Goal: Complete application form

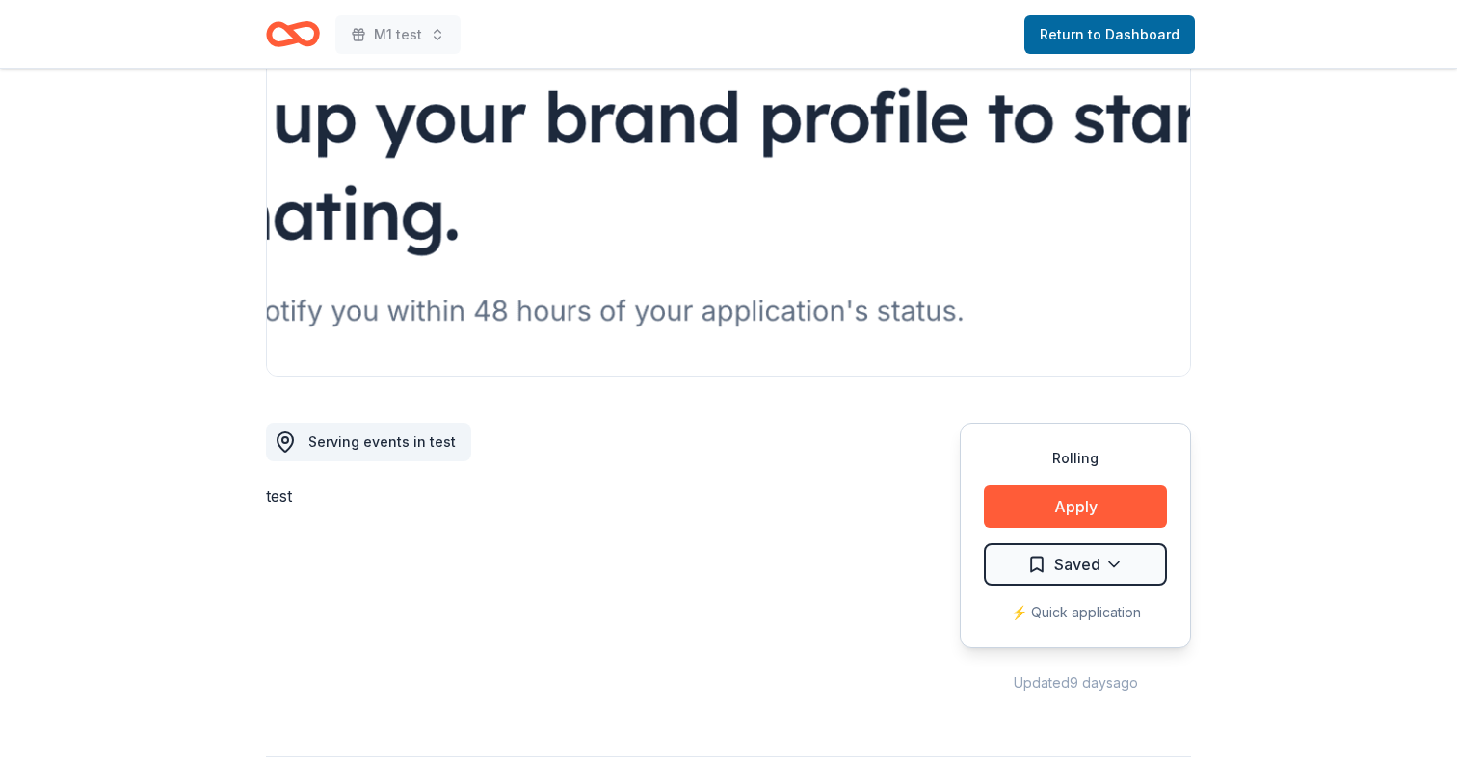
scroll to position [117, 0]
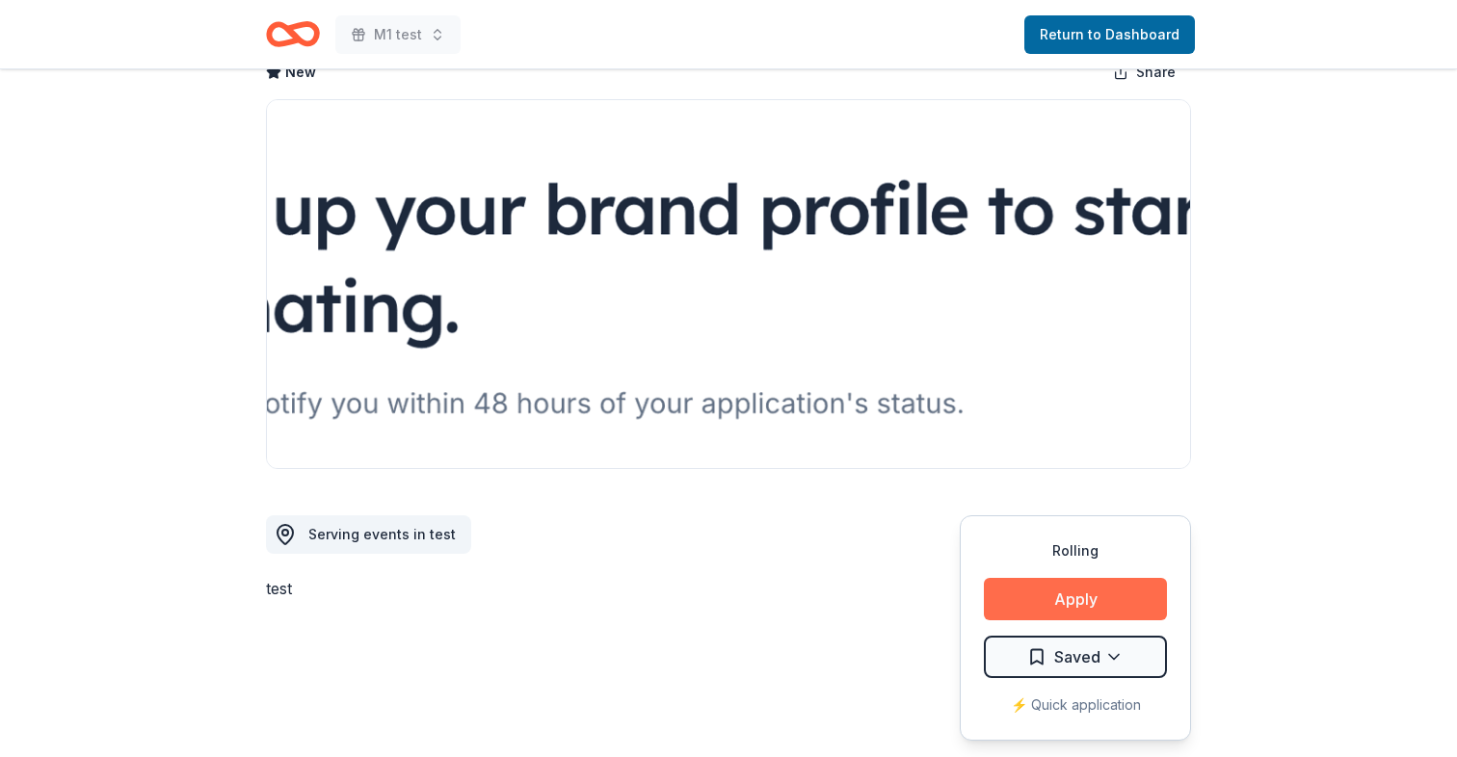
click at [1080, 608] on button "Apply" at bounding box center [1075, 599] width 183 height 42
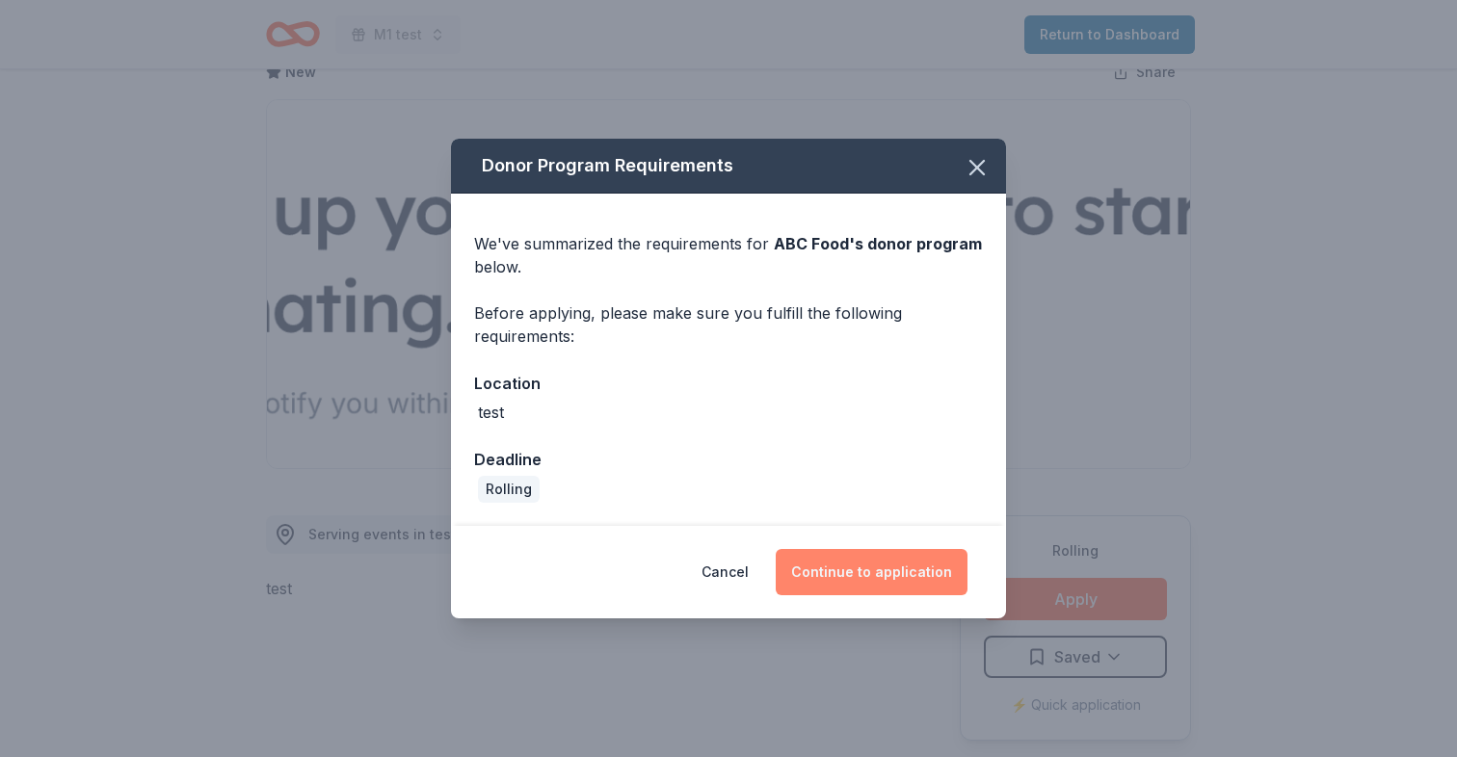
click at [868, 578] on button "Continue to application" at bounding box center [872, 572] width 192 height 46
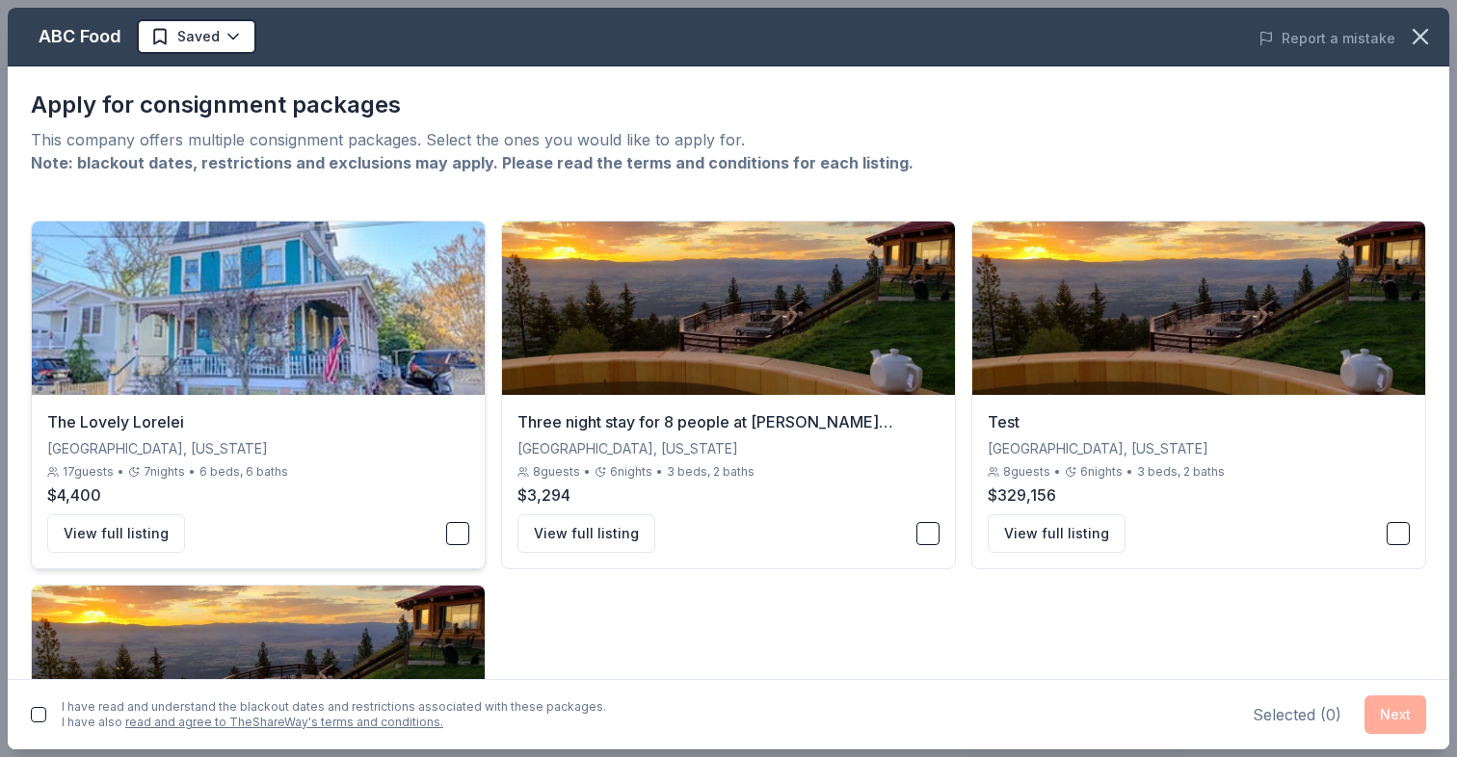
click at [466, 524] on button "button" at bounding box center [457, 533] width 23 height 23
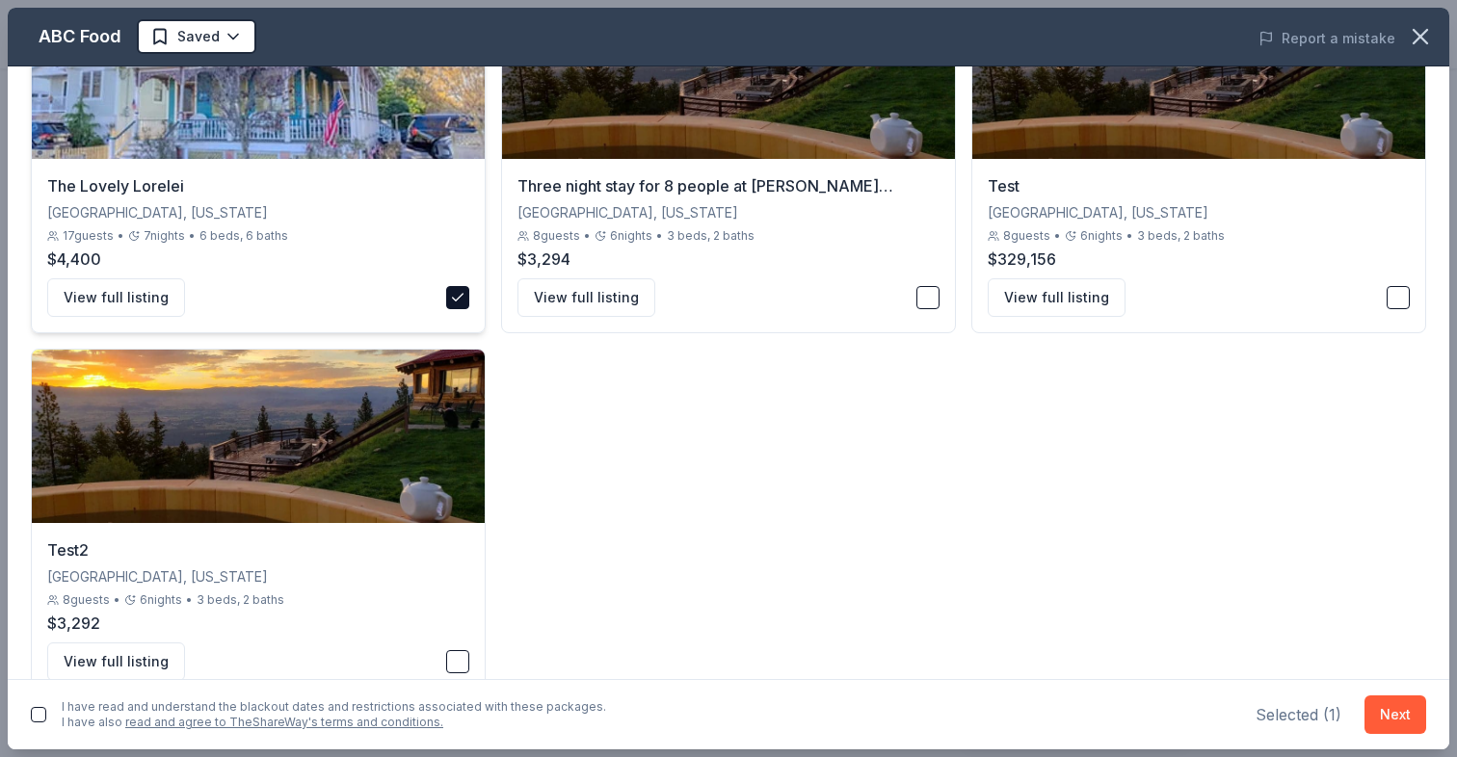
scroll to position [277, 0]
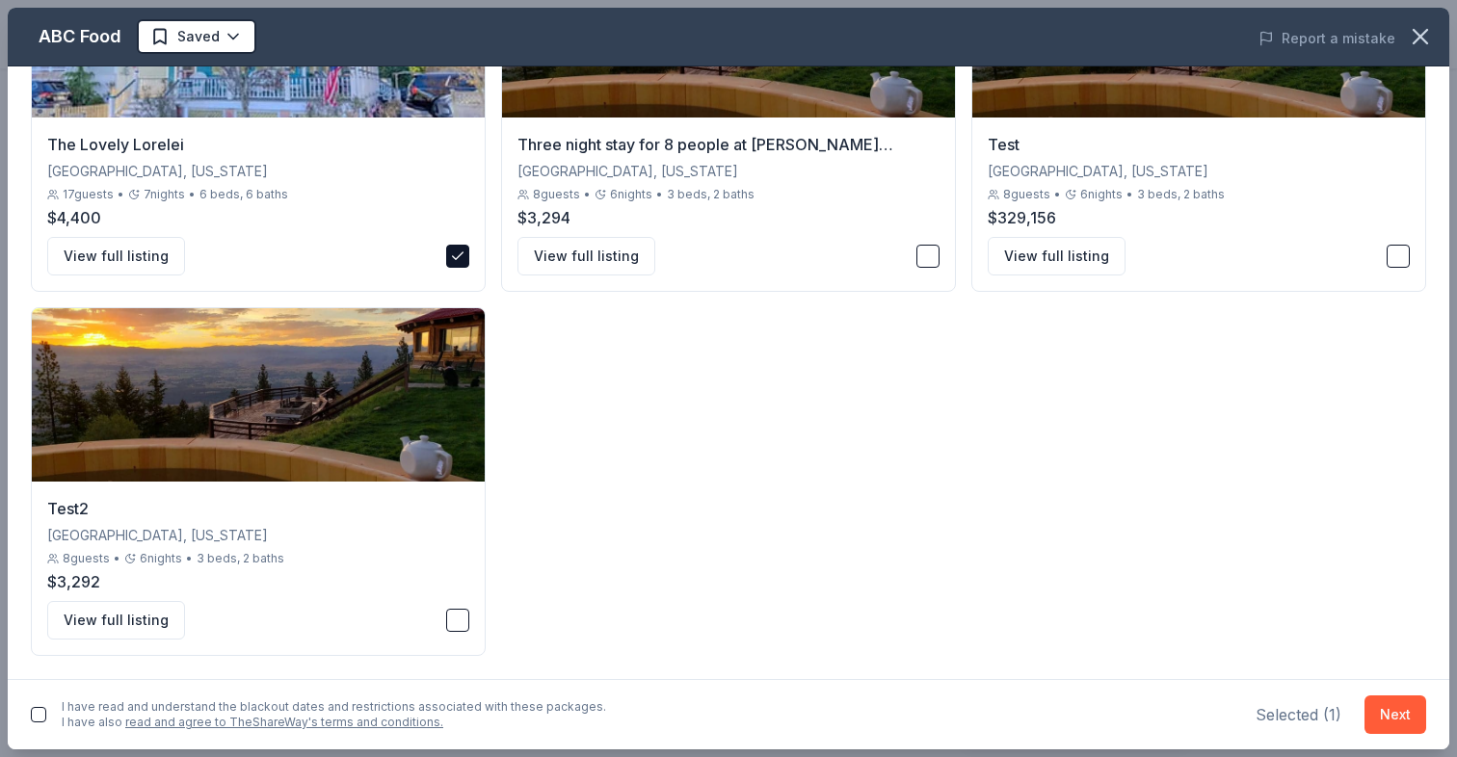
click at [31, 713] on button "button" at bounding box center [38, 714] width 15 height 15
click at [905, 260] on div "View full listing" at bounding box center [728, 256] width 422 height 39
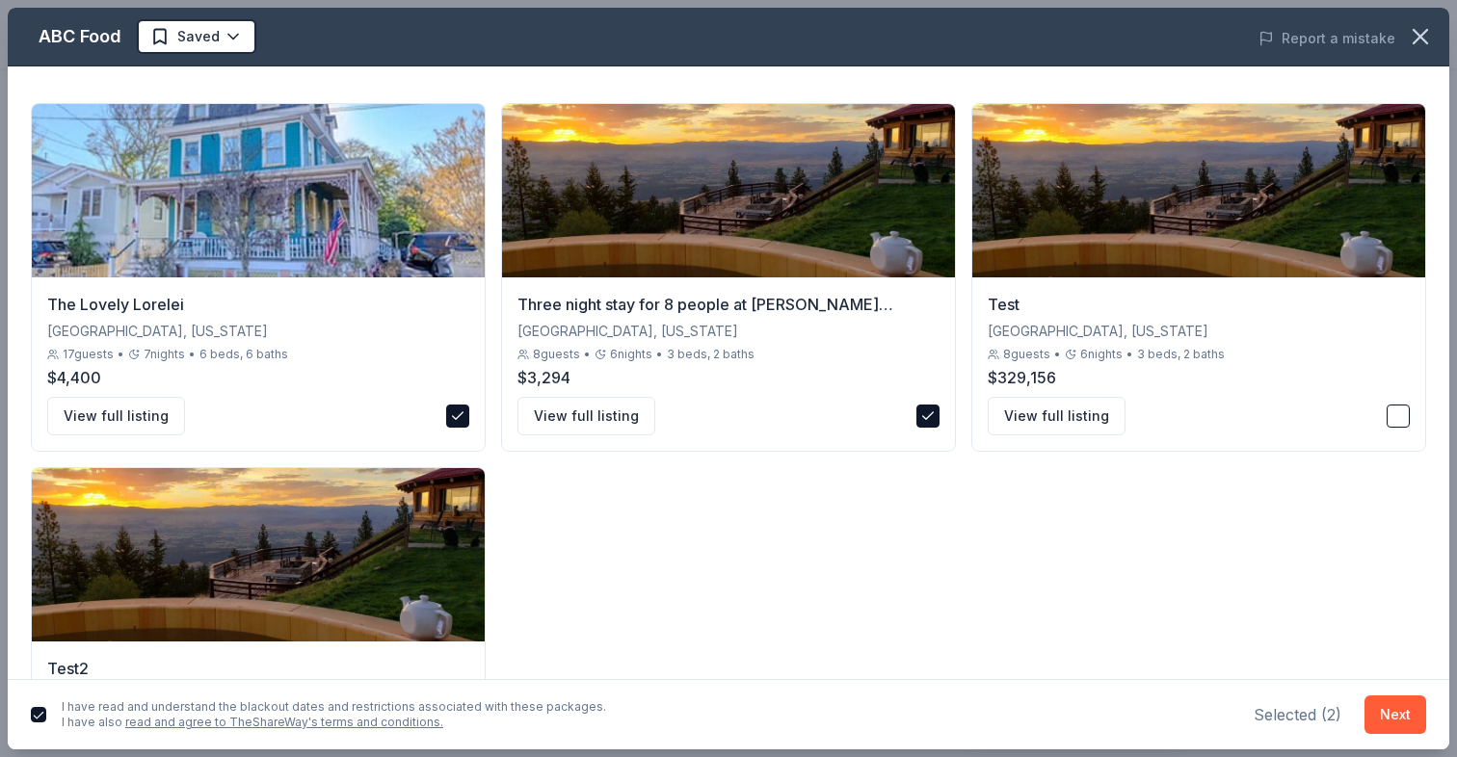
scroll to position [69, 0]
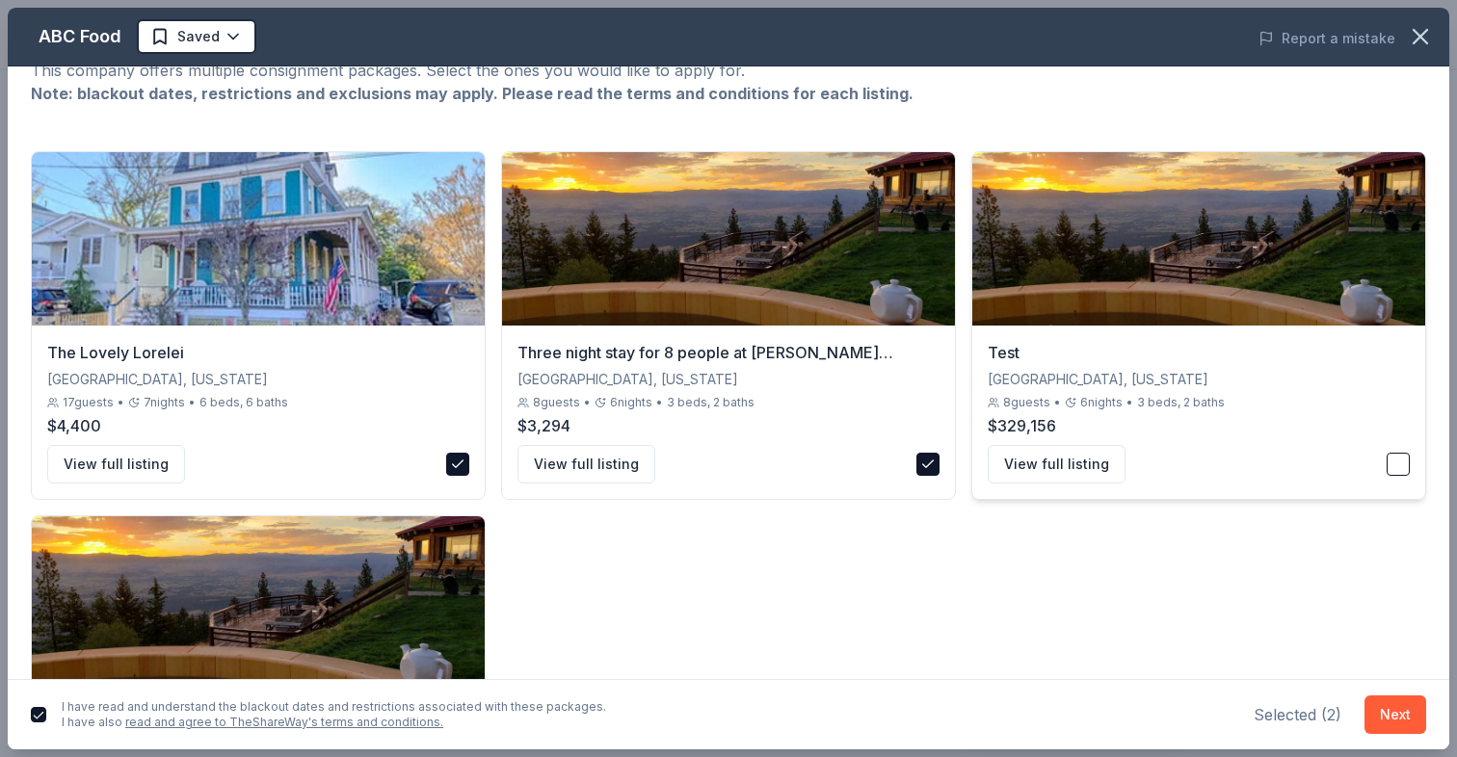
click at [1362, 464] on div "View full listing" at bounding box center [1199, 464] width 422 height 39
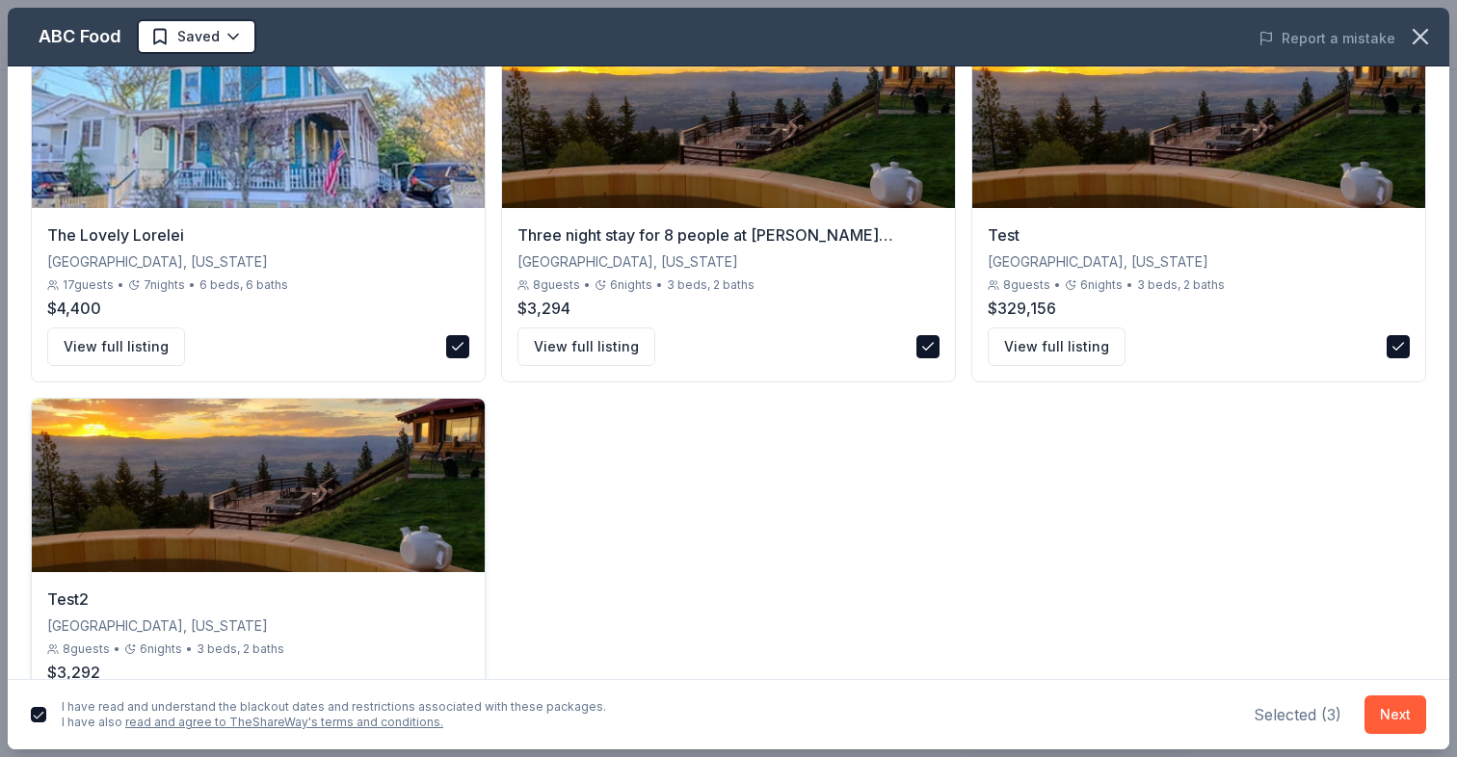
scroll to position [277, 0]
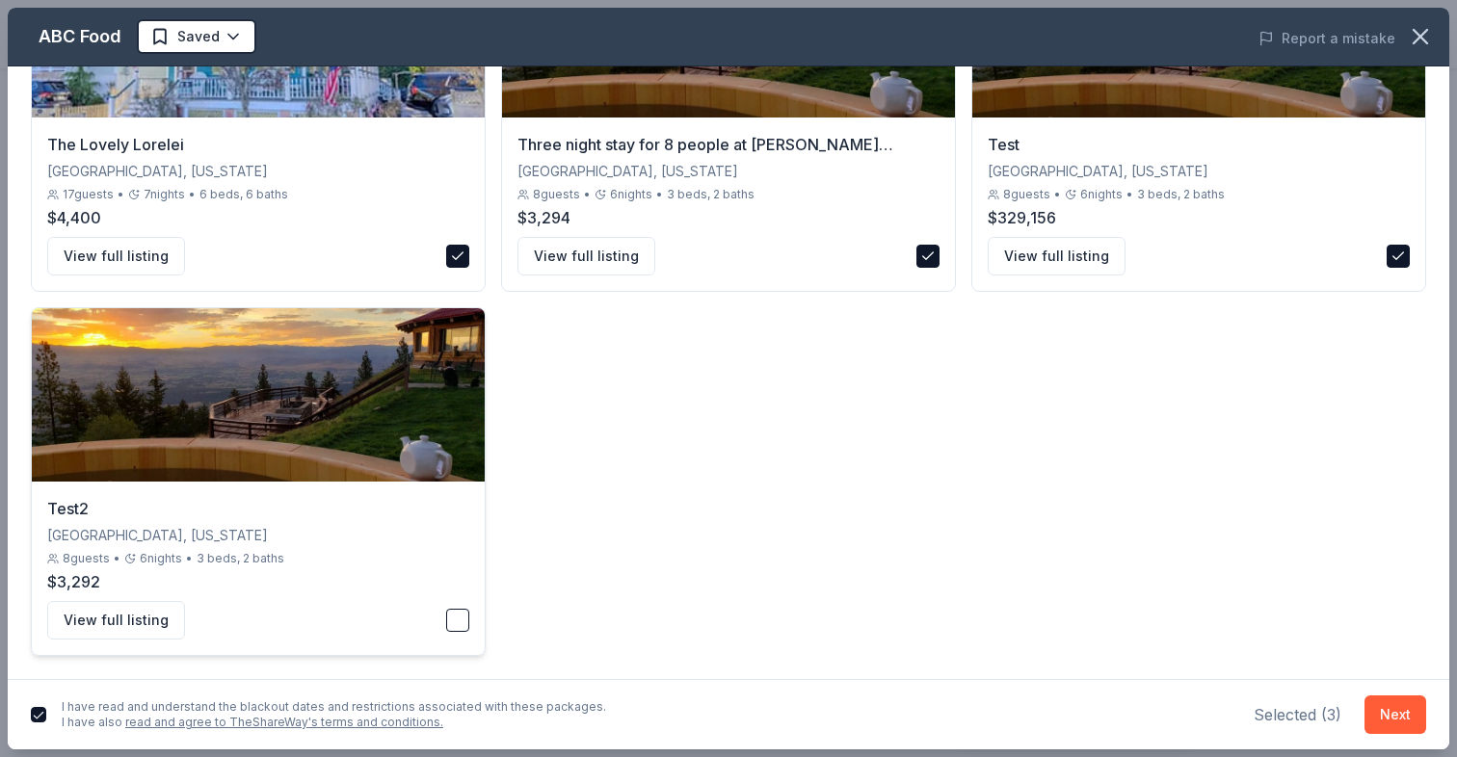
click at [454, 603] on div "View full listing" at bounding box center [258, 620] width 422 height 39
click at [1432, 723] on div "I have read and understand the blackout dates and restrictions associated with …" at bounding box center [728, 714] width 1441 height 70
click at [1374, 718] on button "Next" at bounding box center [1395, 715] width 62 height 39
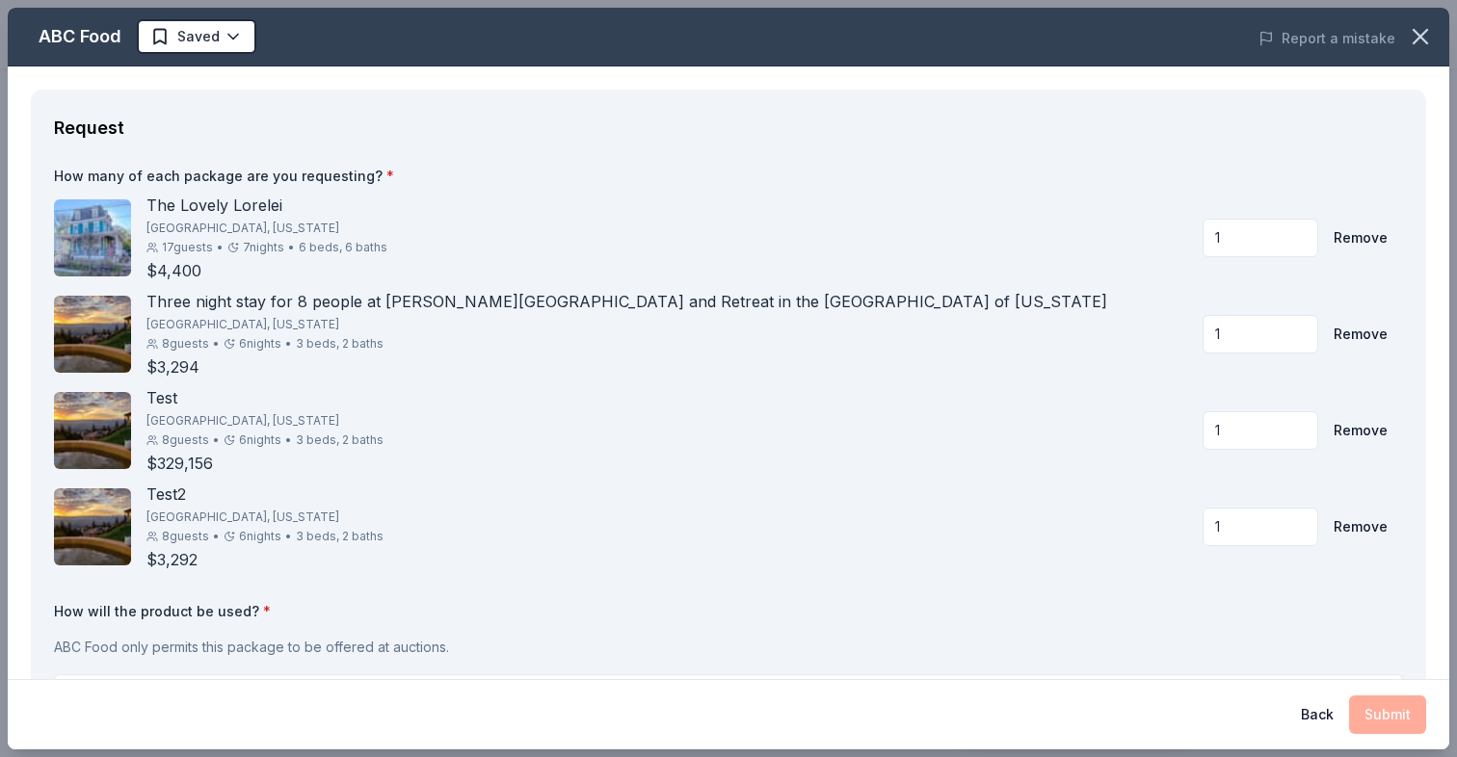
click at [1249, 246] on input "1" at bounding box center [1260, 238] width 116 height 39
type input "100"
click at [1142, 286] on div "The Lovely Lorelei Miami, Florida 17 guests • 7 nights • 6 beds, 6 baths $4,400…" at bounding box center [728, 383] width 1349 height 378
click at [1230, 336] on input "1" at bounding box center [1260, 334] width 116 height 39
type input "100"
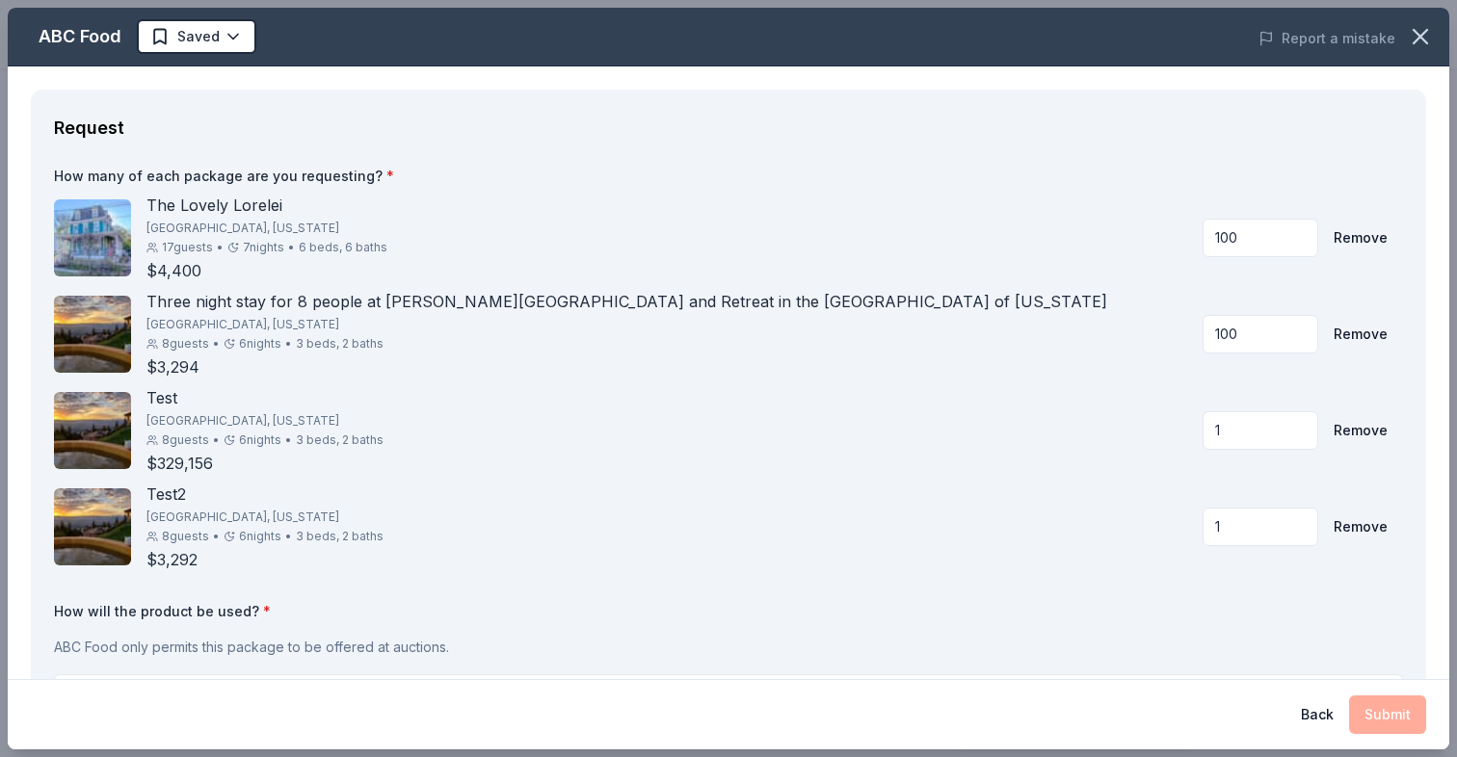
click at [1130, 382] on div "The Lovely Lorelei Miami, Florida 17 guests • 7 nights • 6 beds, 6 baths $4,400…" at bounding box center [728, 383] width 1349 height 378
click at [1220, 424] on input "1" at bounding box center [1260, 430] width 116 height 39
type input "100"
click at [1129, 465] on div "Test Jacksonville, Florida 8 guests • 6 nights • 3 beds, 2 baths $329,156 100 R…" at bounding box center [728, 430] width 1349 height 89
click at [1240, 520] on input "1" at bounding box center [1260, 527] width 116 height 39
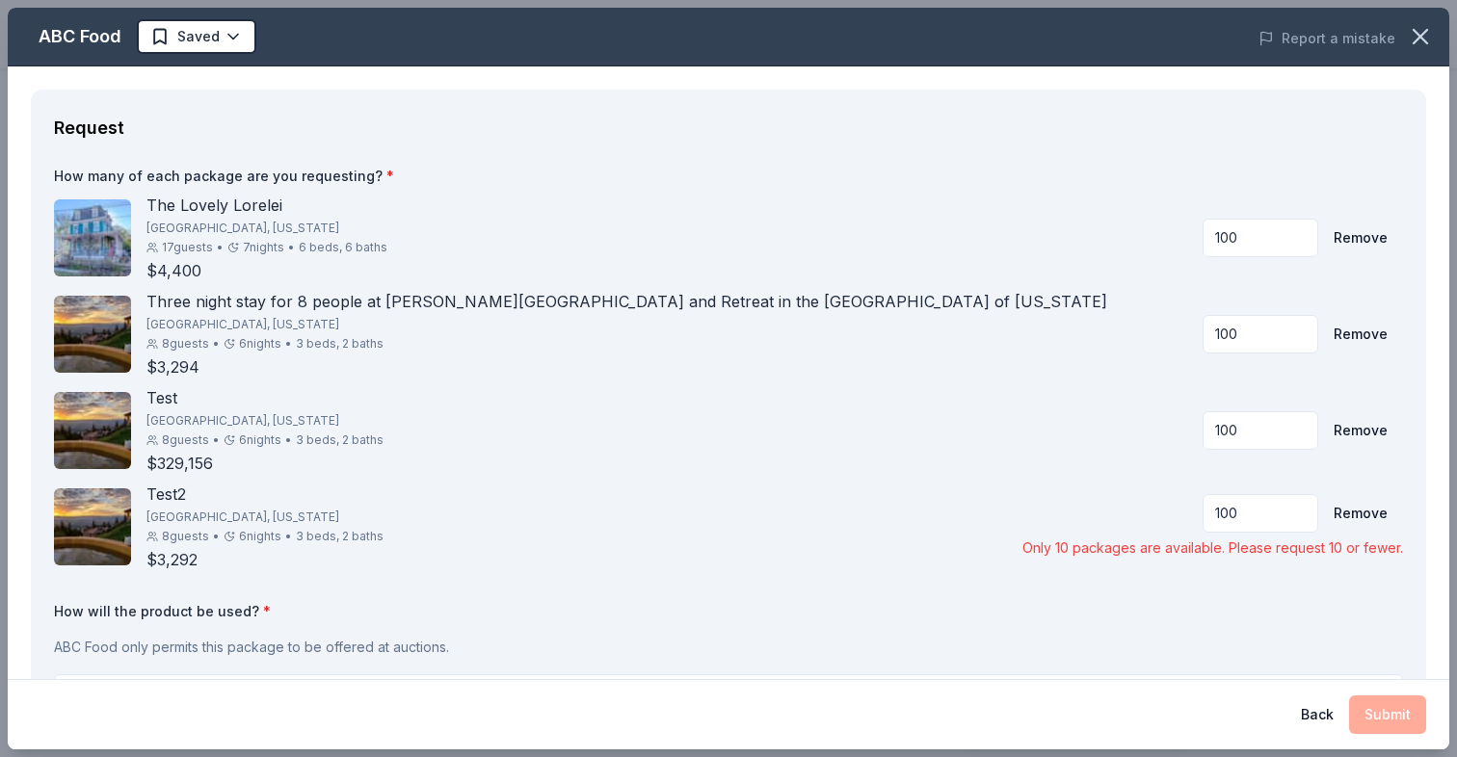
click at [1166, 502] on div "100 Remove" at bounding box center [1204, 513] width 365 height 39
click at [1248, 508] on input "100" at bounding box center [1260, 513] width 116 height 39
type input "1"
type input "9"
type input "10"
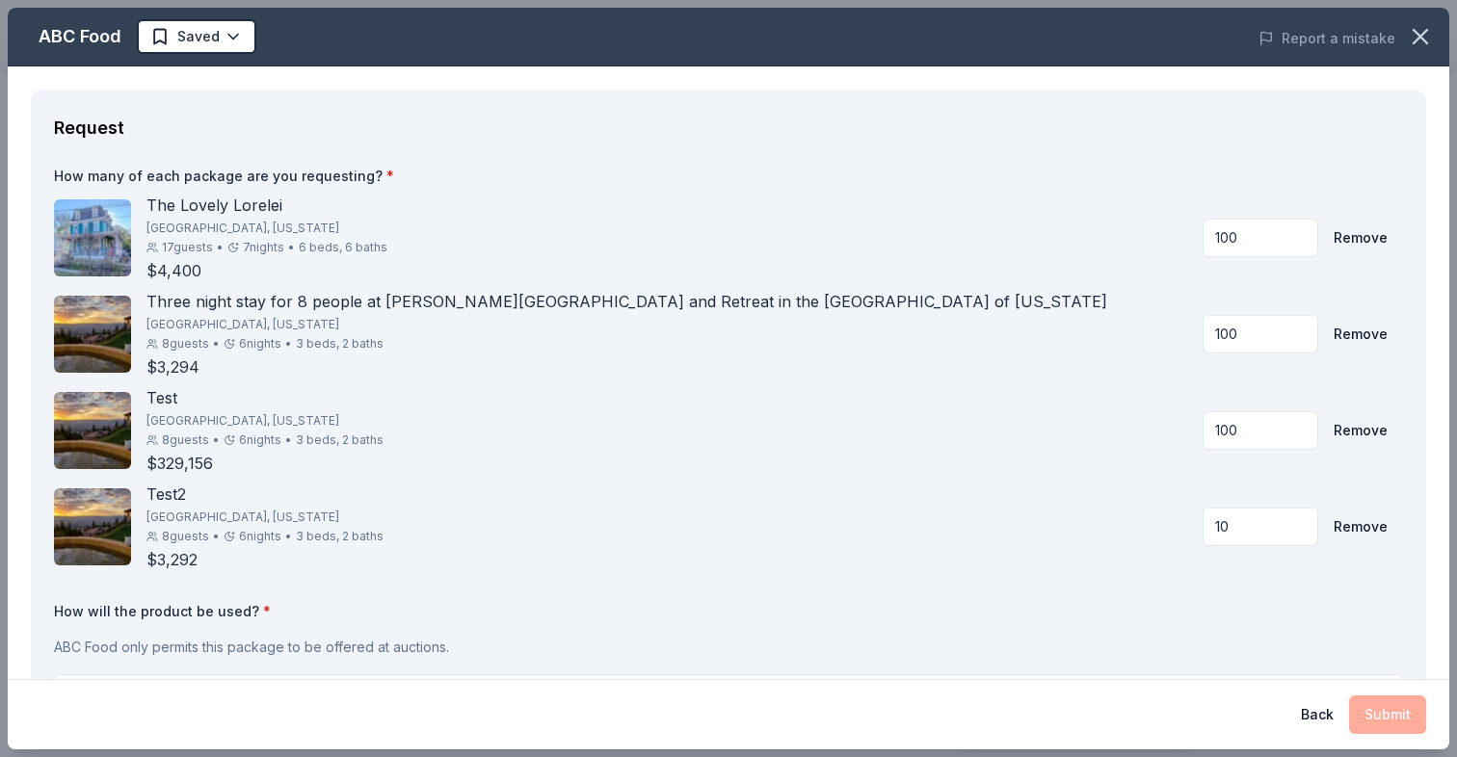
click at [989, 564] on div "Test2 Jacksonville, Florida 8 guests • 6 nights • 3 beds, 2 baths $3,292 10 Rem…" at bounding box center [728, 527] width 1349 height 89
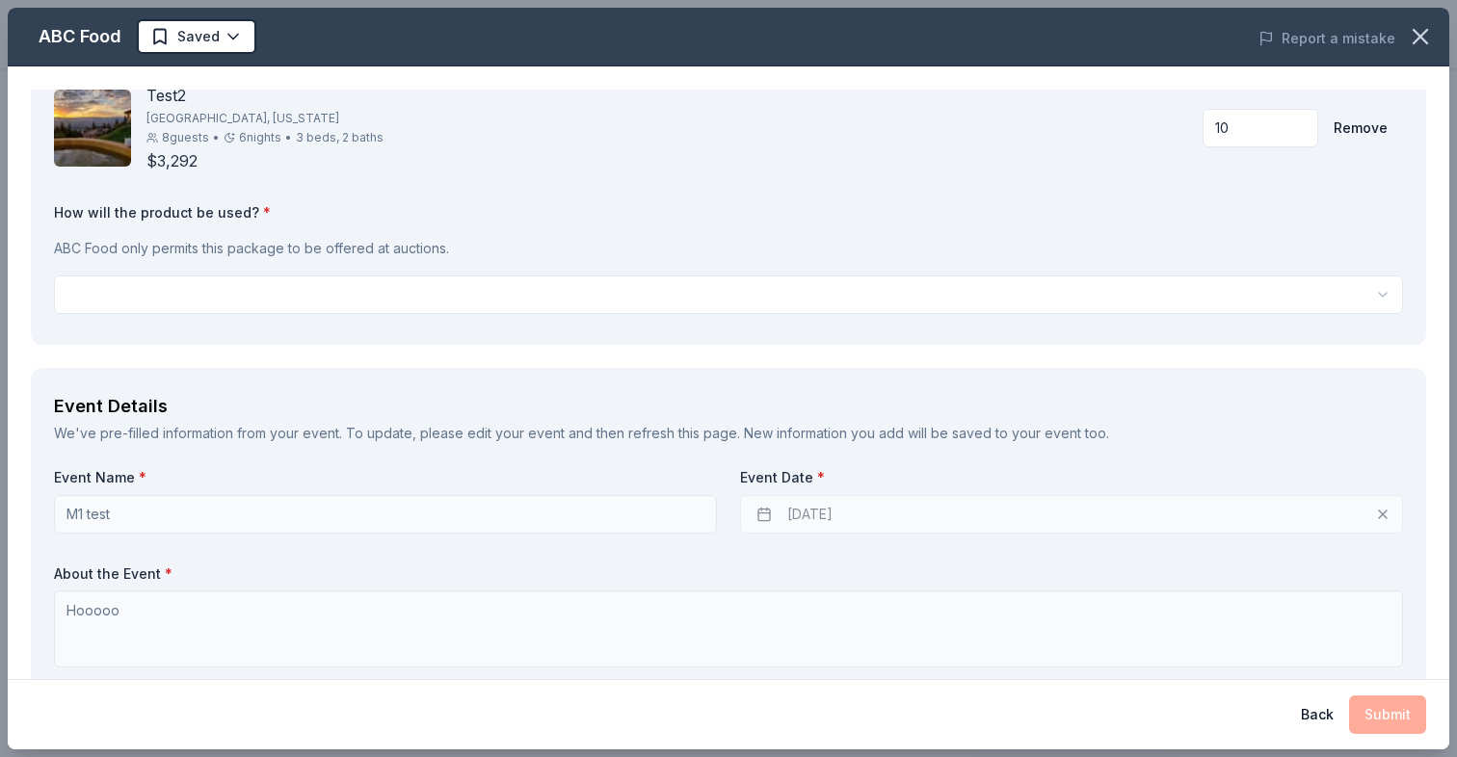
scroll to position [409, 0]
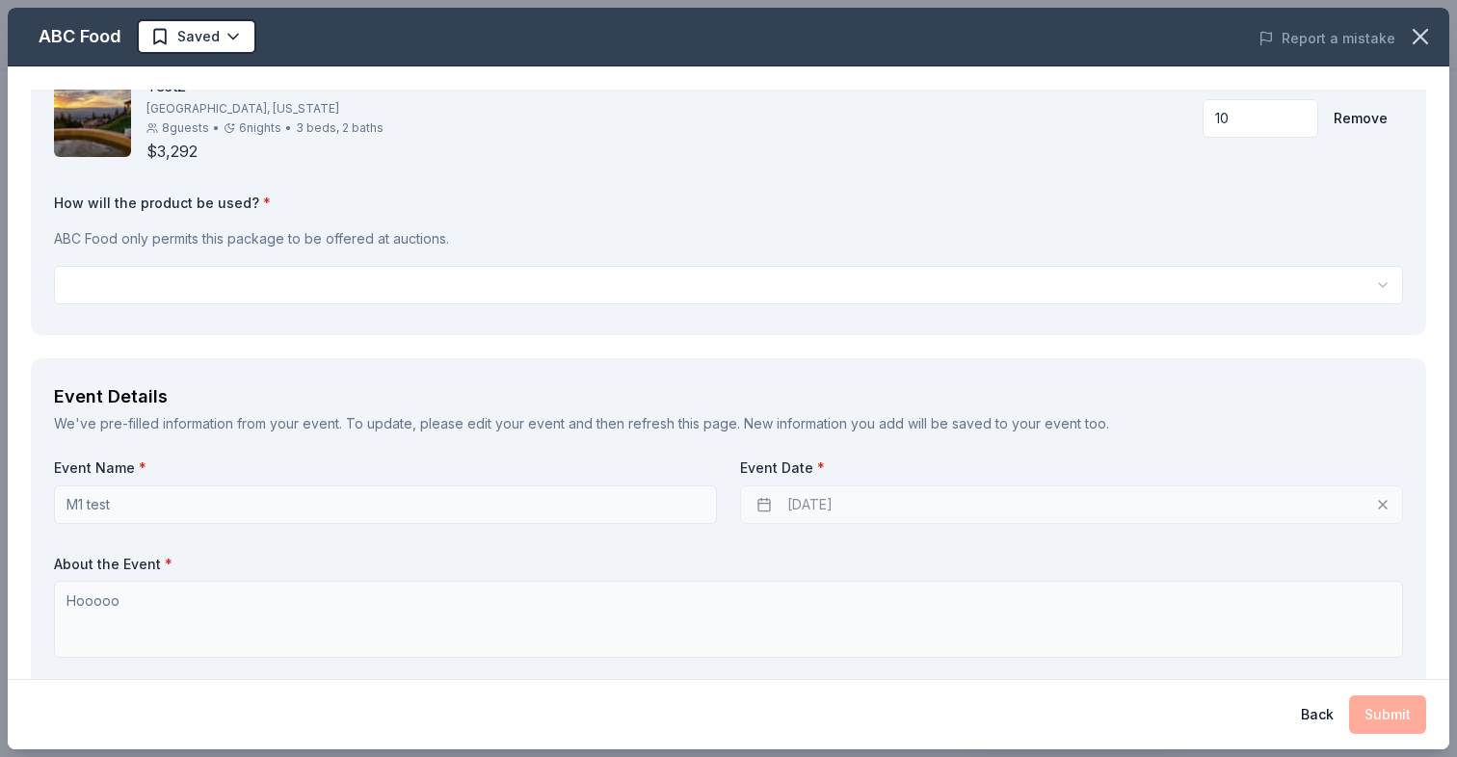
click at [212, 294] on html "M1 test Return to Dashboard Rolling Share ABC Food Edit New Share Serving event…" at bounding box center [728, 261] width 1457 height 757
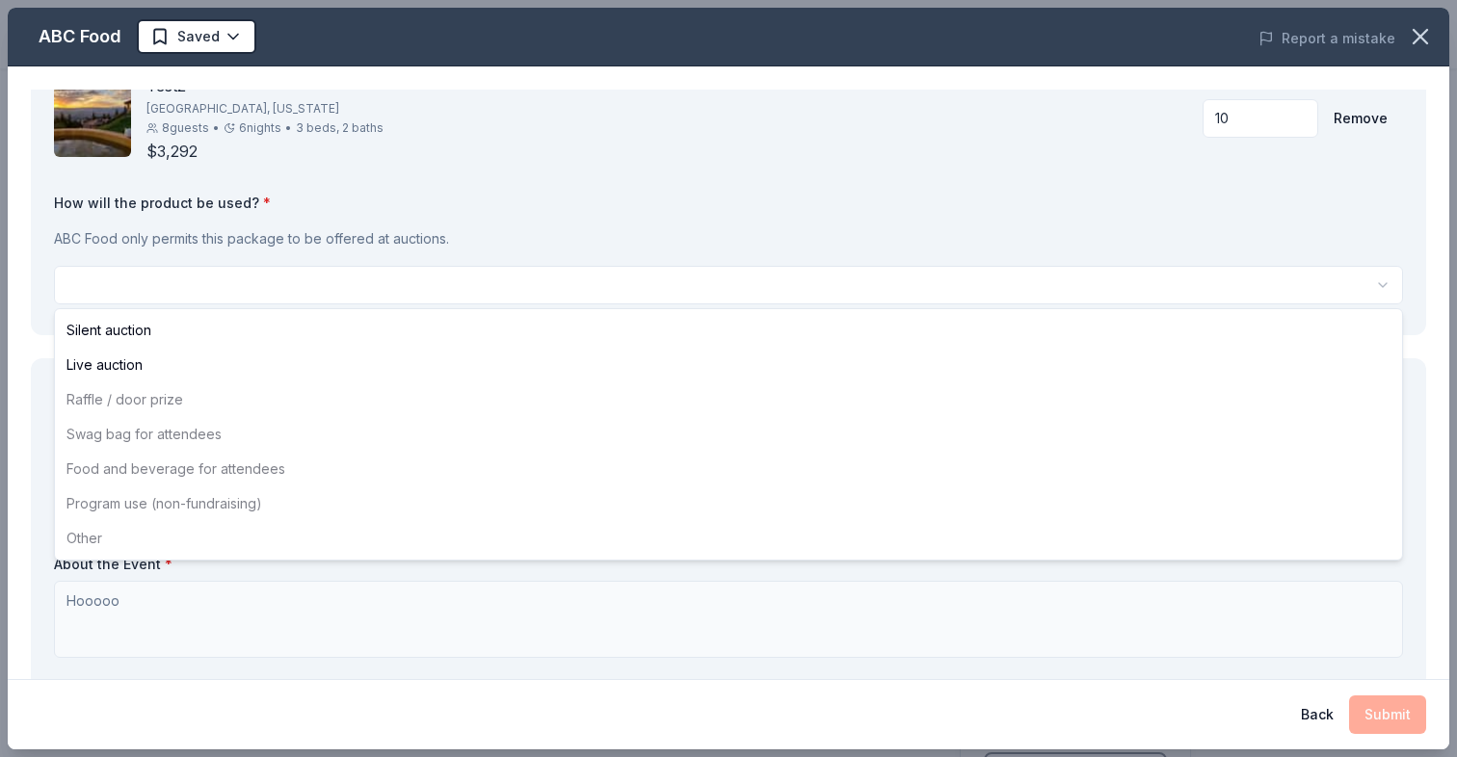
select select "liveAuction"
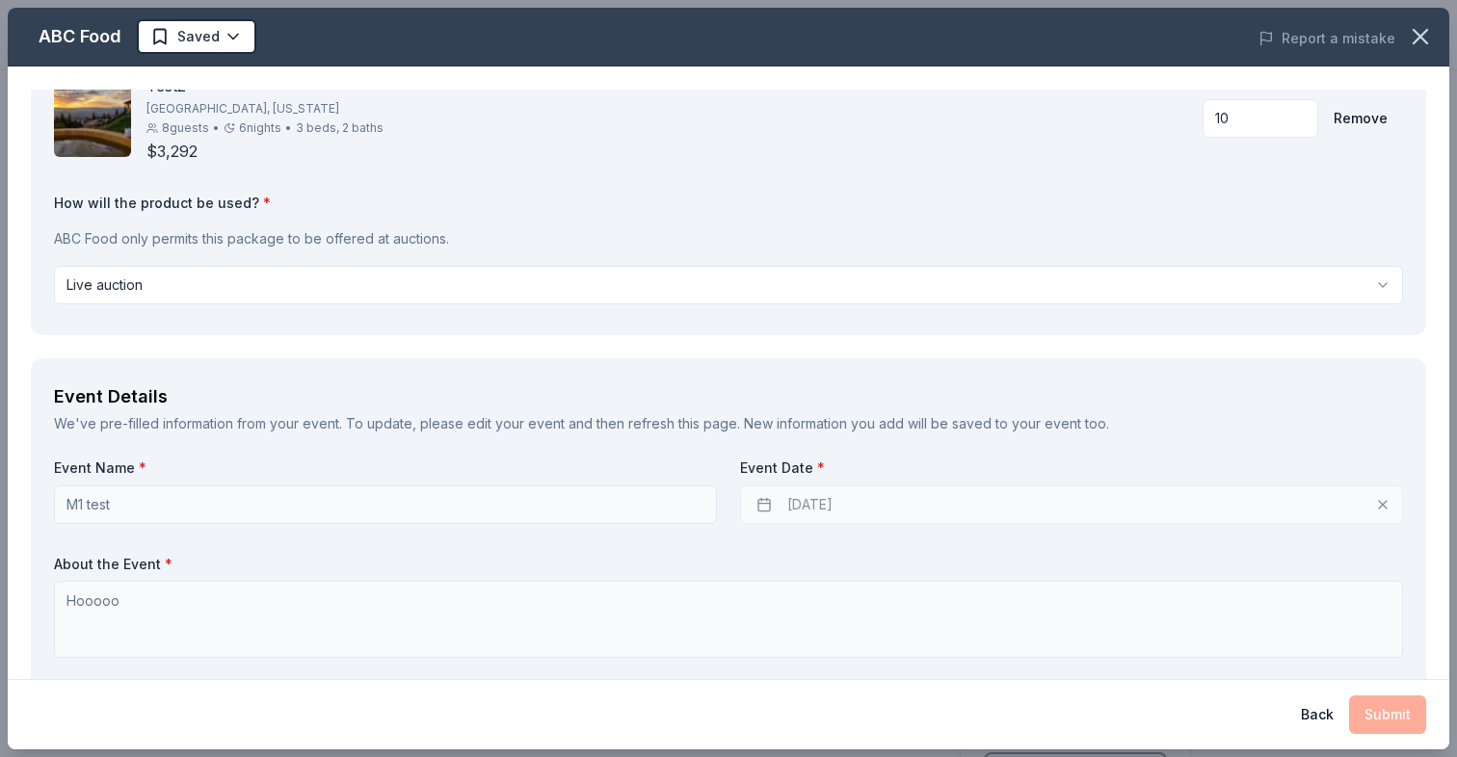
click at [206, 330] on div "Request How many of each package are you requesting? * The Lovely Lorelei Miami…" at bounding box center [728, 8] width 1395 height 654
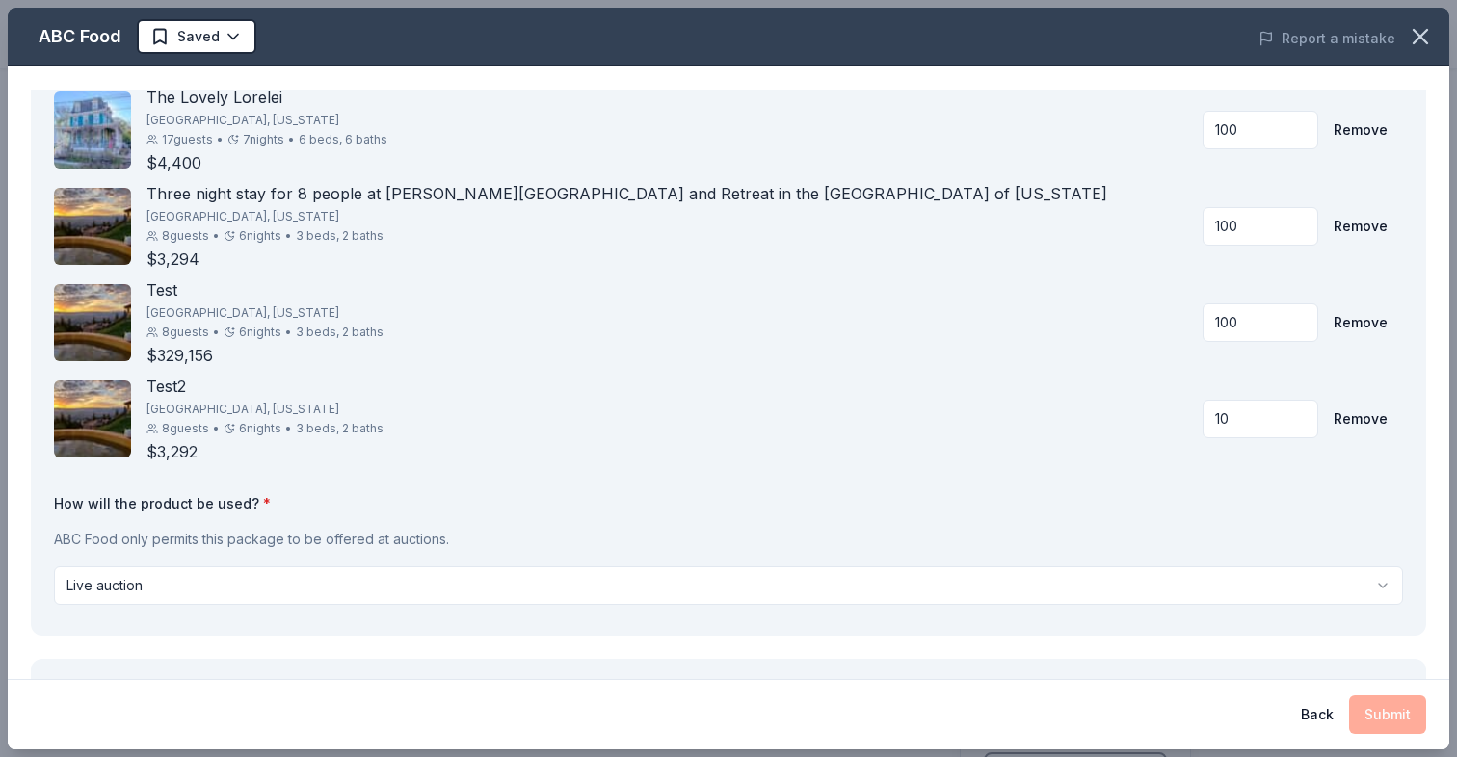
scroll to position [77, 0]
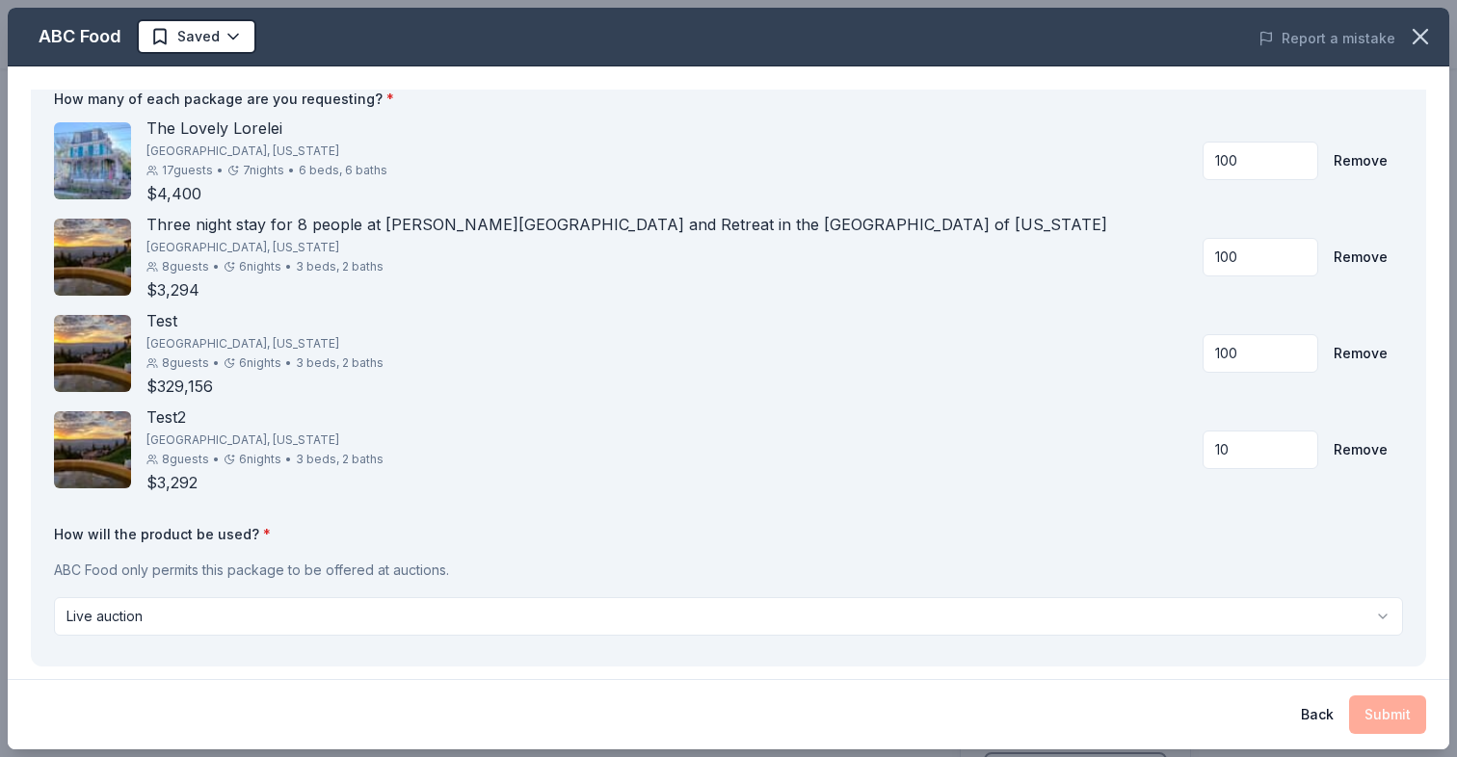
click at [1399, 162] on div "100 Remove" at bounding box center [1302, 161] width 200 height 39
click at [1361, 162] on button "Remove" at bounding box center [1360, 161] width 54 height 39
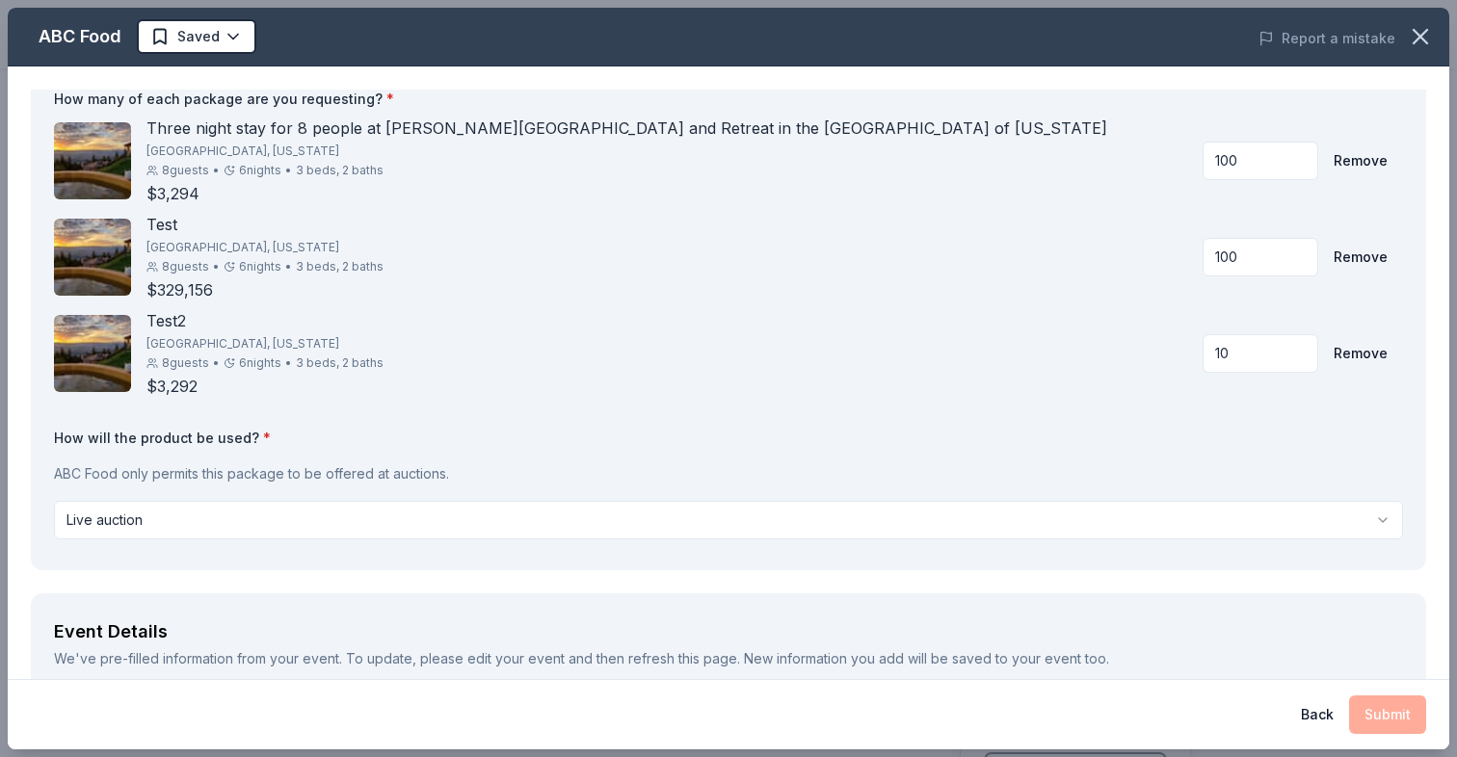
click at [1361, 162] on button "Remove" at bounding box center [1360, 161] width 54 height 39
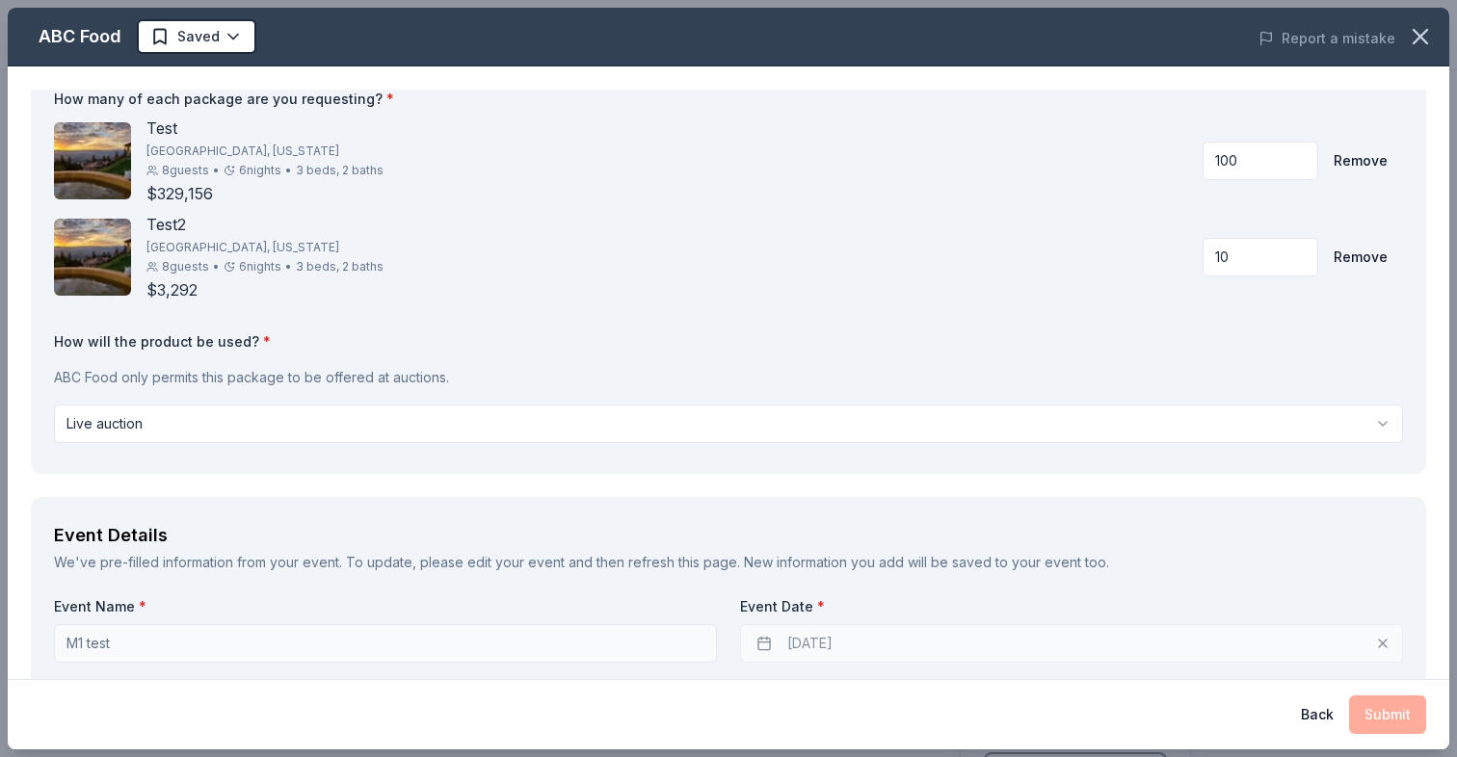
click at [1361, 162] on button "Remove" at bounding box center [1360, 161] width 54 height 39
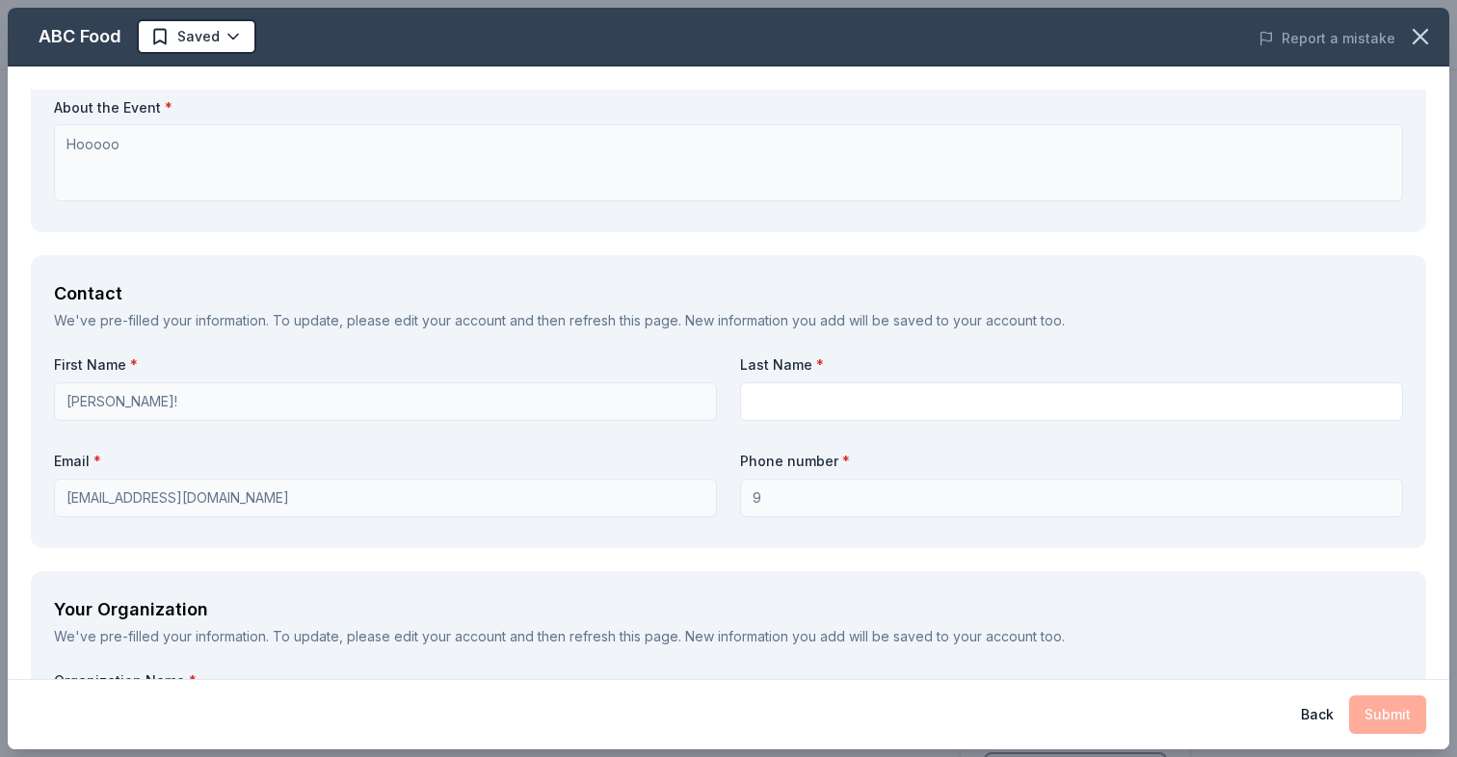
scroll to position [584, 0]
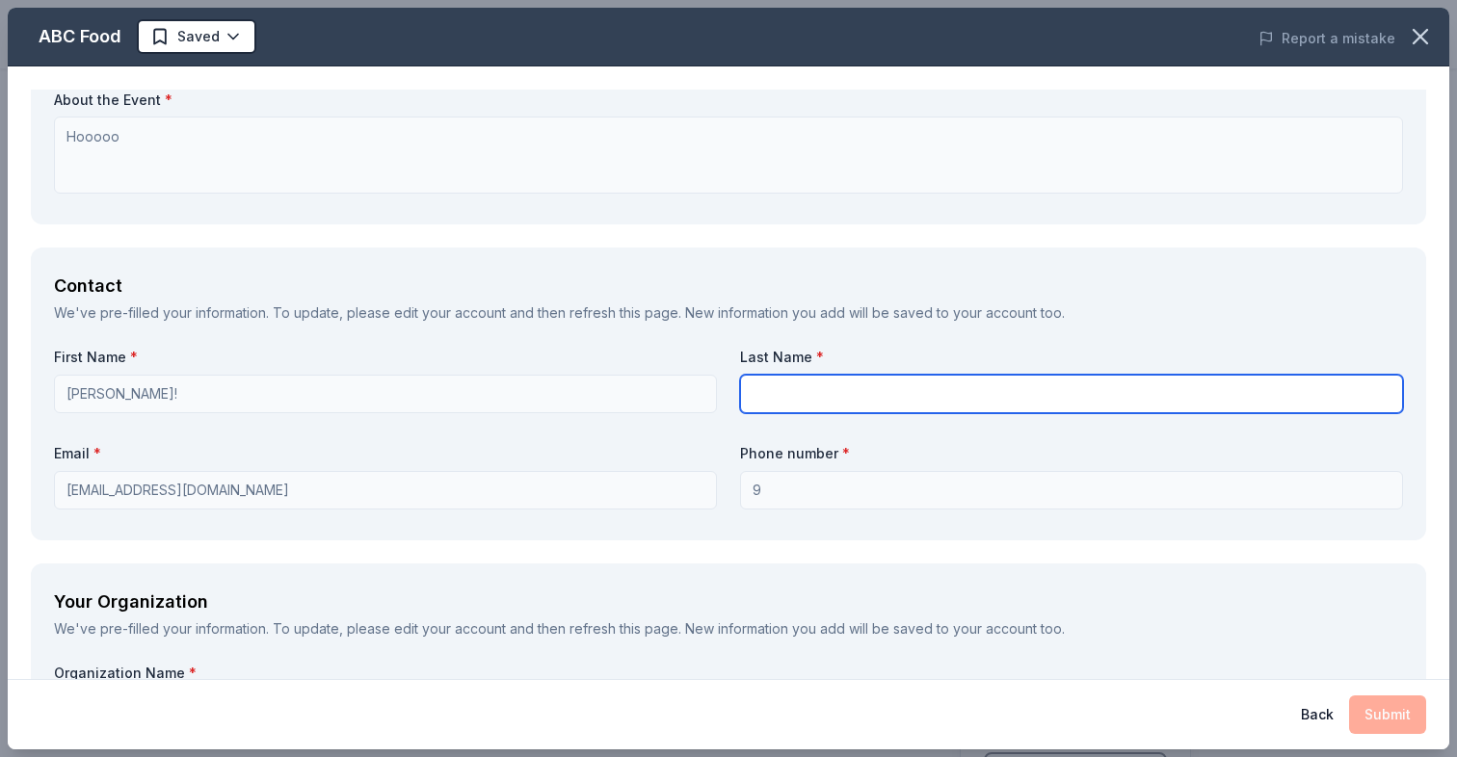
click at [774, 375] on input "text" at bounding box center [1071, 394] width 663 height 39
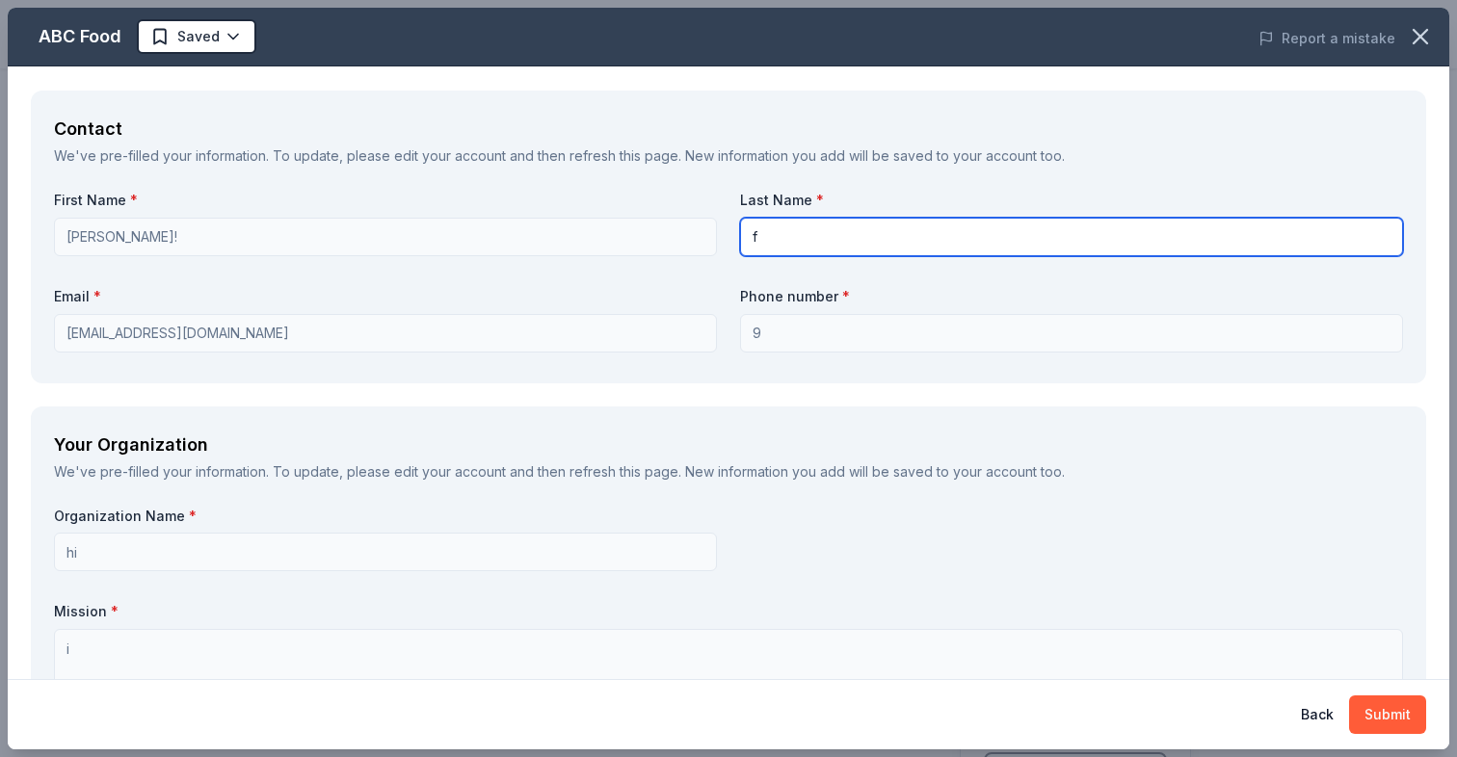
scroll to position [822, 0]
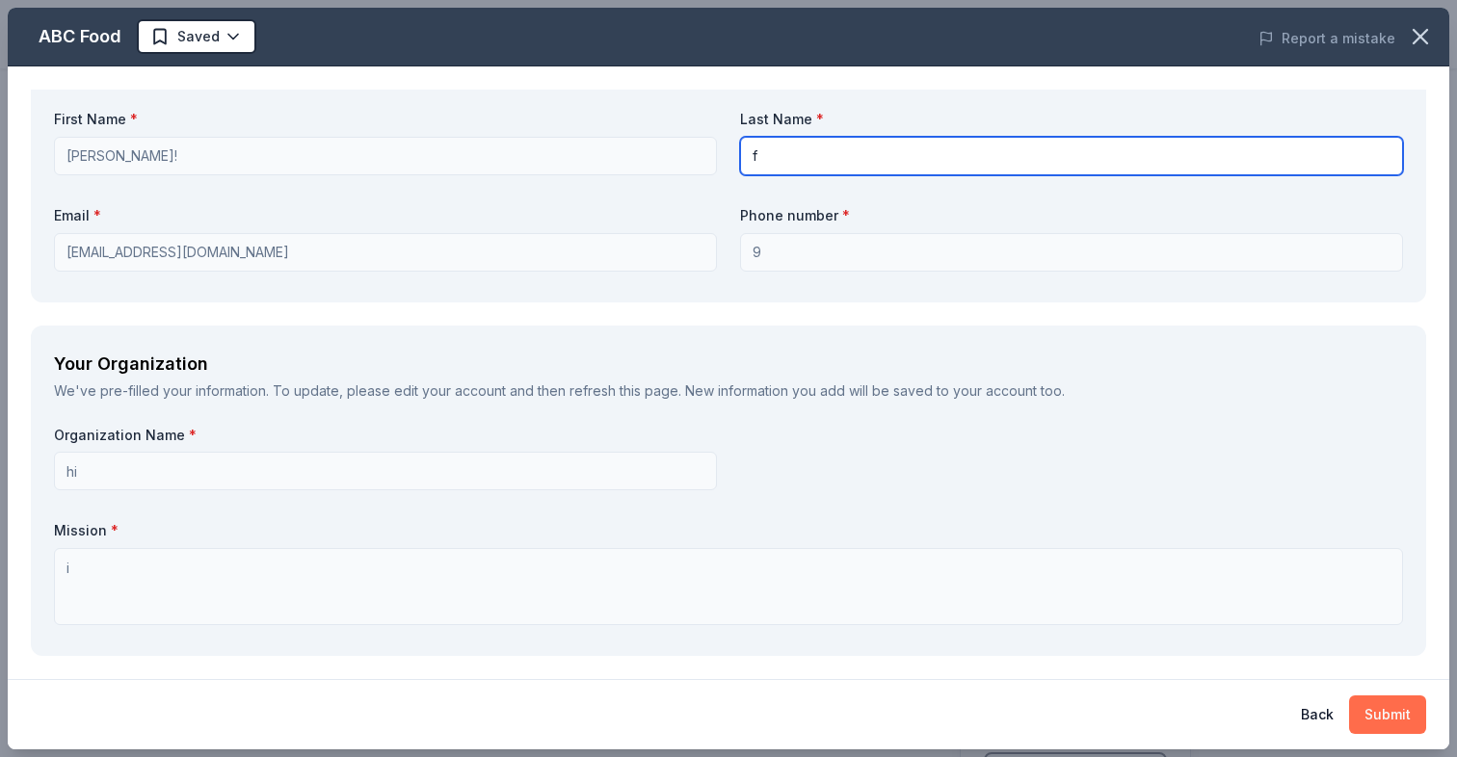
type input "f"
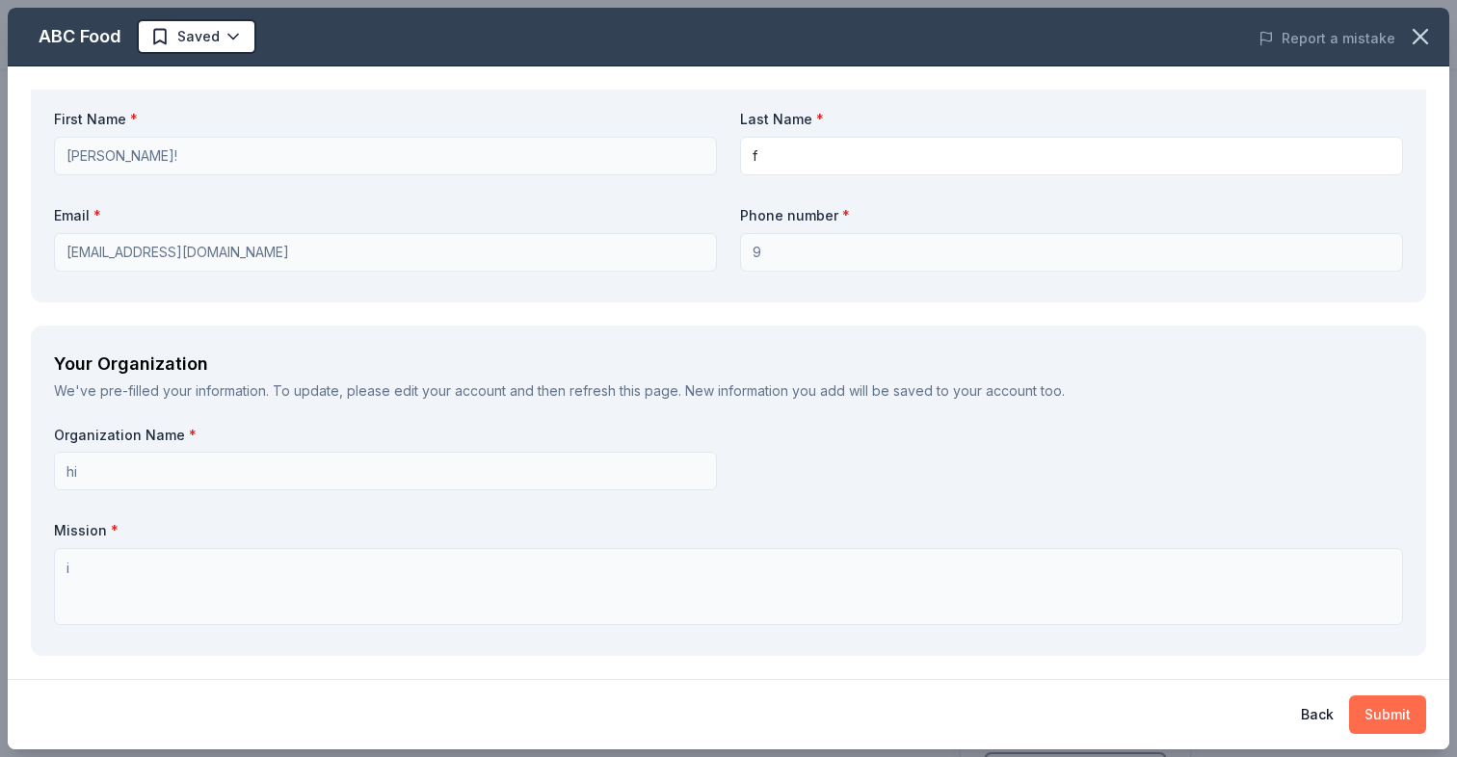
click at [1397, 701] on button "Submit" at bounding box center [1387, 715] width 77 height 39
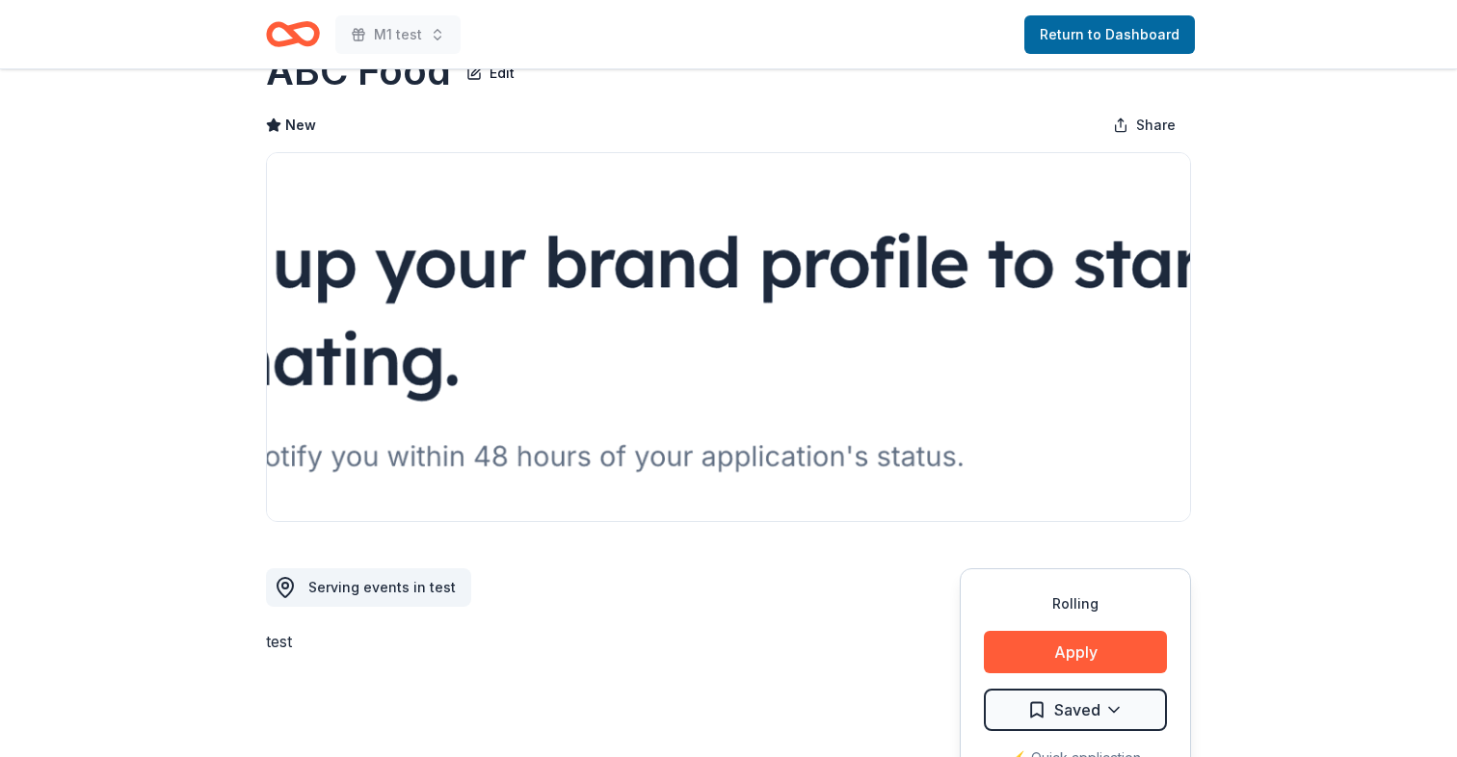
scroll to position [0, 0]
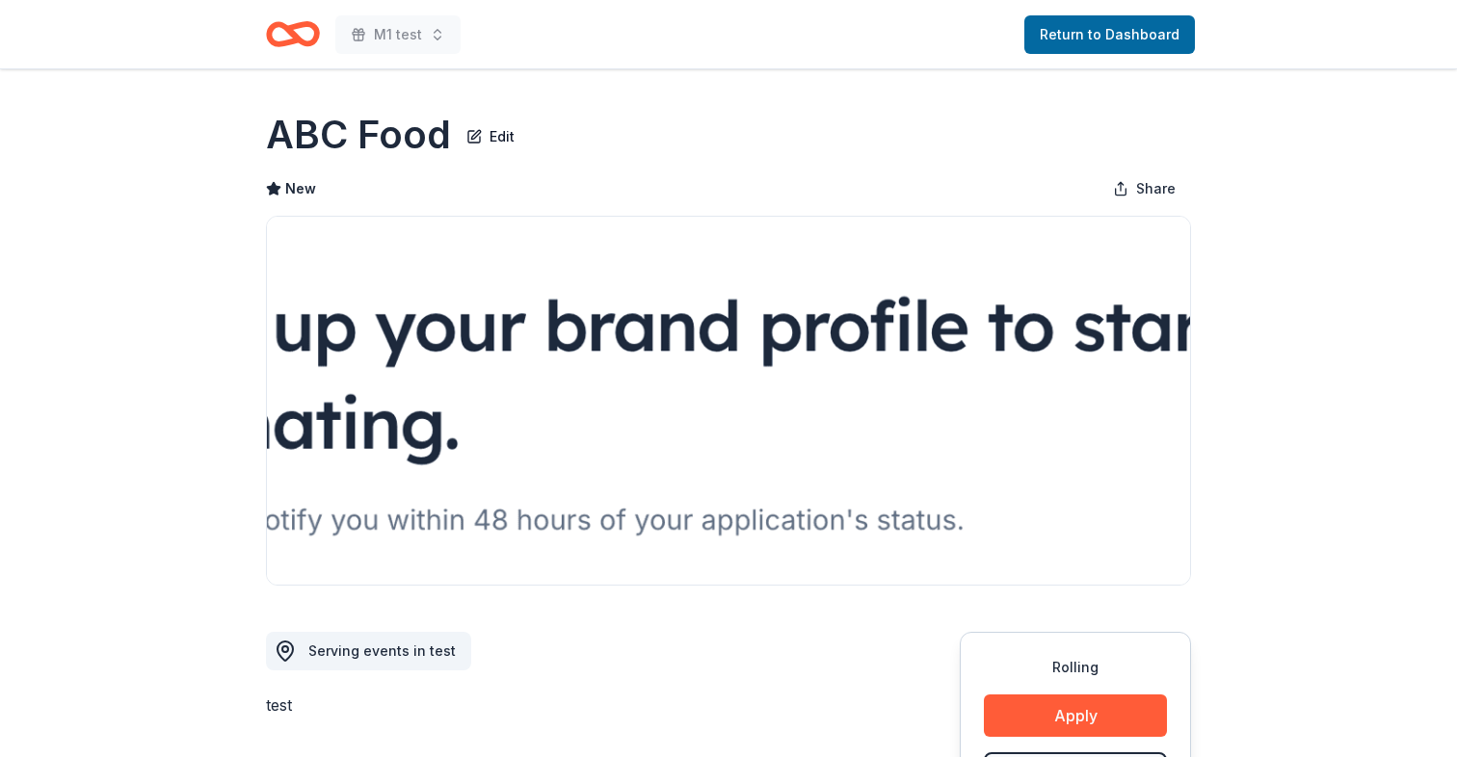
drag, startPoint x: 420, startPoint y: 132, endPoint x: 374, endPoint y: 132, distance: 46.2
click at [374, 132] on h1 "ABC Food" at bounding box center [358, 135] width 185 height 54
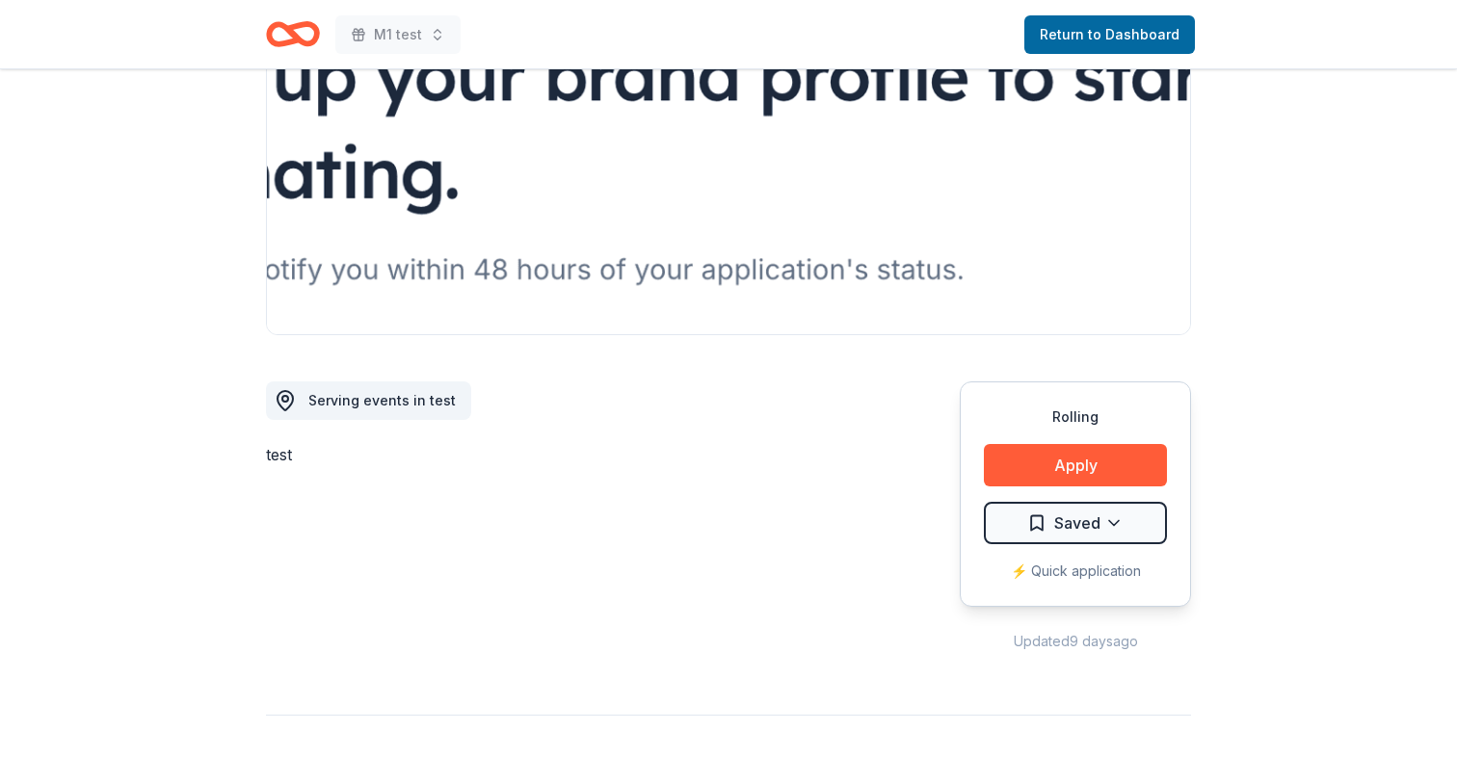
scroll to position [251, 0]
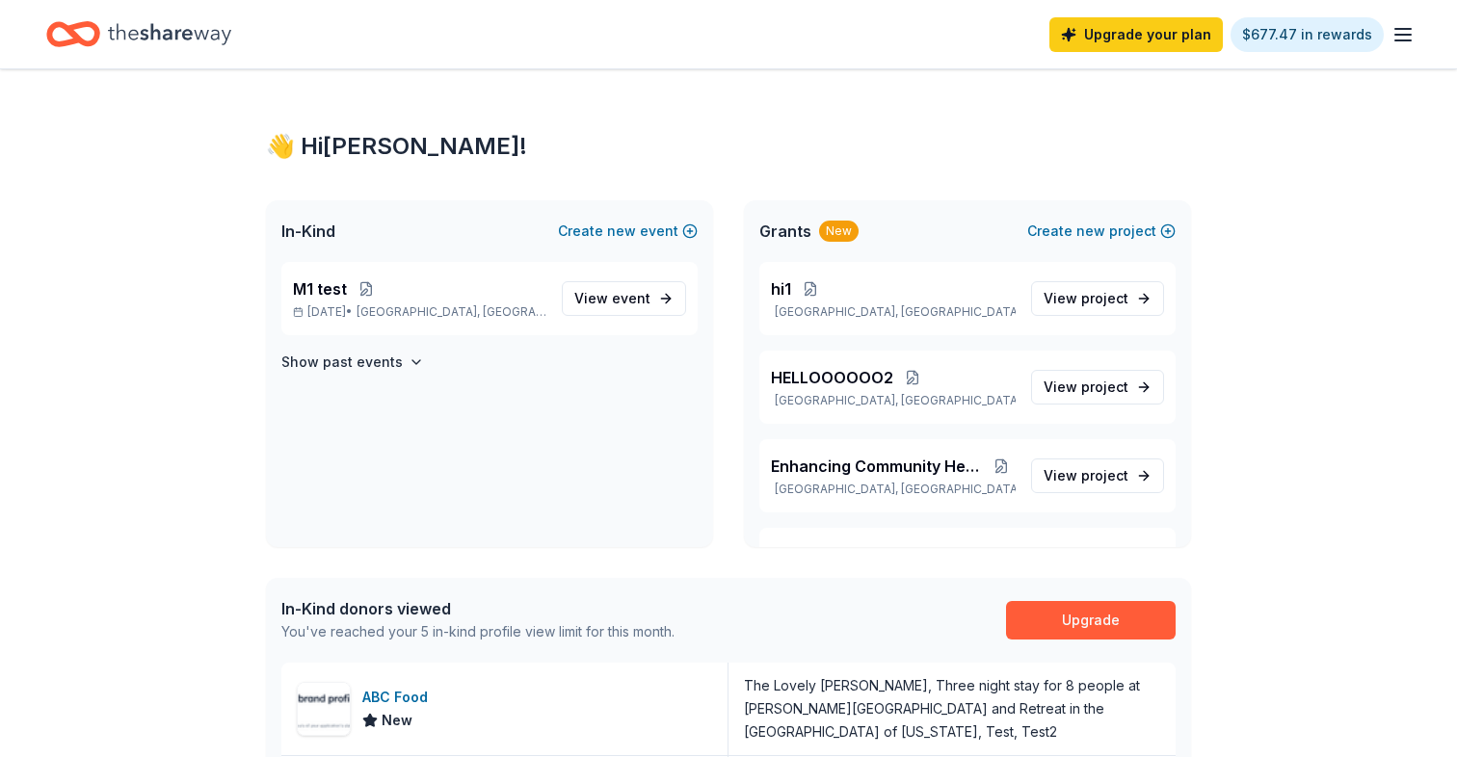
click at [154, 496] on div "👋 Hi Gabriel! In-Kind Create new event M1 test Oct 31, 2025 • Hartford, CT View…" at bounding box center [728, 722] width 1457 height 1306
click at [633, 224] on span "new" at bounding box center [621, 231] width 29 height 23
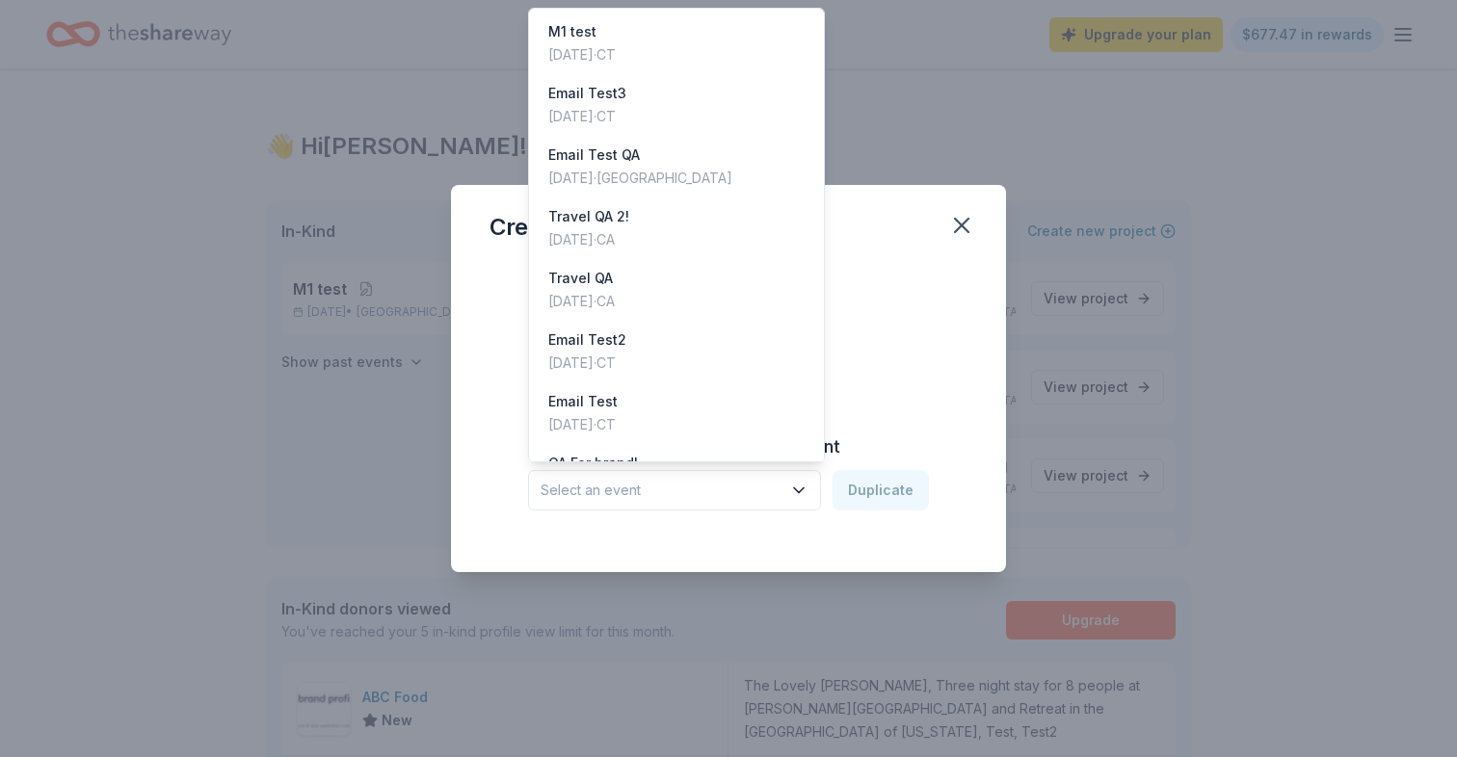
click at [709, 482] on span "Select an event" at bounding box center [660, 490] width 241 height 23
click at [607, 38] on div "M1 test" at bounding box center [581, 31] width 67 height 23
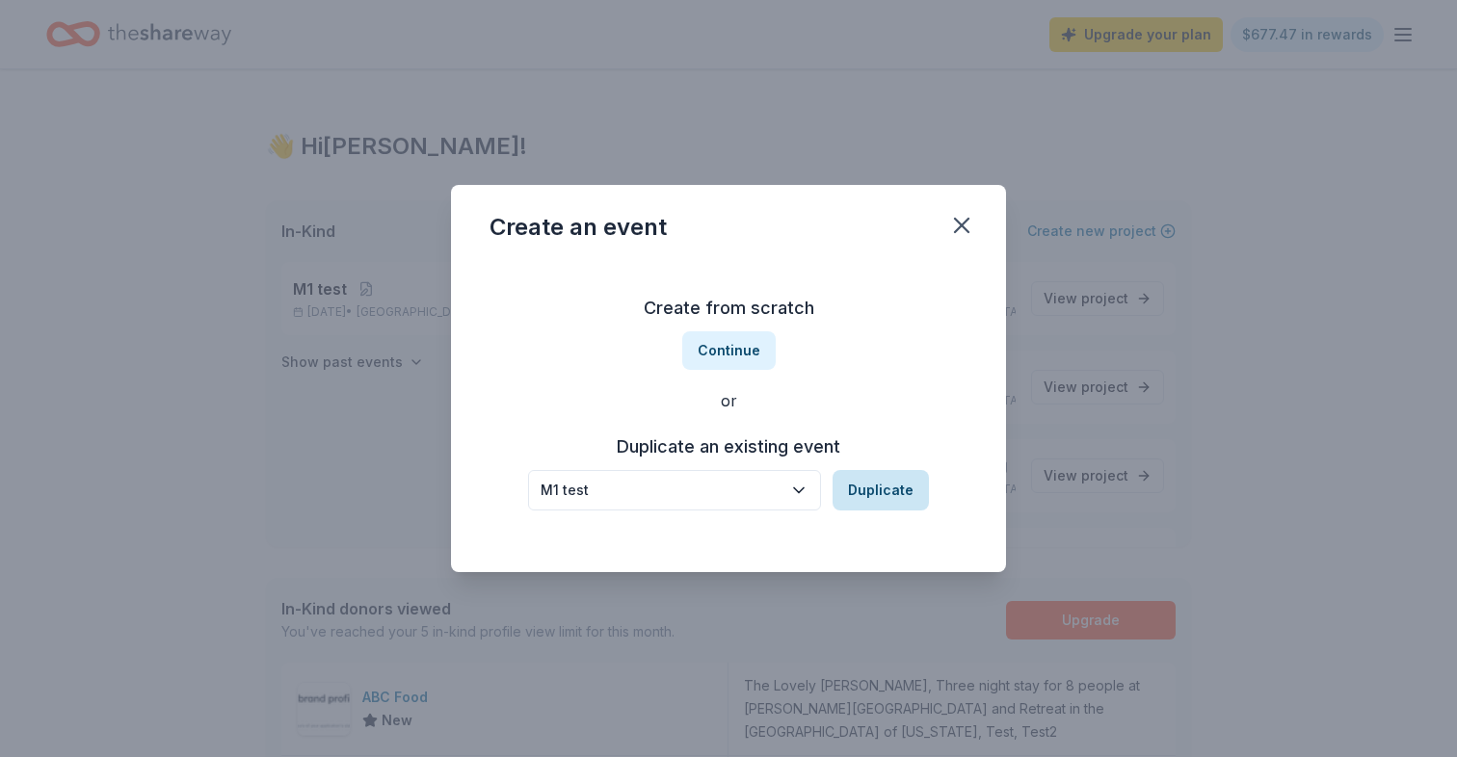
click at [885, 500] on button "Duplicate" at bounding box center [880, 490] width 96 height 40
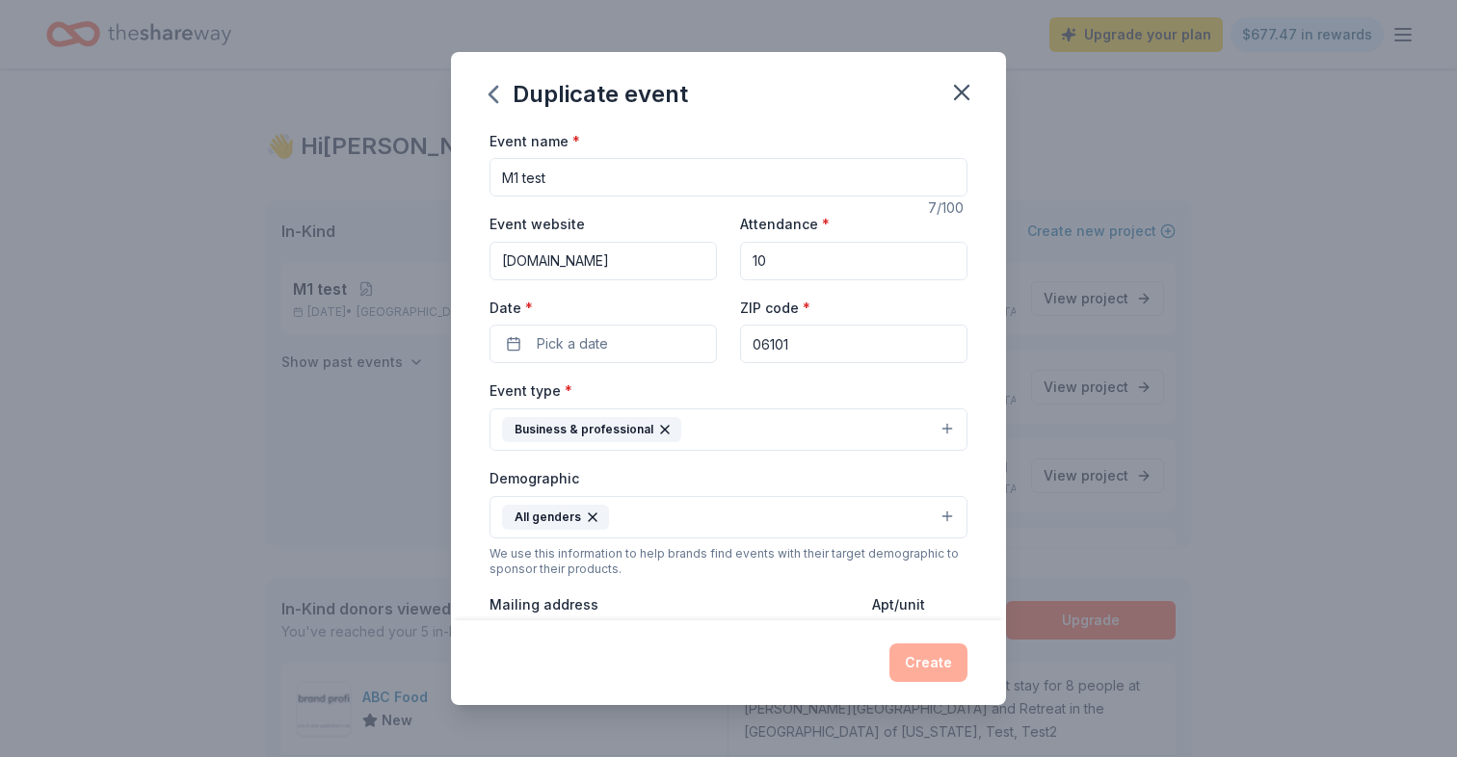
drag, startPoint x: 588, startPoint y: 158, endPoint x: 588, endPoint y: 192, distance: 33.7
click at [588, 158] on input "M1 test" at bounding box center [728, 177] width 478 height 39
click at [588, 192] on input "M1 test" at bounding box center [728, 177] width 478 height 39
type input "M1 test2"
click at [636, 330] on button "Pick a date" at bounding box center [602, 344] width 227 height 39
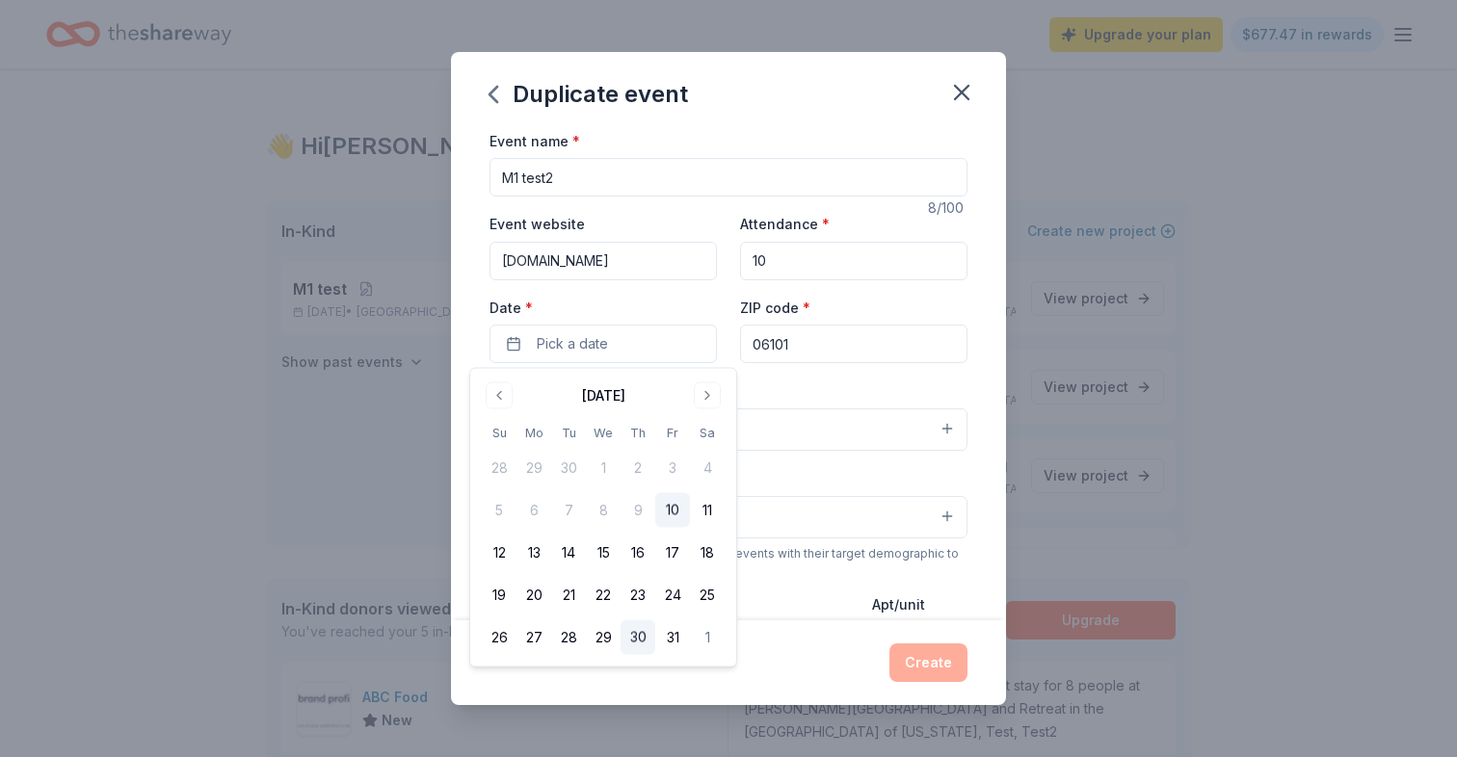
click at [631, 638] on button "30" at bounding box center [637, 637] width 35 height 35
click at [807, 423] on button "Business & professional" at bounding box center [728, 430] width 478 height 42
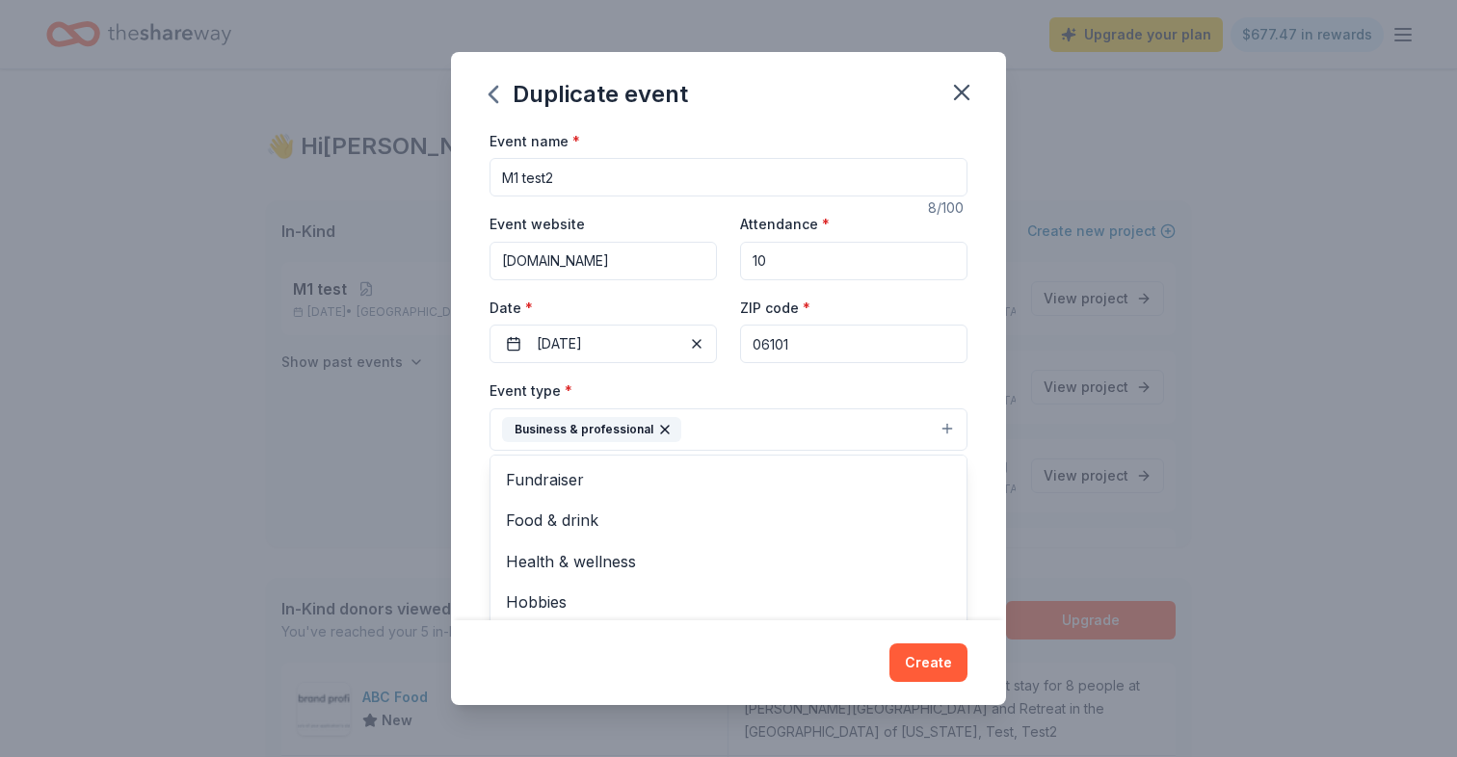
click at [797, 401] on div "Event type * Business & professional Fundraiser Food & drink Health & wellness …" at bounding box center [728, 415] width 478 height 72
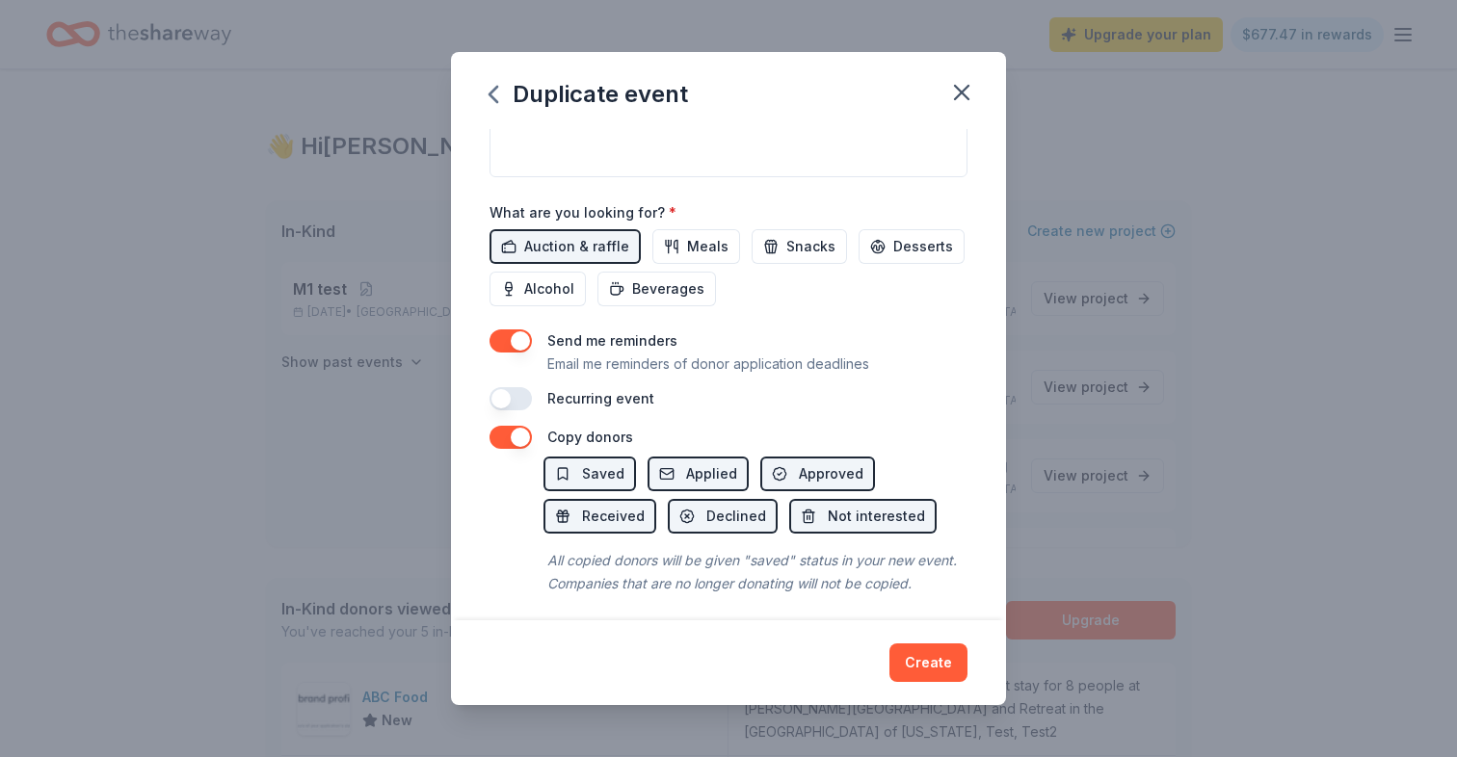
scroll to position [621, 0]
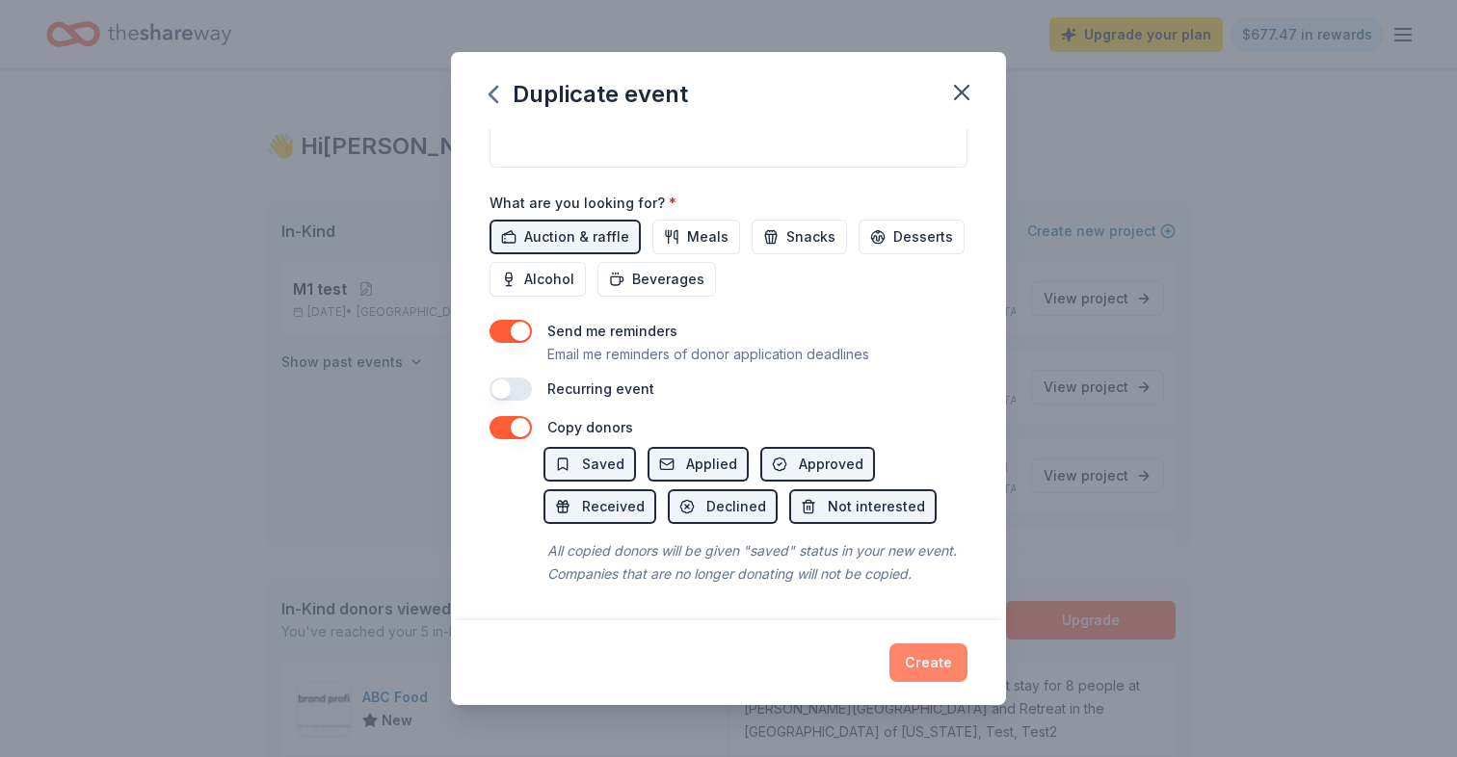
click at [934, 658] on button "Create" at bounding box center [928, 663] width 78 height 39
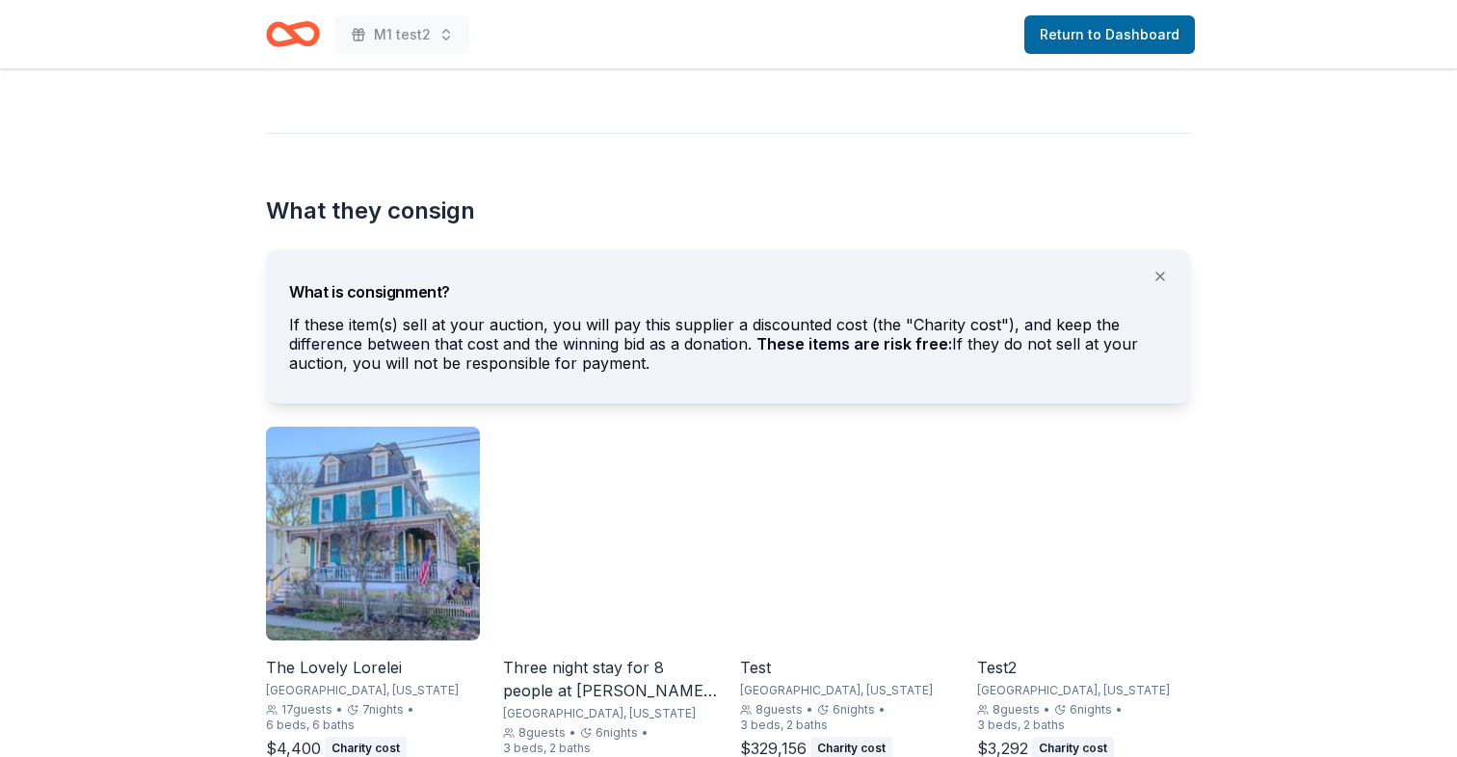
scroll to position [587, 0]
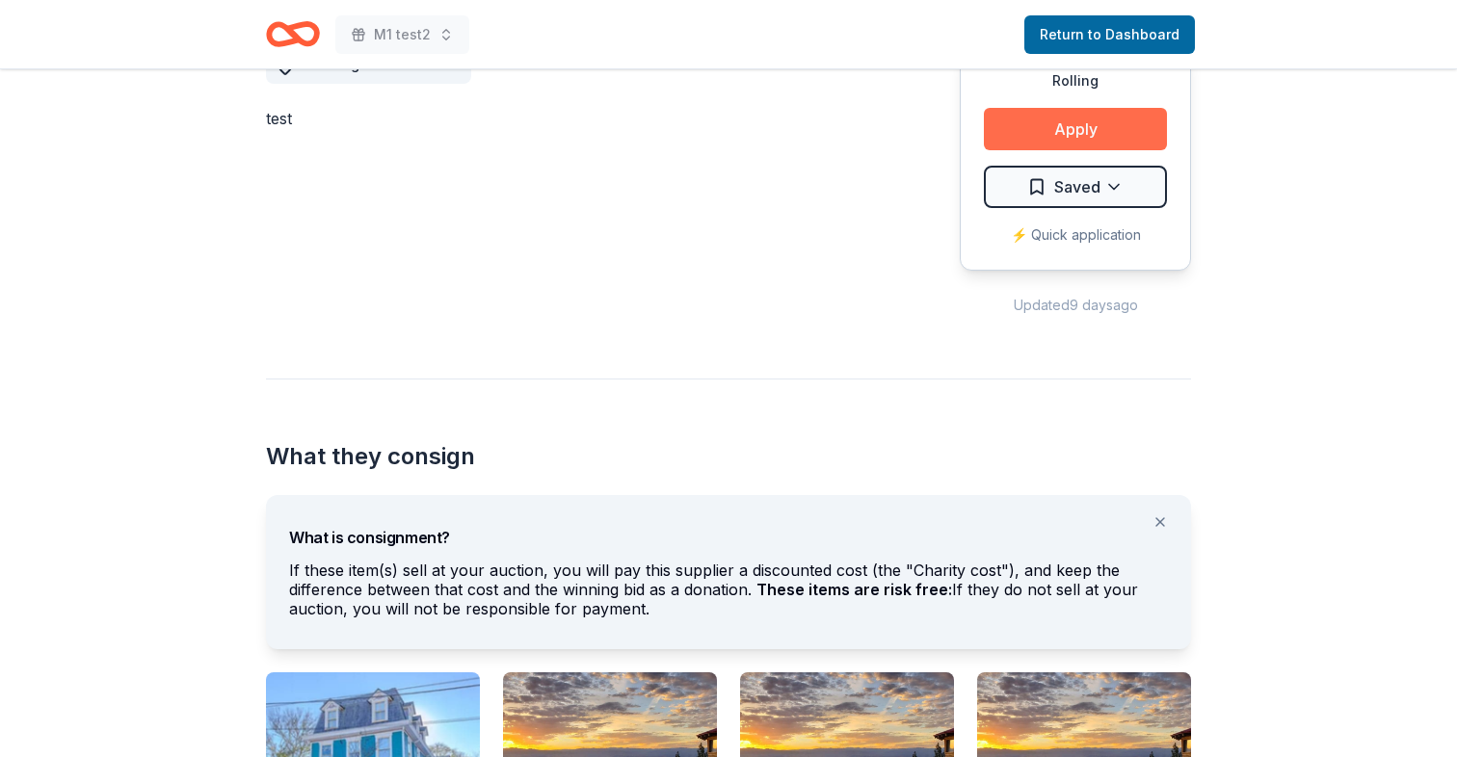
click at [1038, 131] on button "Apply" at bounding box center [1075, 129] width 183 height 42
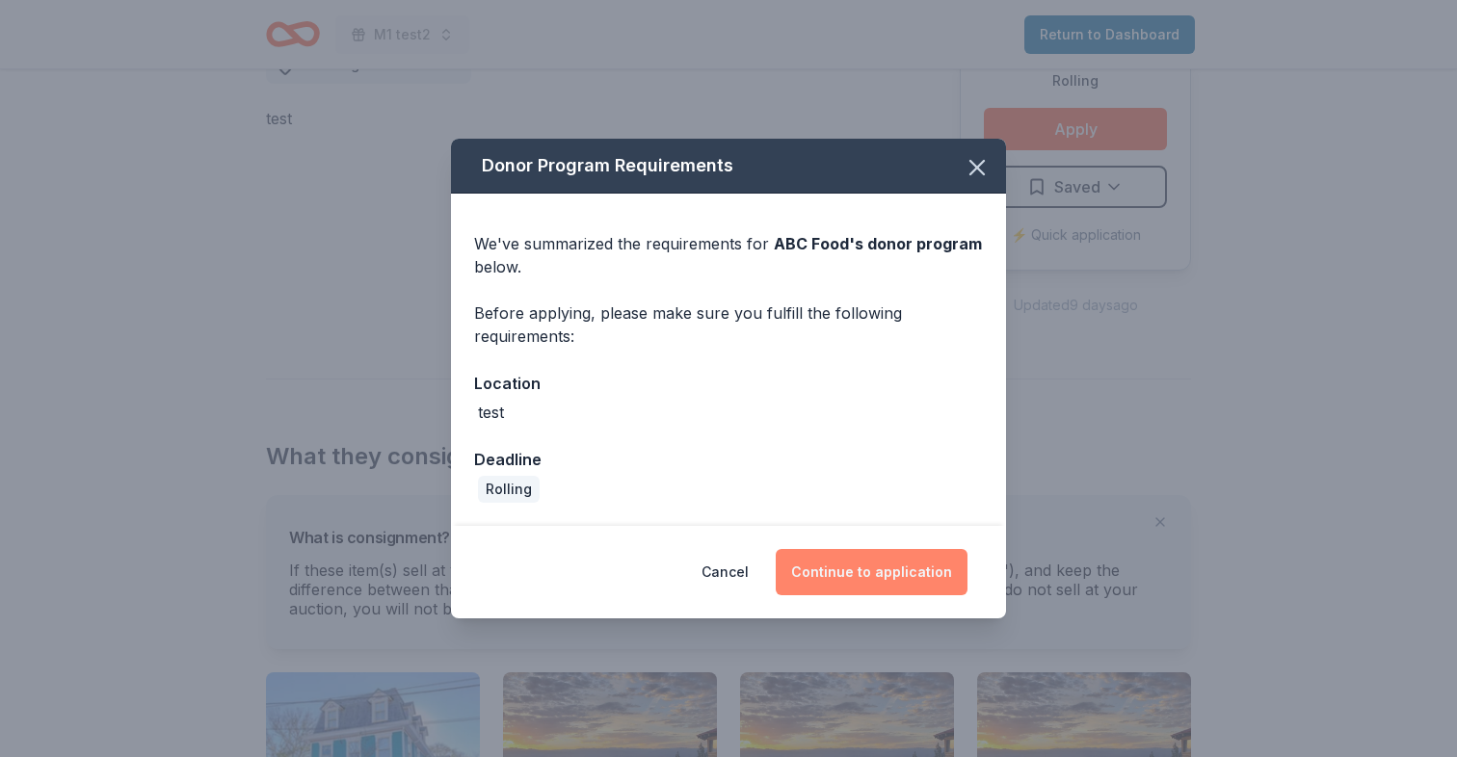
click at [872, 567] on button "Continue to application" at bounding box center [872, 572] width 192 height 46
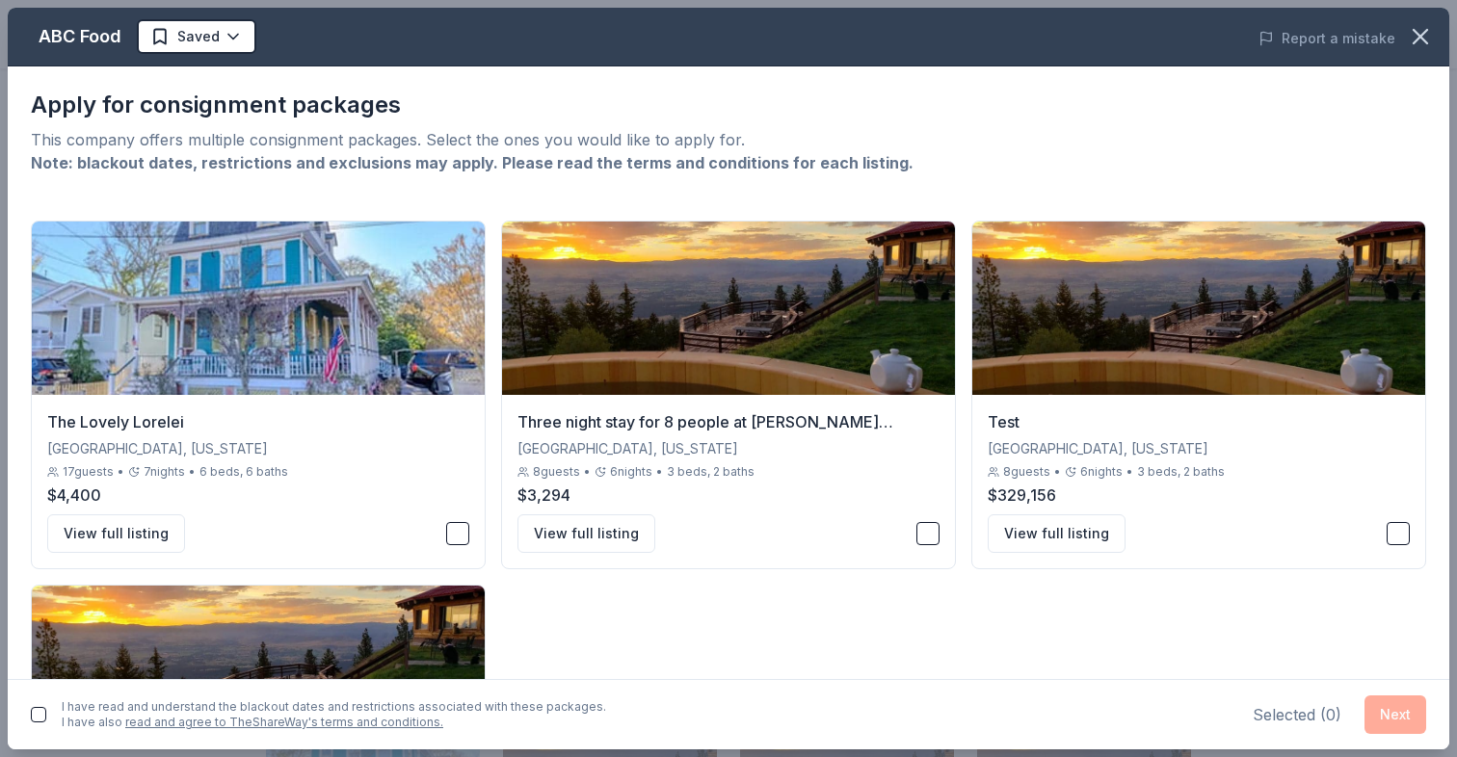
scroll to position [277, 0]
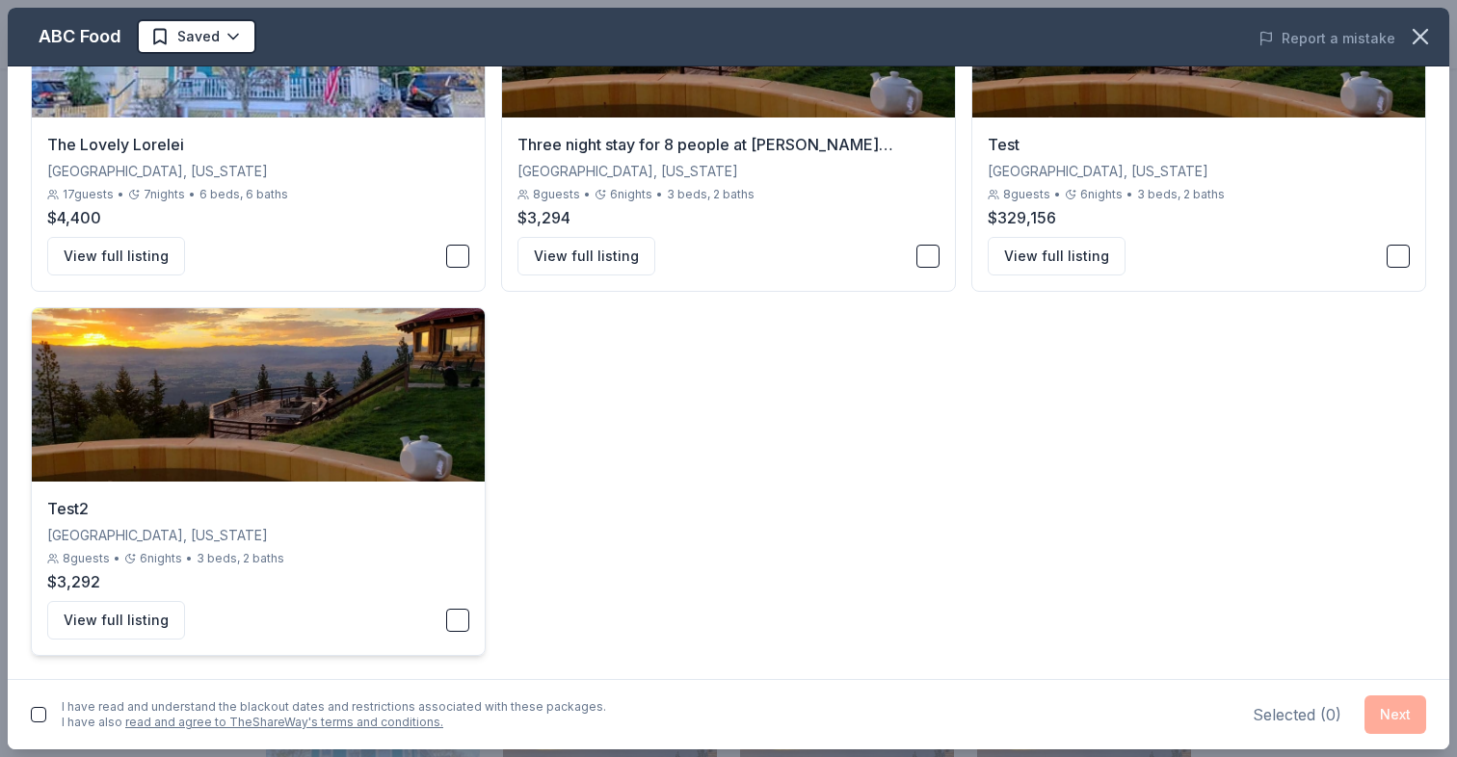
click at [449, 616] on button "button" at bounding box center [457, 620] width 23 height 23
click at [1377, 714] on button "Next" at bounding box center [1395, 715] width 62 height 39
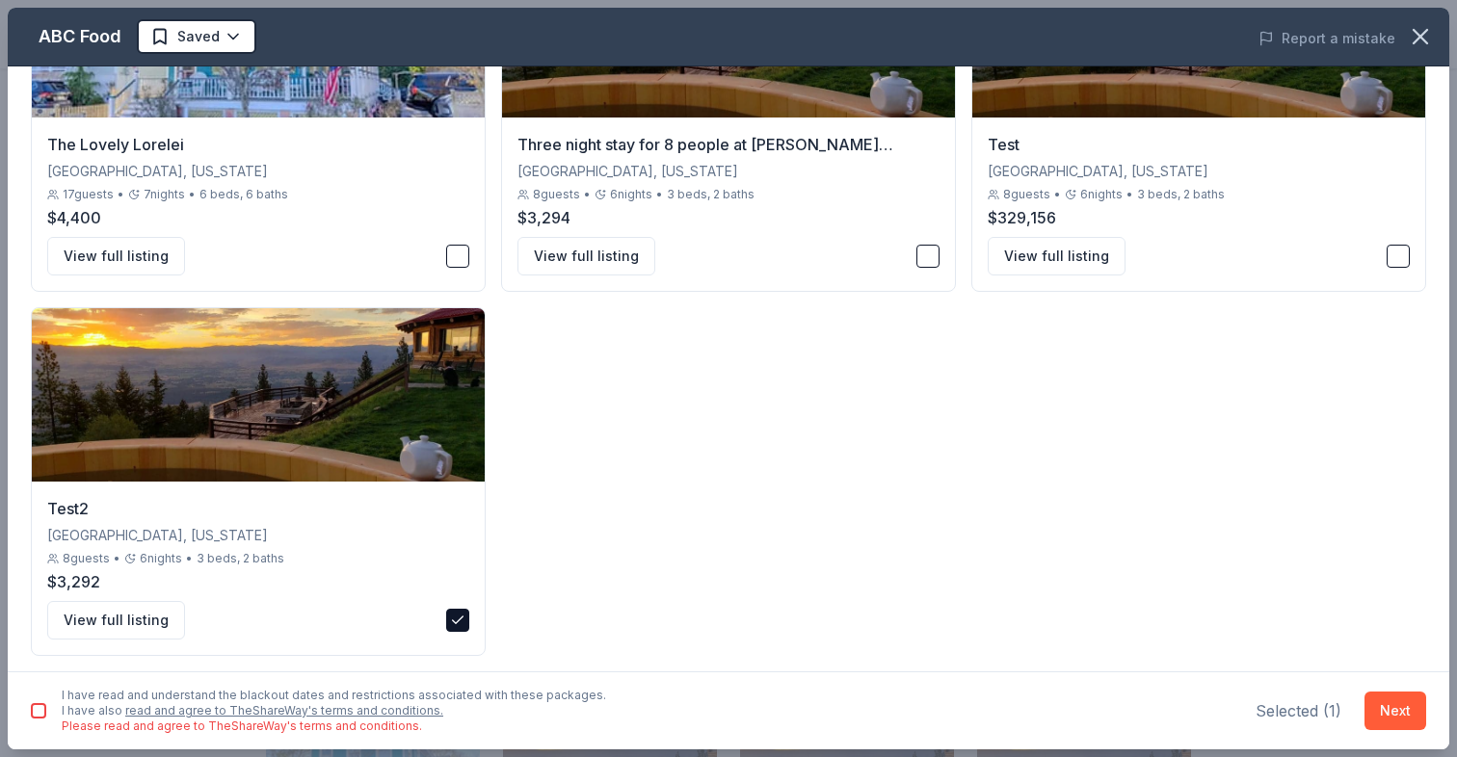
click at [25, 710] on div "I have read and understand the blackout dates and restrictions associated with …" at bounding box center [728, 711] width 1441 height 78
click at [34, 710] on button "button" at bounding box center [38, 710] width 15 height 15
click at [1400, 717] on button "Next" at bounding box center [1395, 711] width 62 height 39
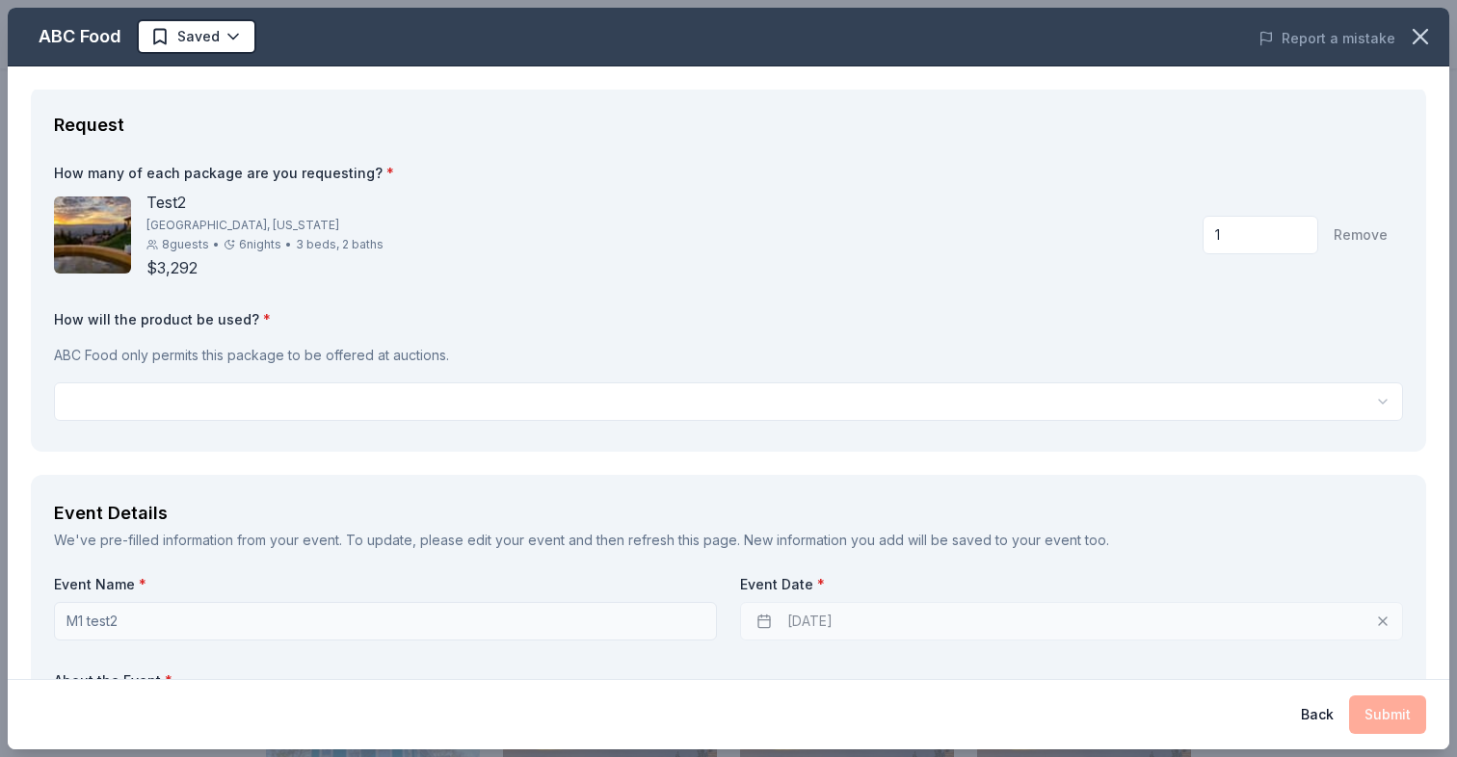
scroll to position [0, 0]
click at [889, 409] on html "M1 test2 Return to Dashboard Rolling Share ABC Food Edit New Share Serving even…" at bounding box center [728, 378] width 1457 height 757
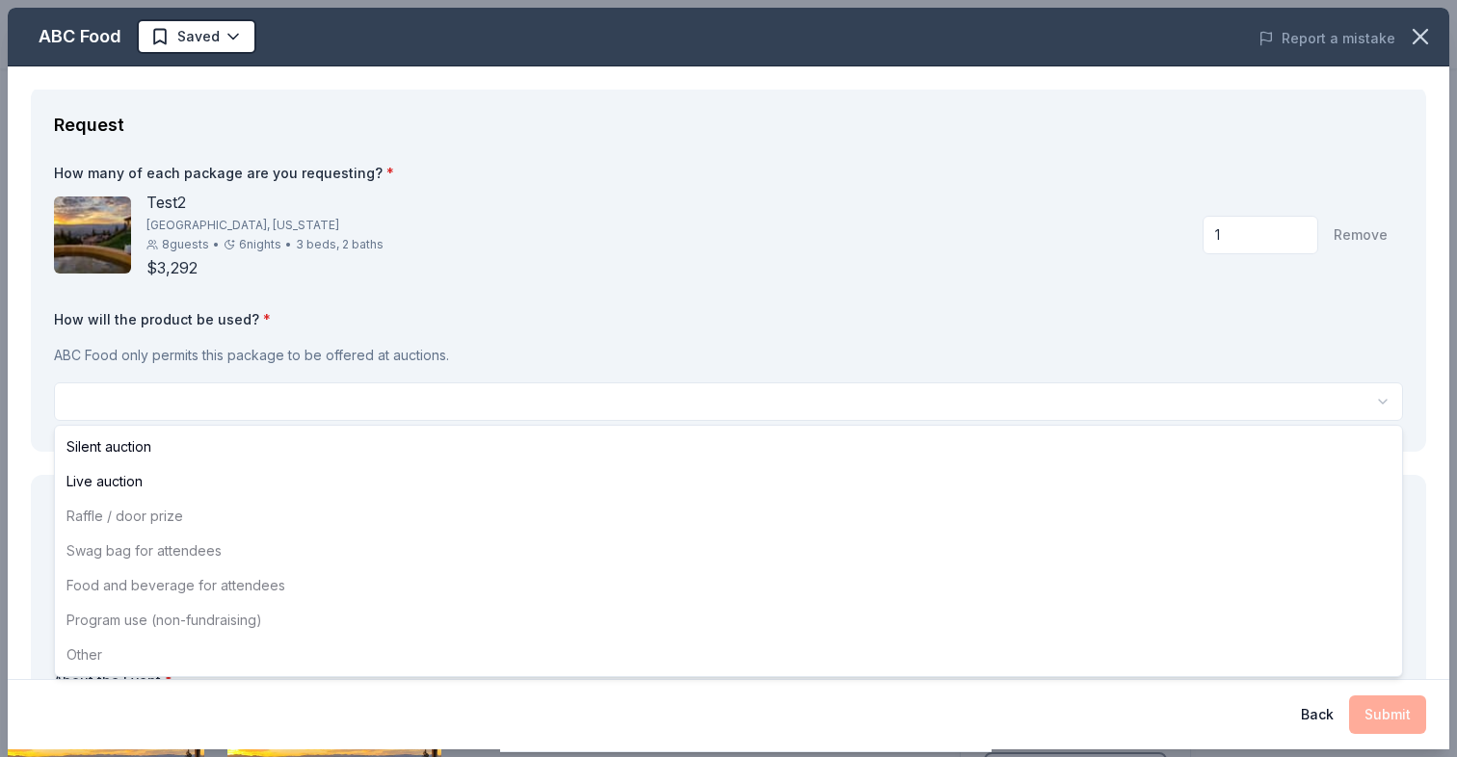
select select "liveAuction"
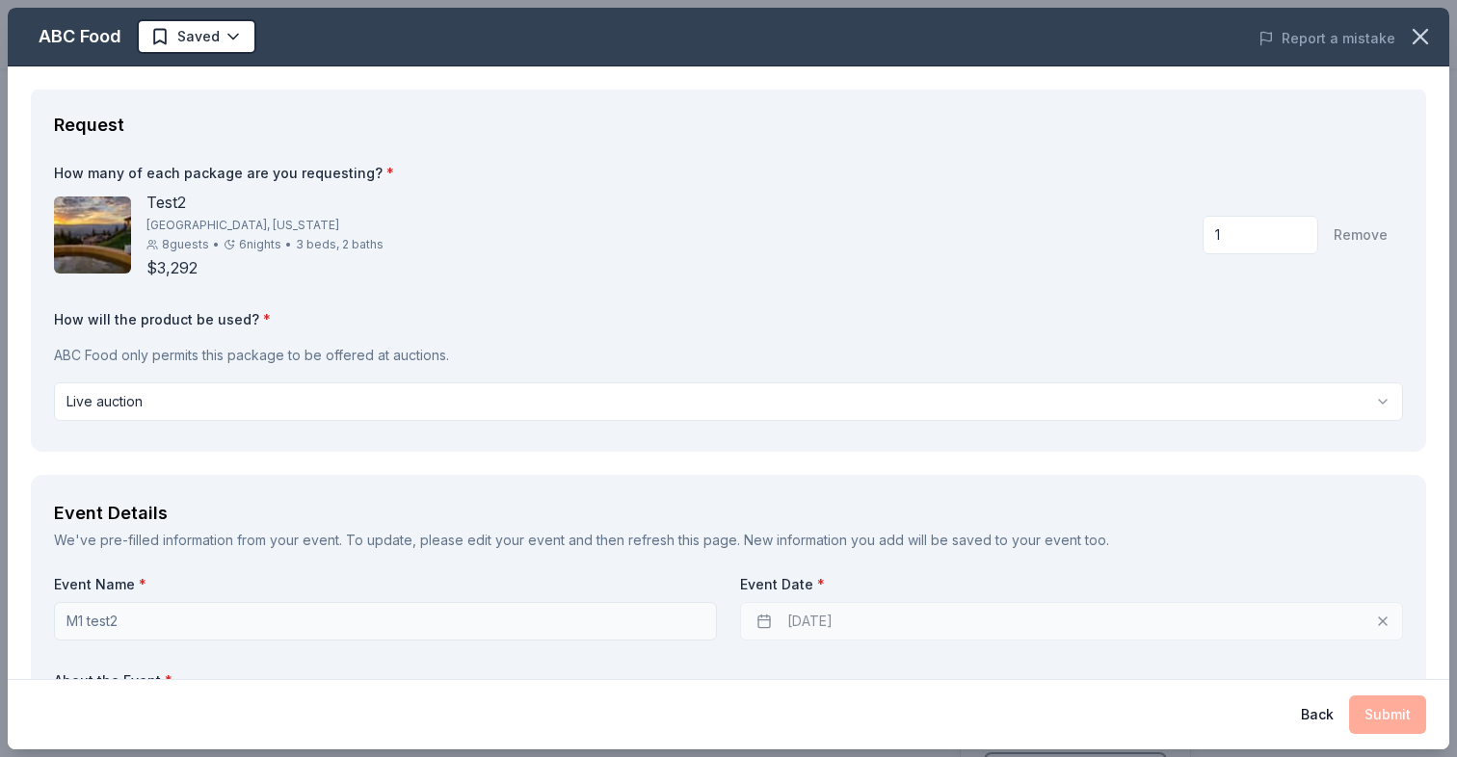
click at [770, 336] on div "ABC Food only permits this package to be offered at auctions." at bounding box center [728, 355] width 1349 height 39
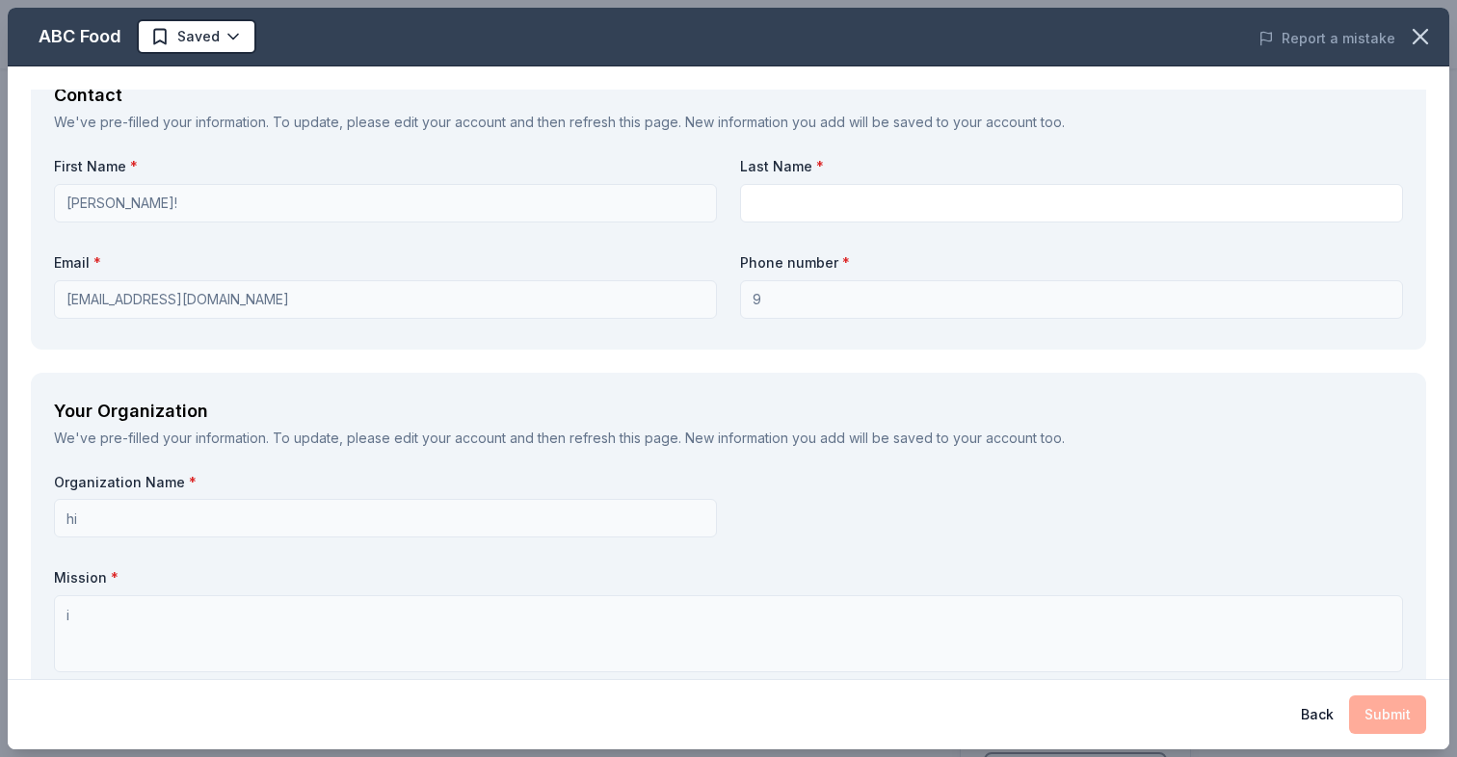
scroll to position [744, 0]
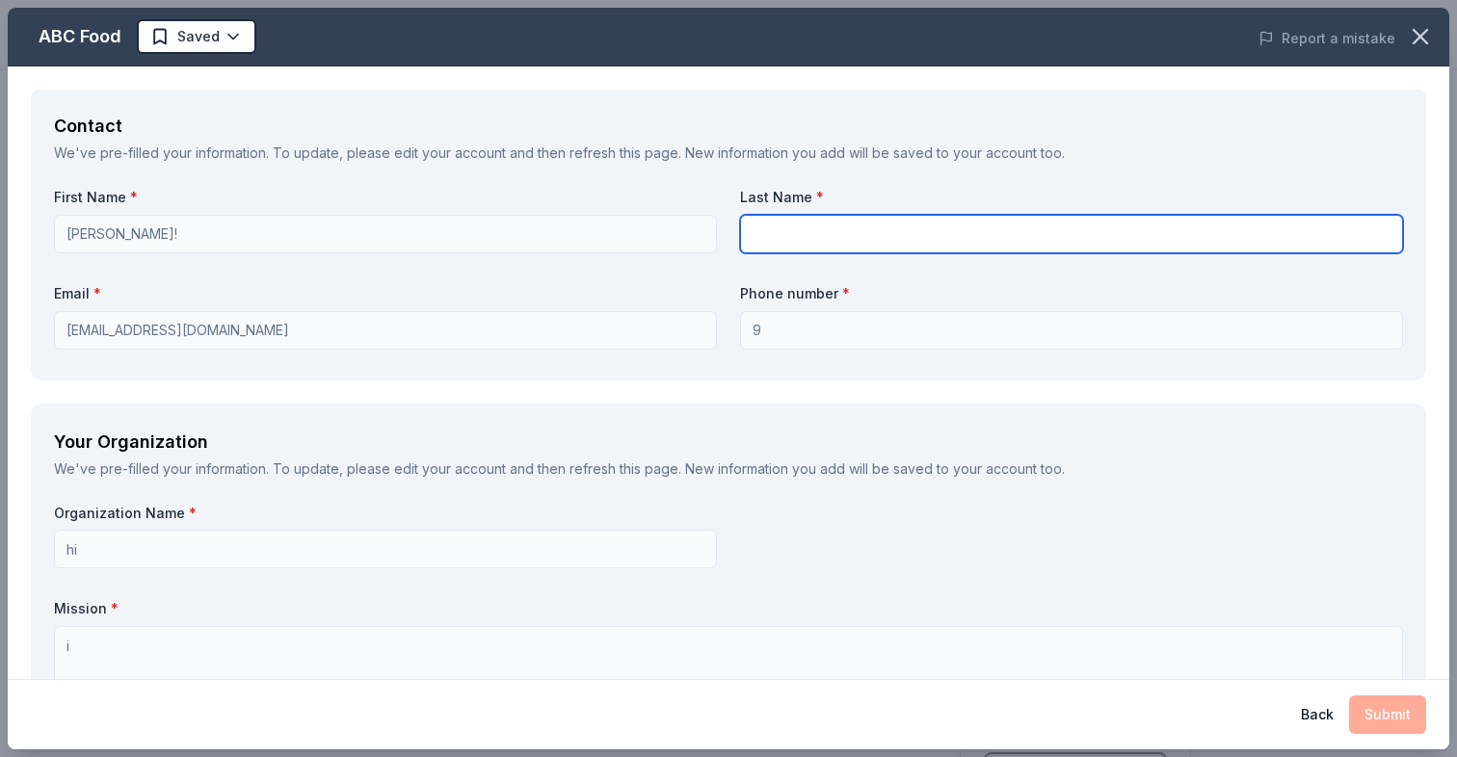
click at [803, 237] on input "text" at bounding box center [1071, 234] width 663 height 39
type input "hi"
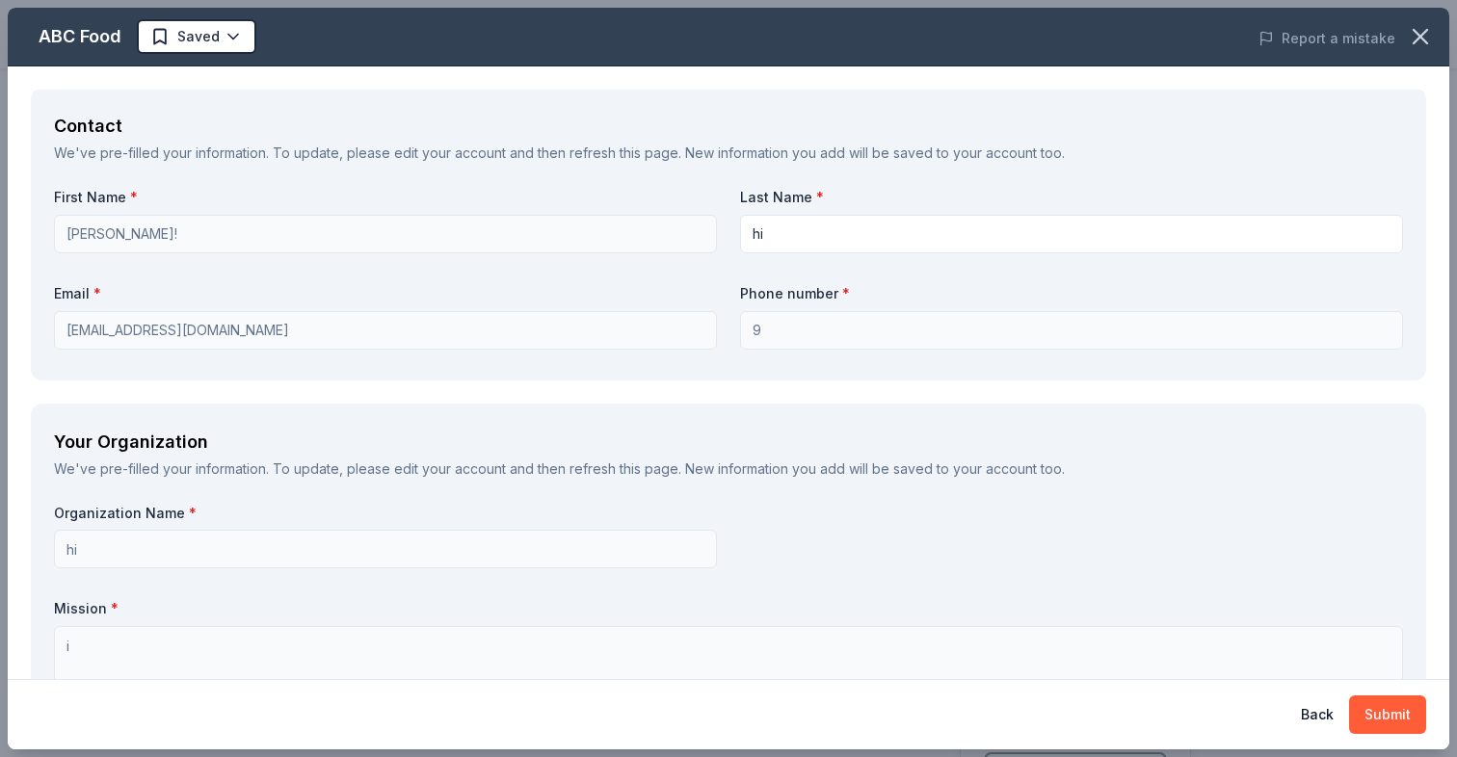
click at [774, 206] on label "Last Name *" at bounding box center [1071, 197] width 663 height 19
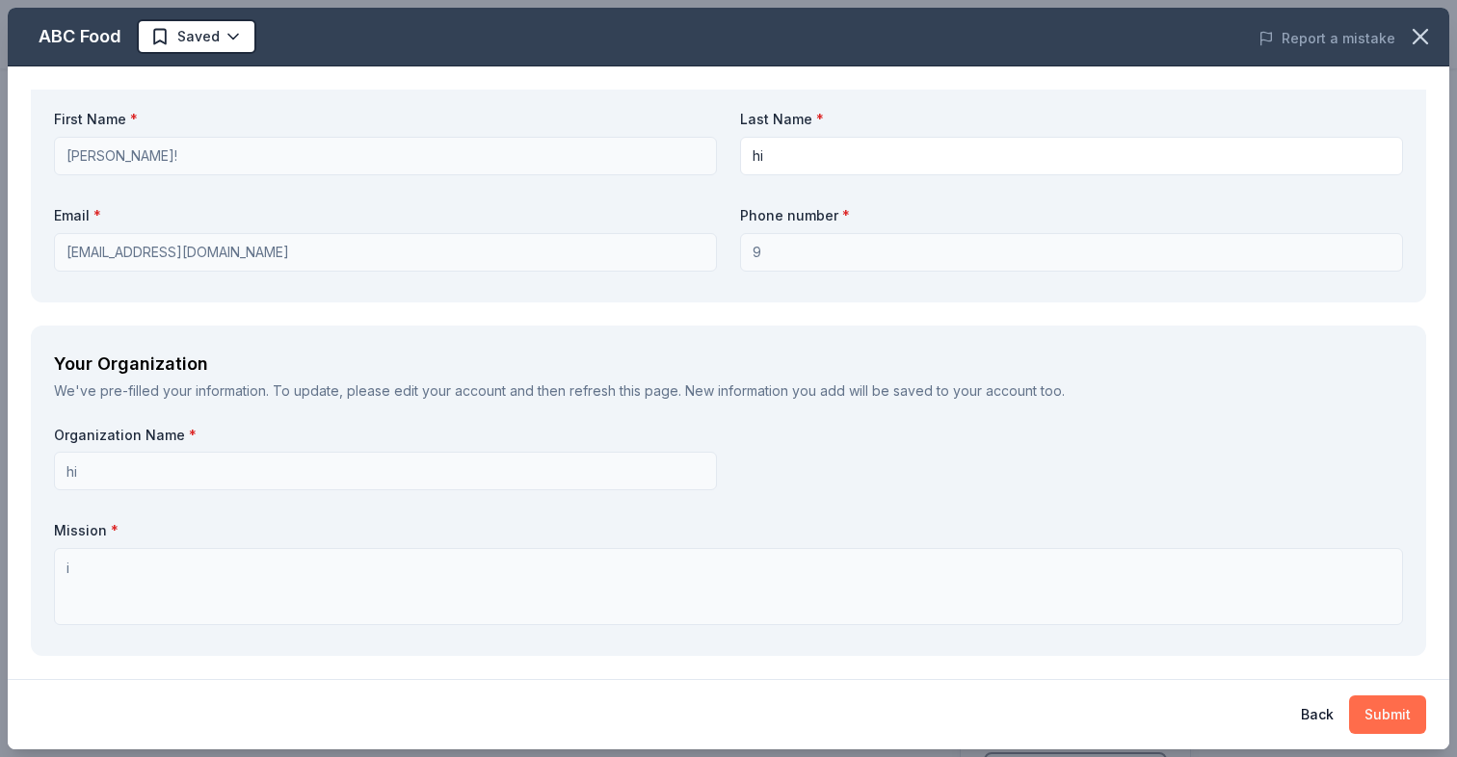
click at [1370, 713] on button "Submit" at bounding box center [1387, 715] width 77 height 39
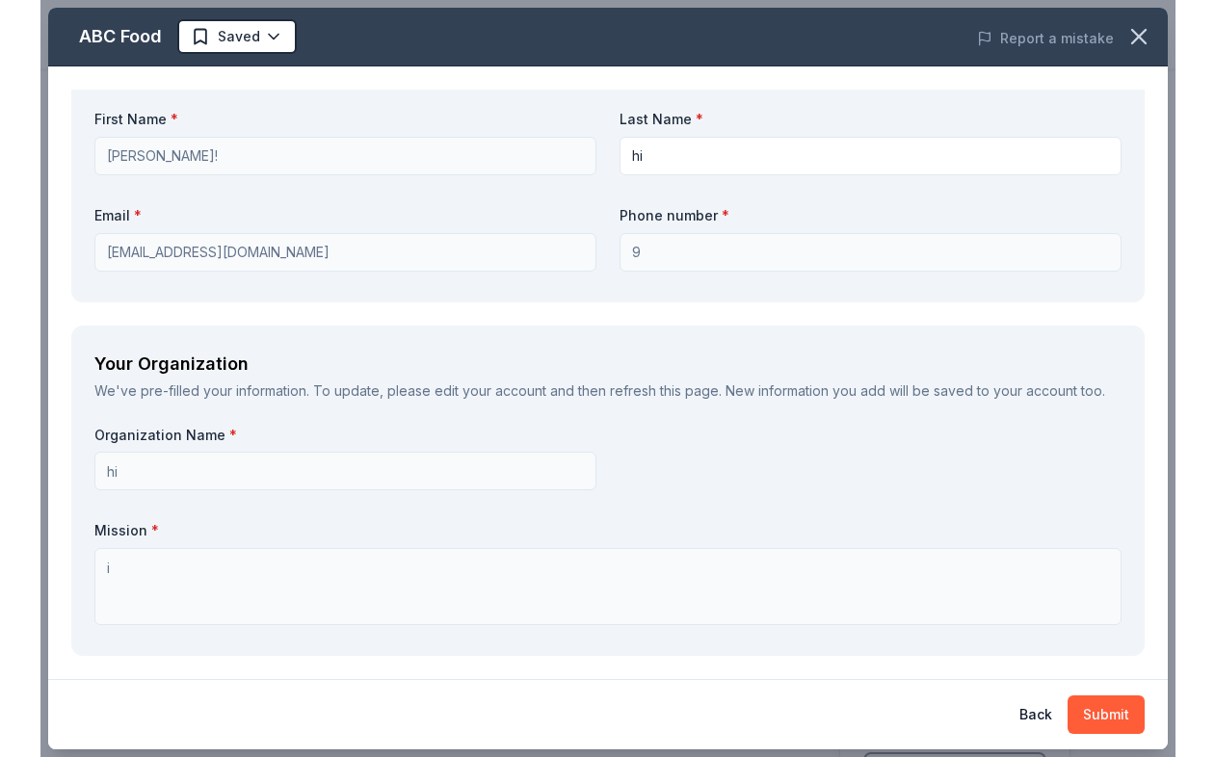
scroll to position [0, 0]
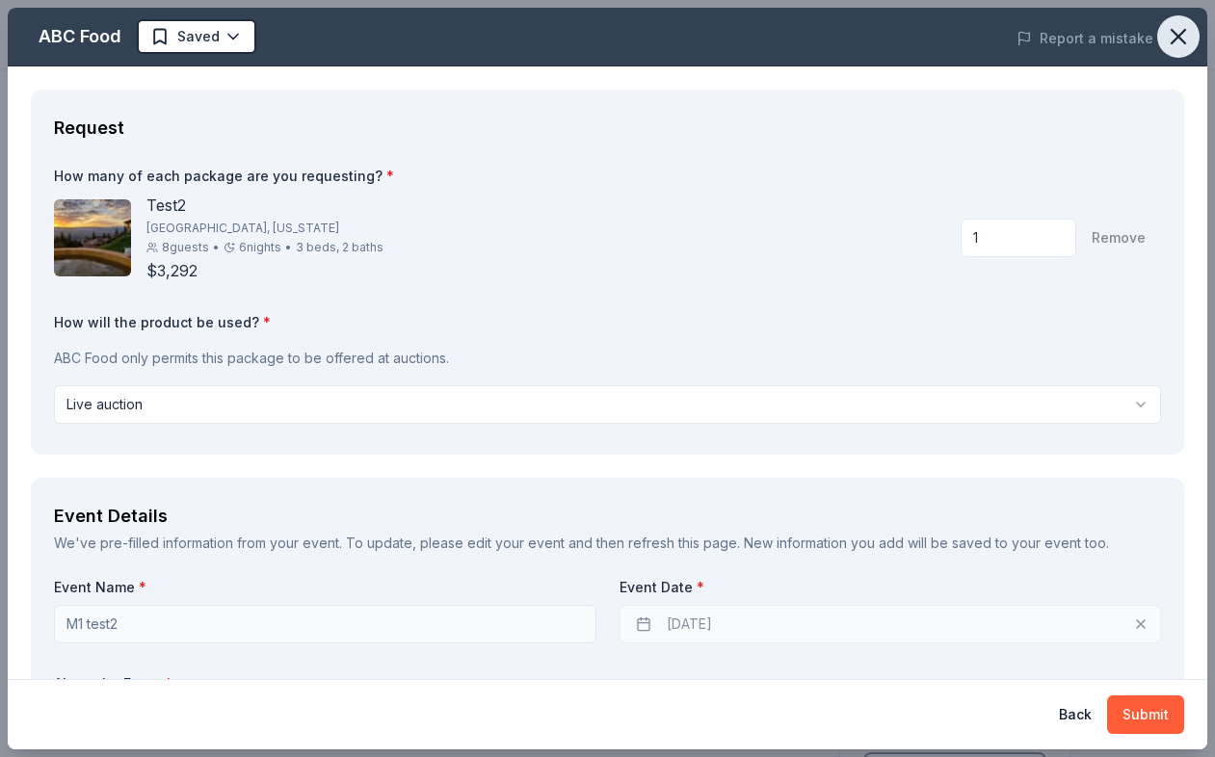
click at [1174, 43] on icon "button" at bounding box center [1178, 36] width 27 height 27
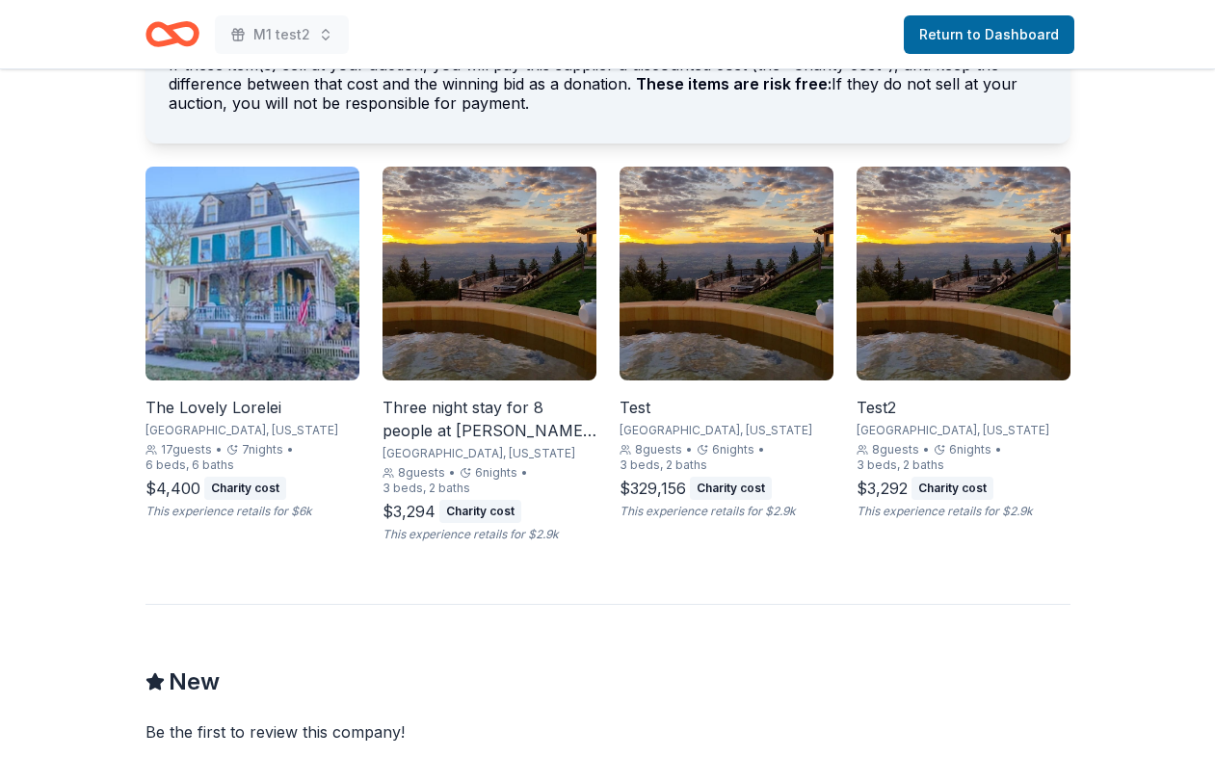
scroll to position [1020, 0]
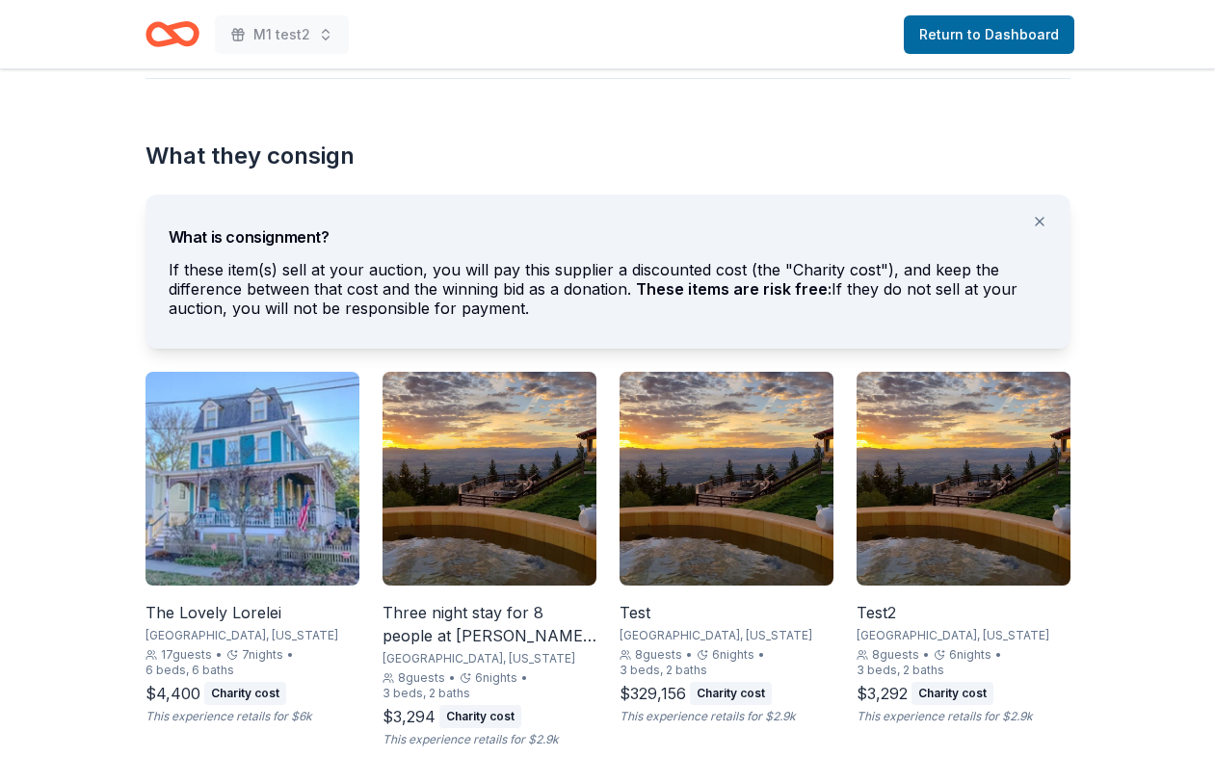
scroll to position [854, 0]
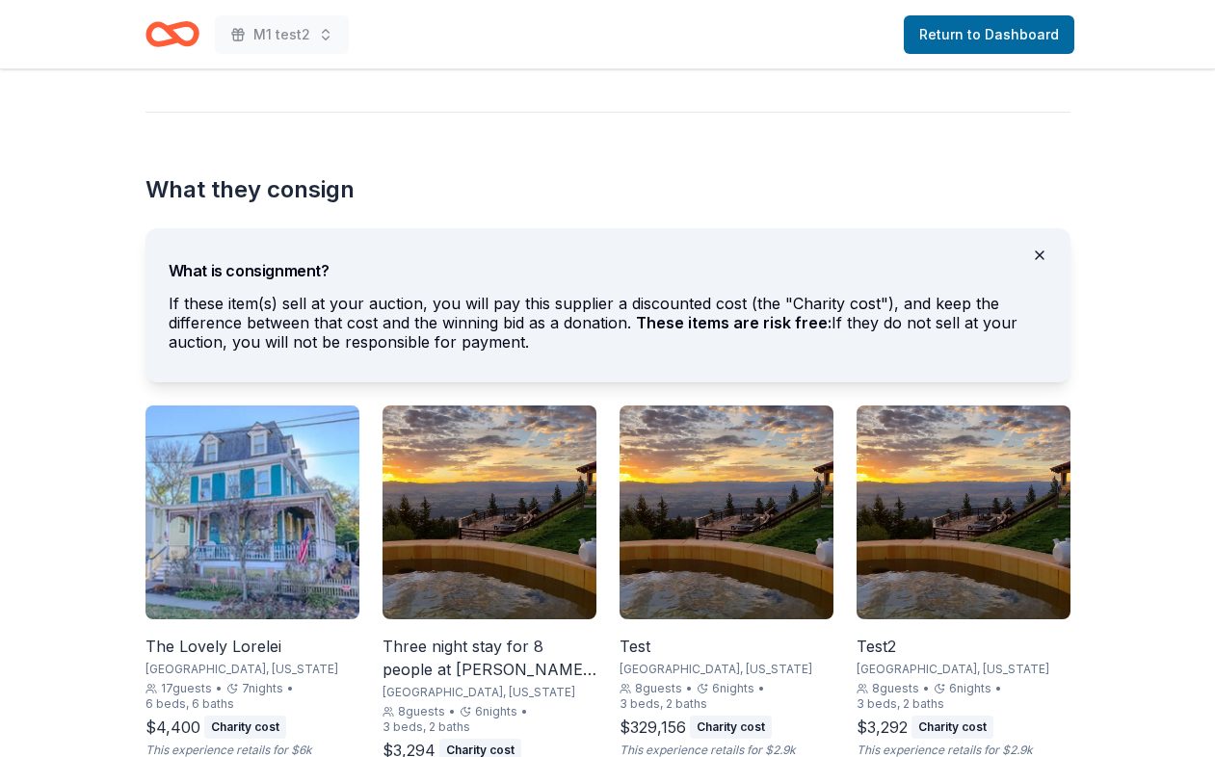
click at [1035, 264] on button at bounding box center [1039, 255] width 46 height 39
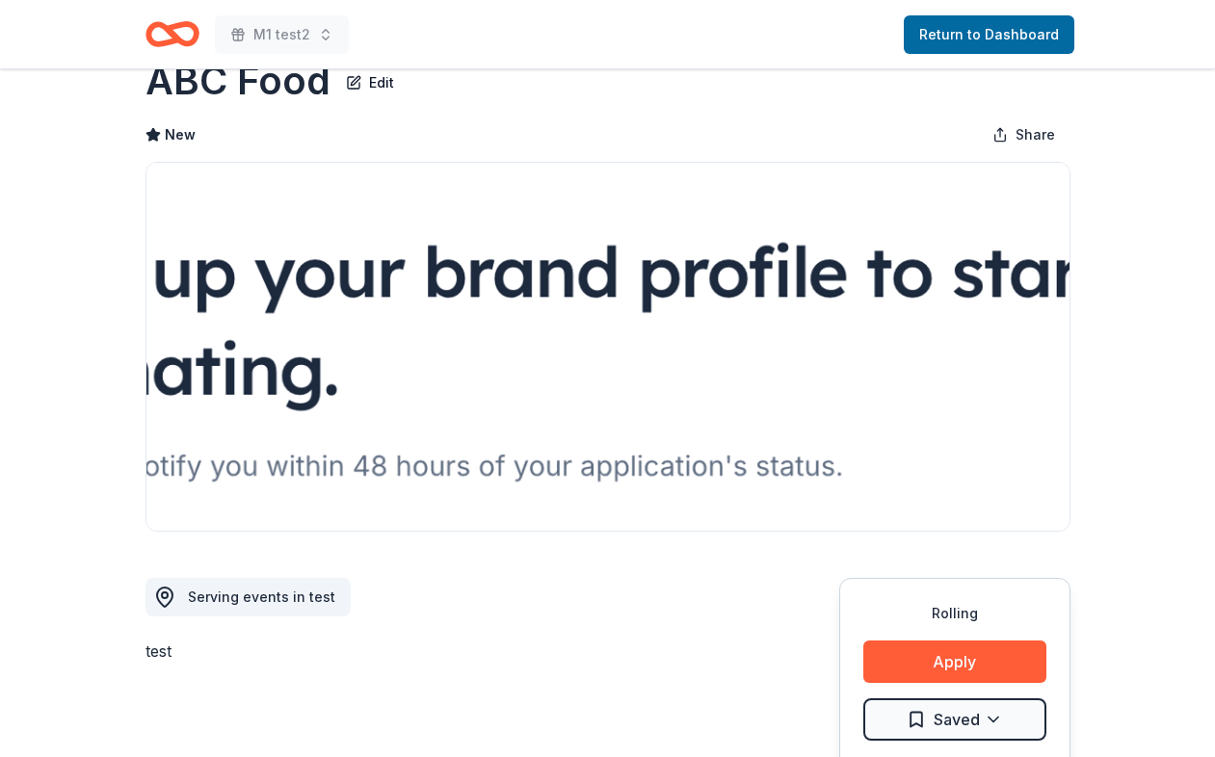
scroll to position [53, 0]
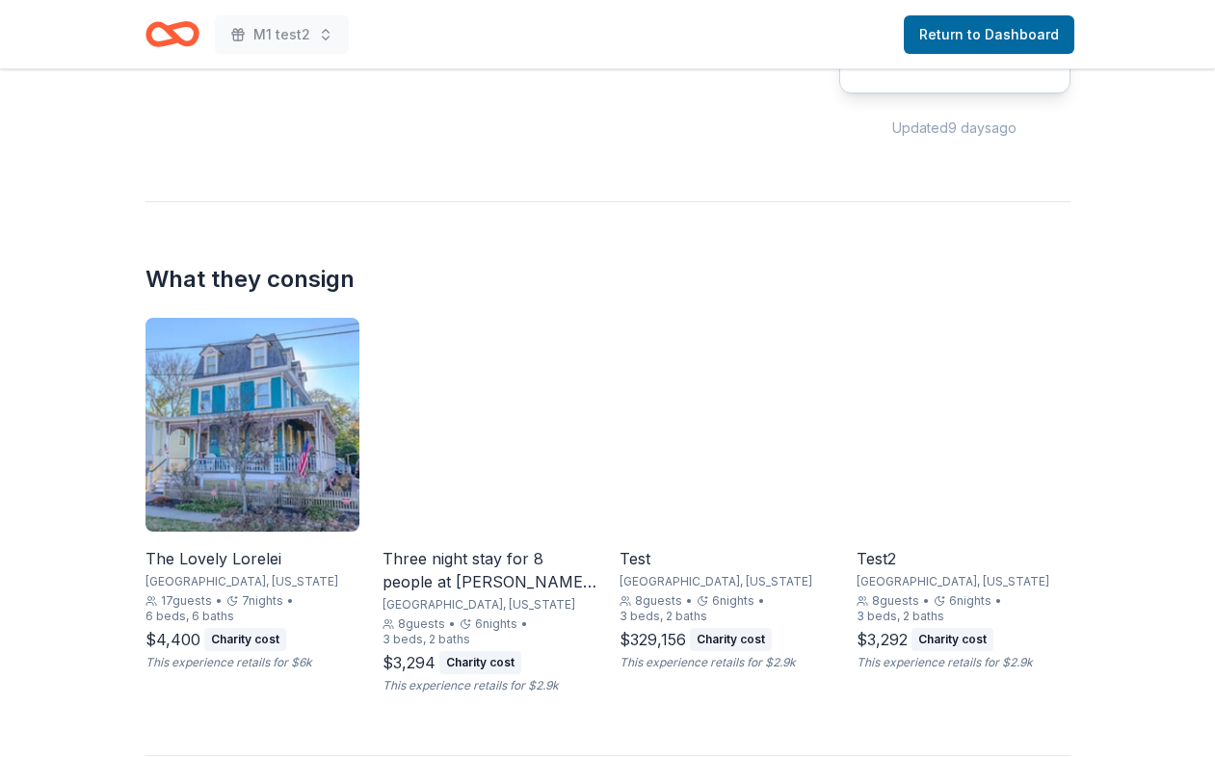
scroll to position [972, 0]
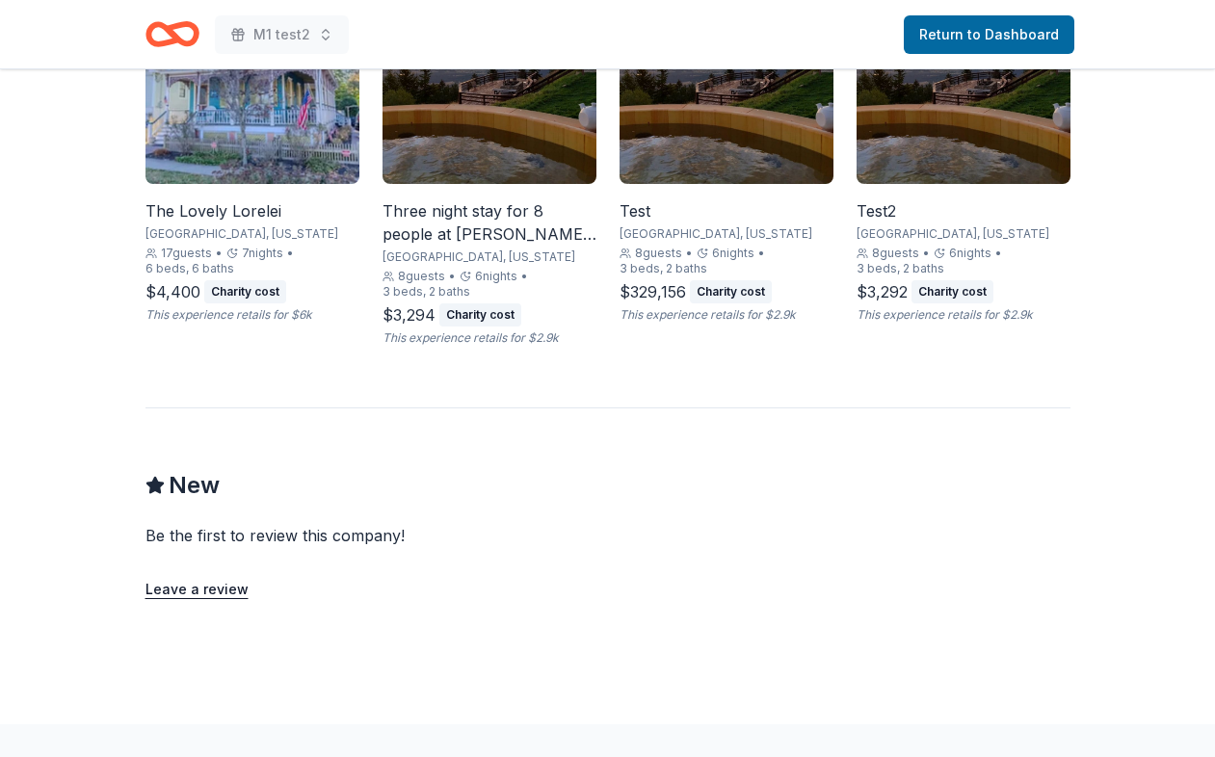
scroll to position [1218, 0]
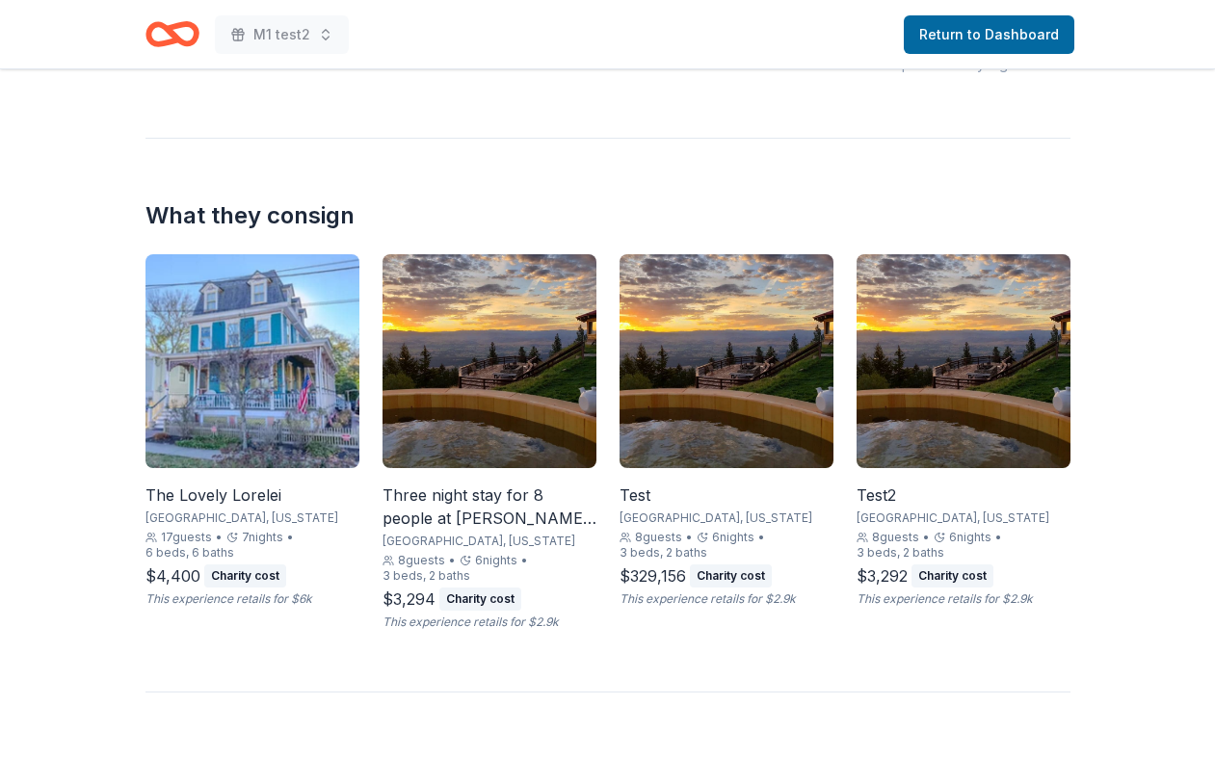
scroll to position [782, 0]
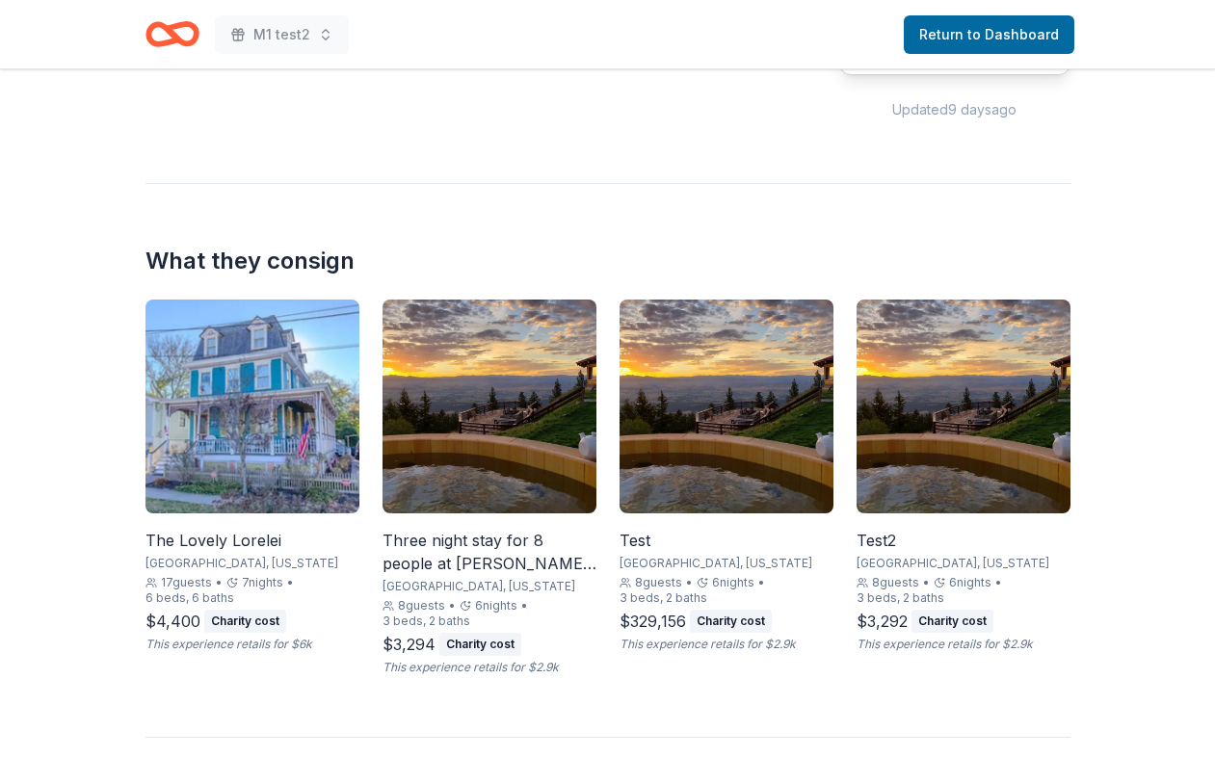
click at [234, 270] on h2 "What they consign" at bounding box center [607, 261] width 925 height 31
drag, startPoint x: 234, startPoint y: 270, endPoint x: 249, endPoint y: 259, distance: 17.9
click at [249, 260] on h2 "What they consign" at bounding box center [607, 261] width 925 height 31
click at [249, 259] on h2 "What they consign" at bounding box center [607, 261] width 925 height 31
drag, startPoint x: 249, startPoint y: 259, endPoint x: 176, endPoint y: 260, distance: 72.3
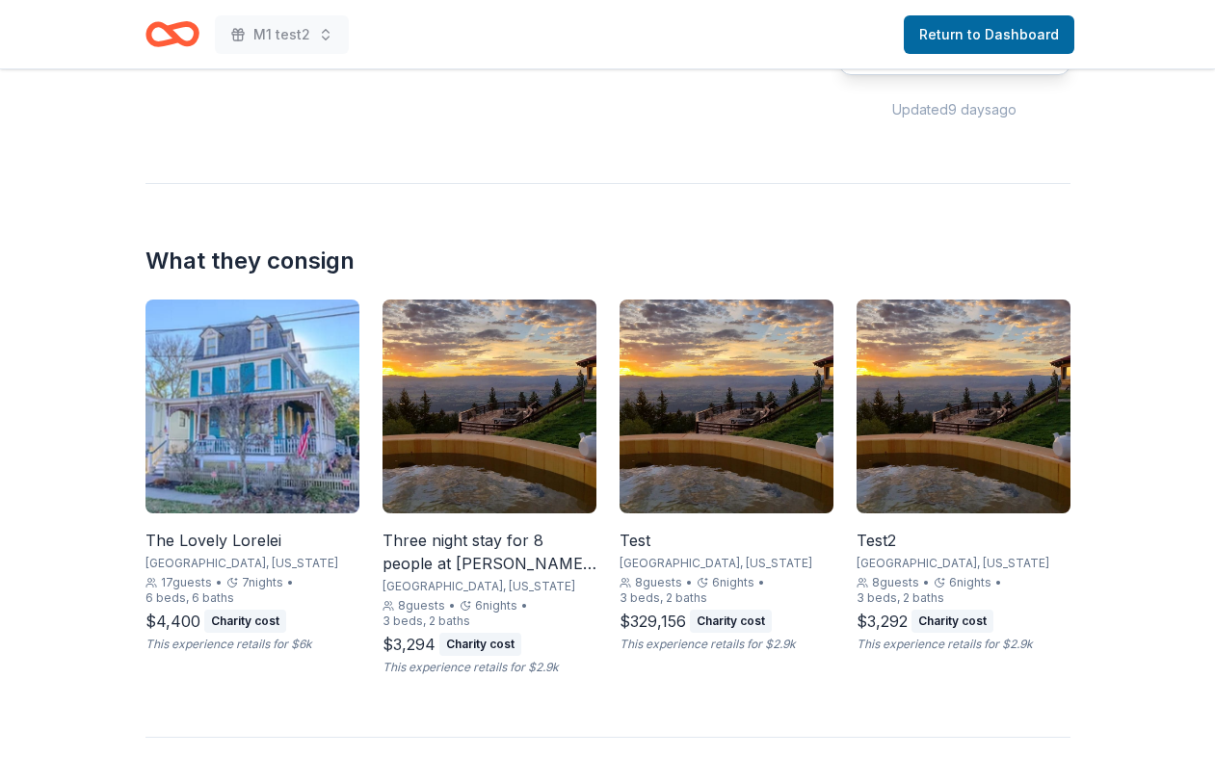
click at [182, 260] on h2 "What they consign" at bounding box center [607, 261] width 925 height 31
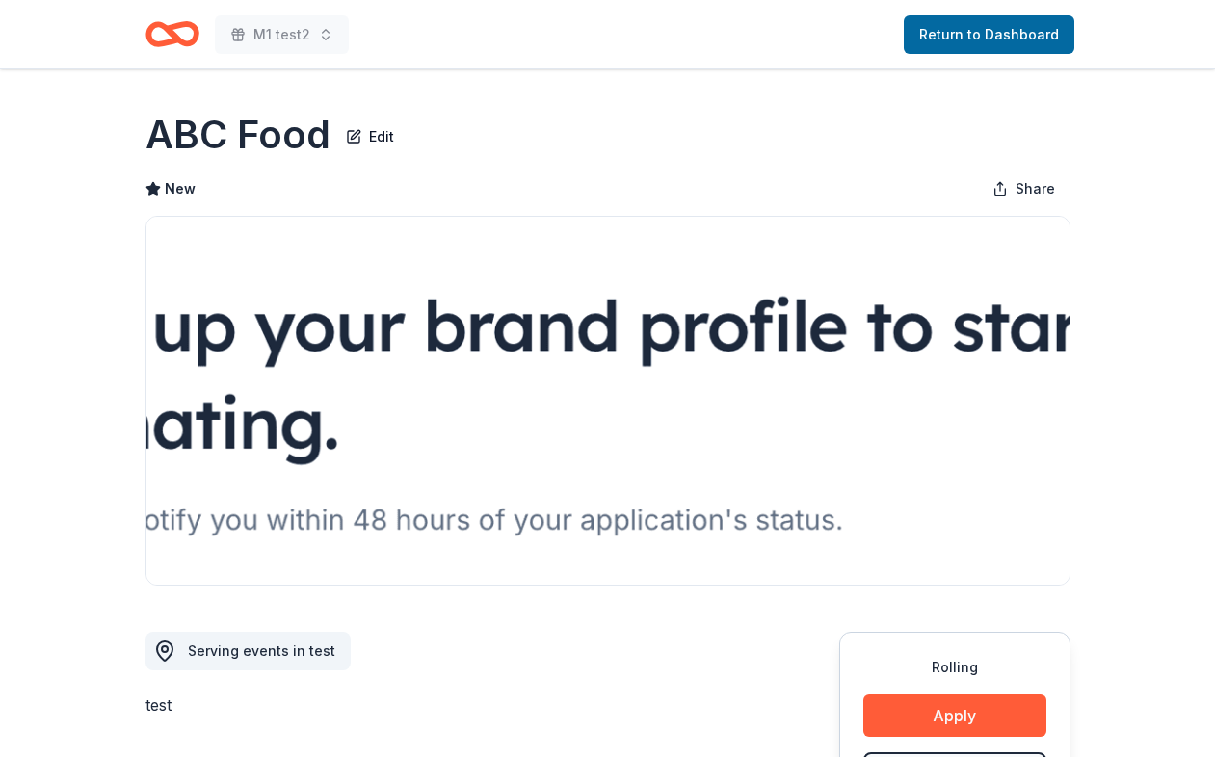
scroll to position [782, 0]
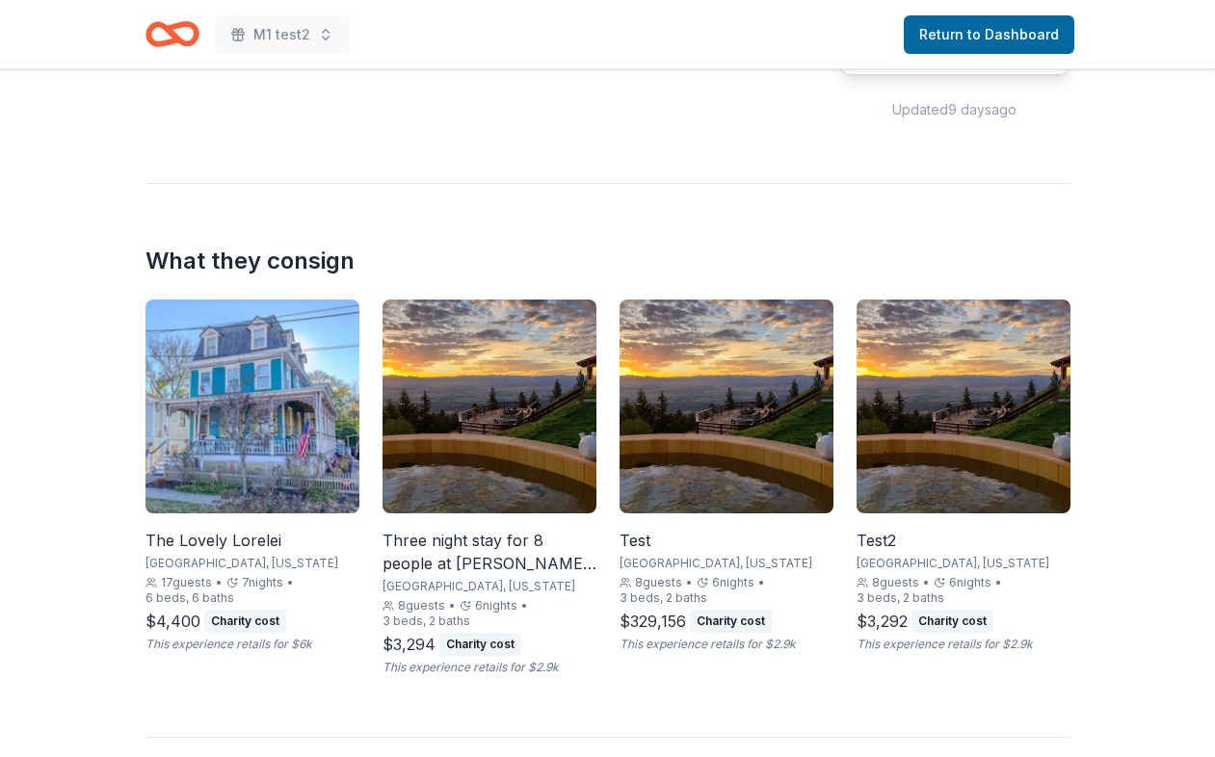
click at [170, 449] on img at bounding box center [252, 407] width 214 height 214
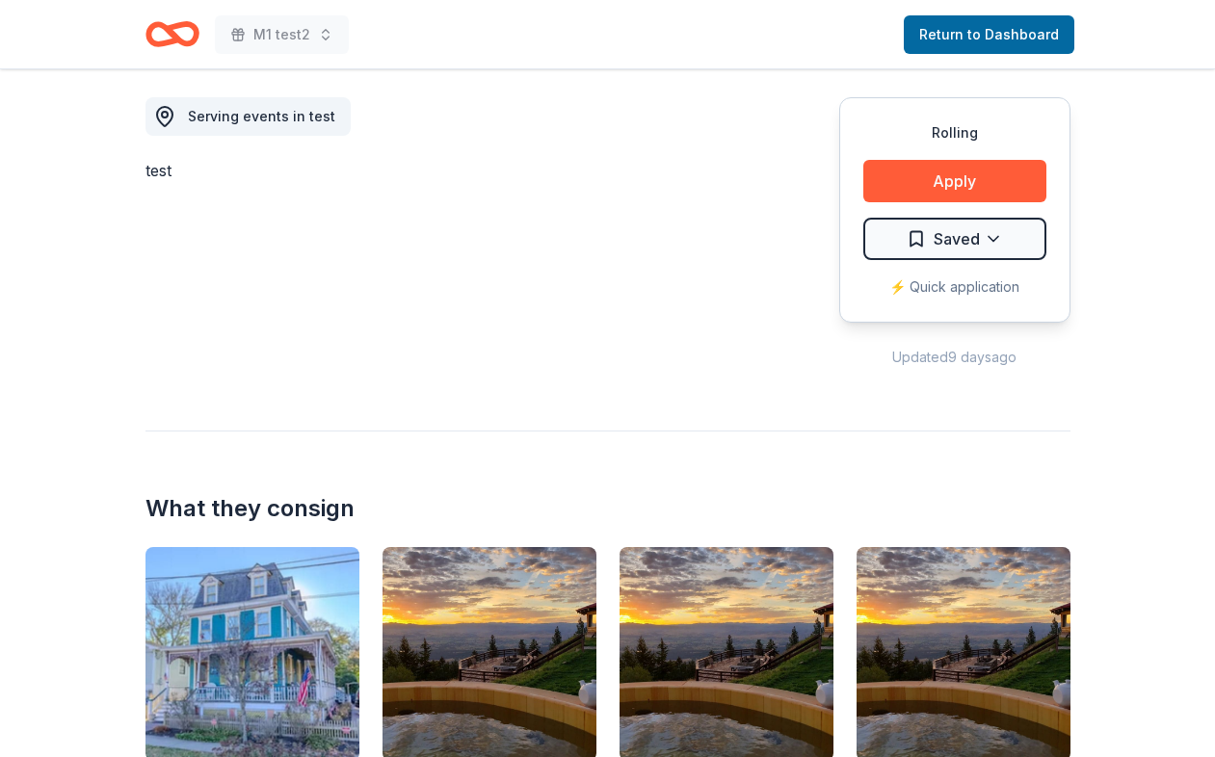
scroll to position [493, 0]
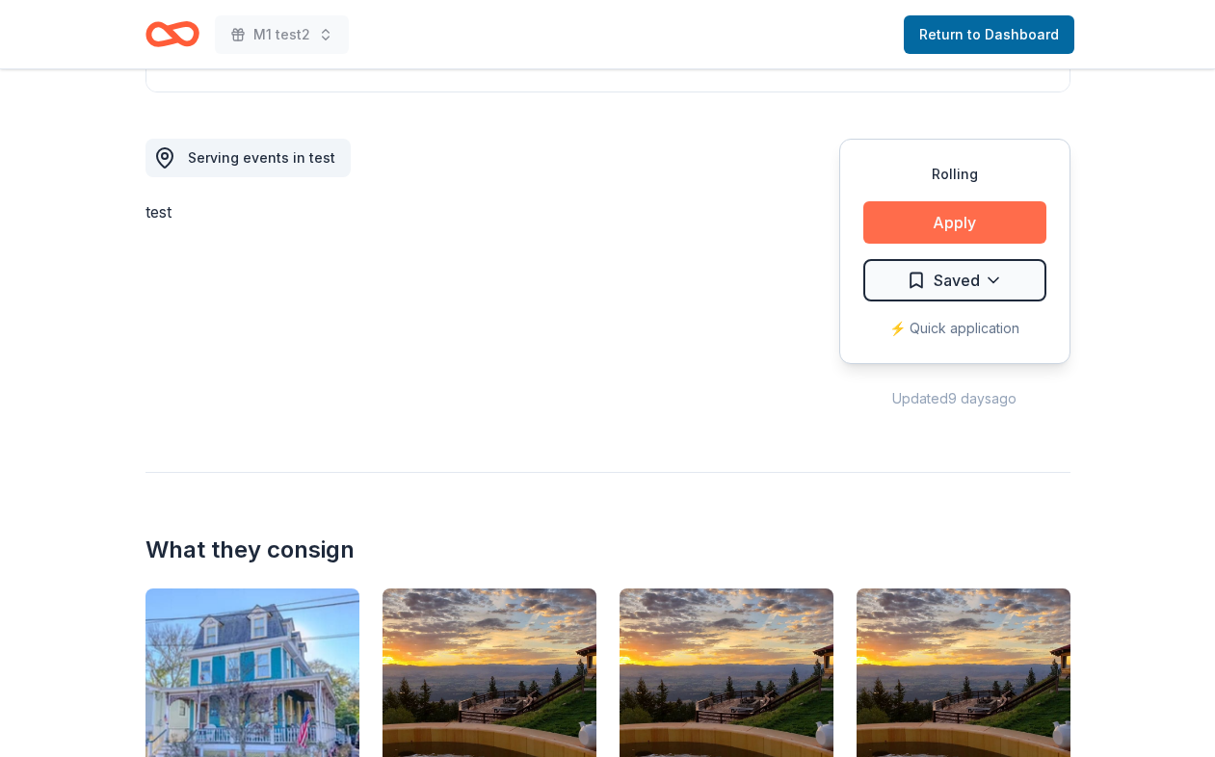
click at [912, 217] on button "Apply" at bounding box center [954, 222] width 183 height 42
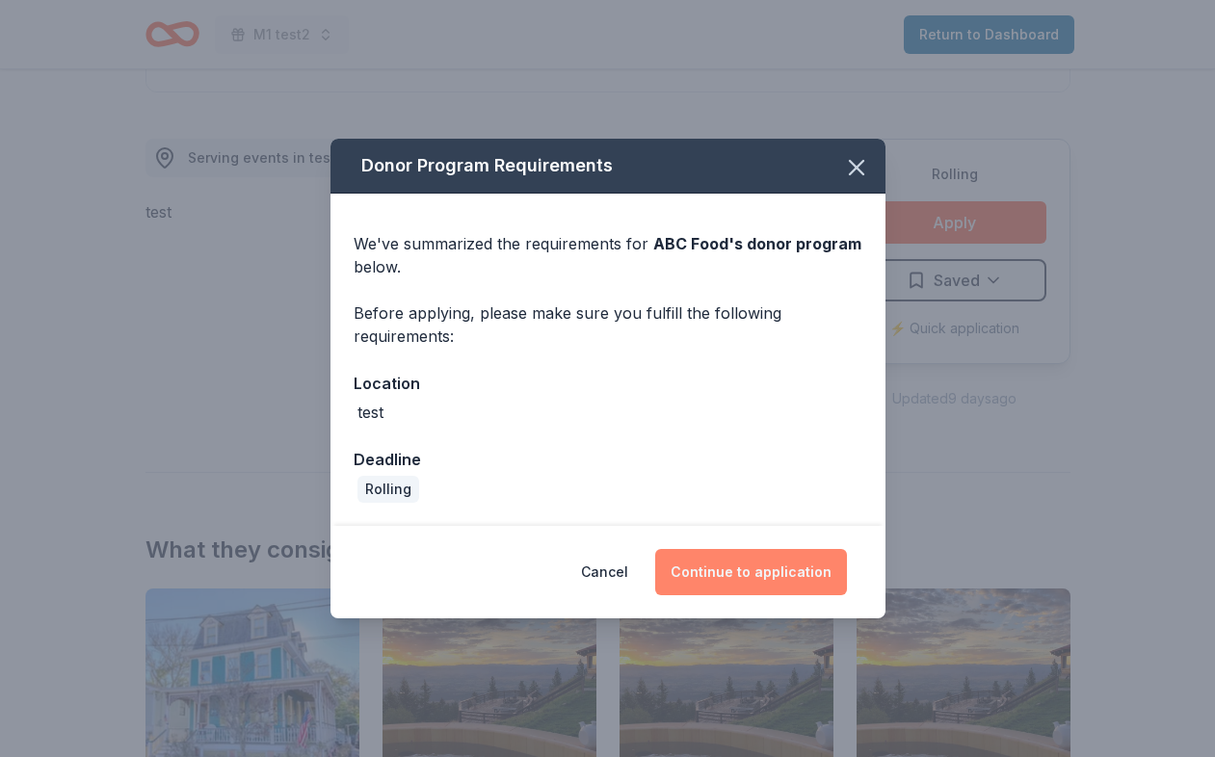
click at [727, 563] on button "Continue to application" at bounding box center [751, 572] width 192 height 46
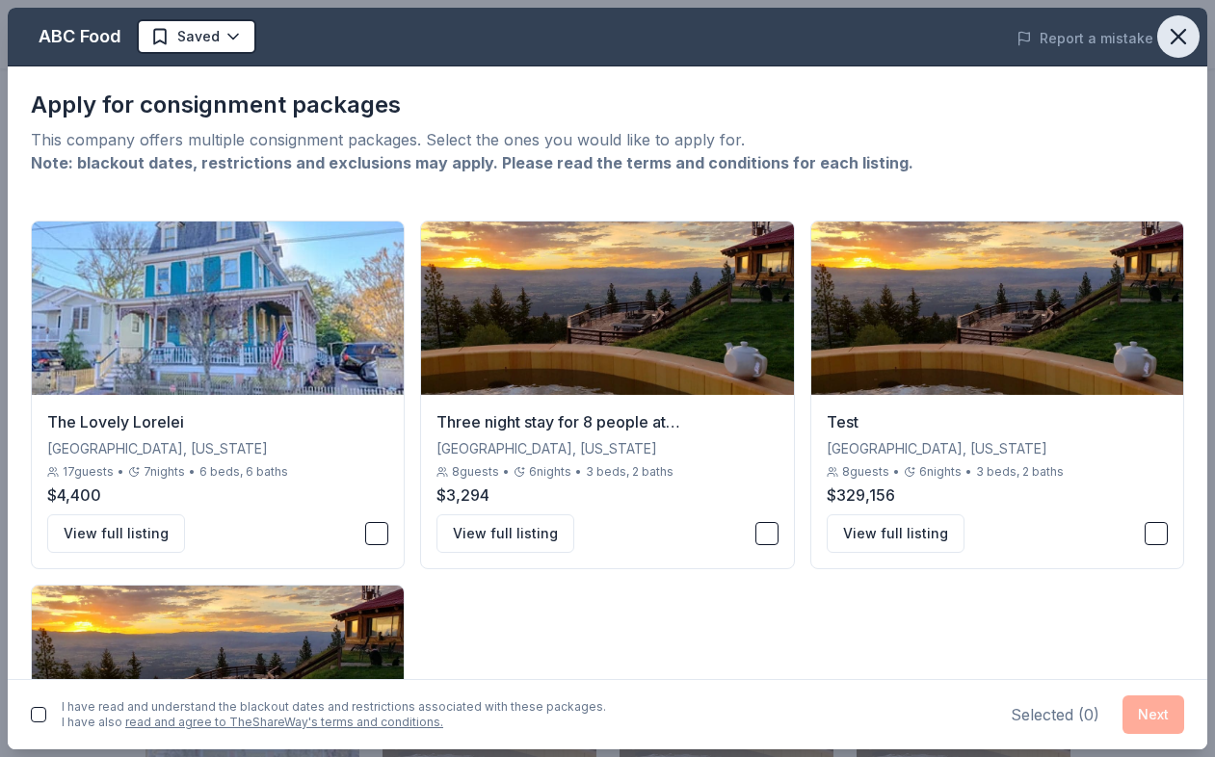
click at [1195, 40] on button "button" at bounding box center [1178, 36] width 42 height 42
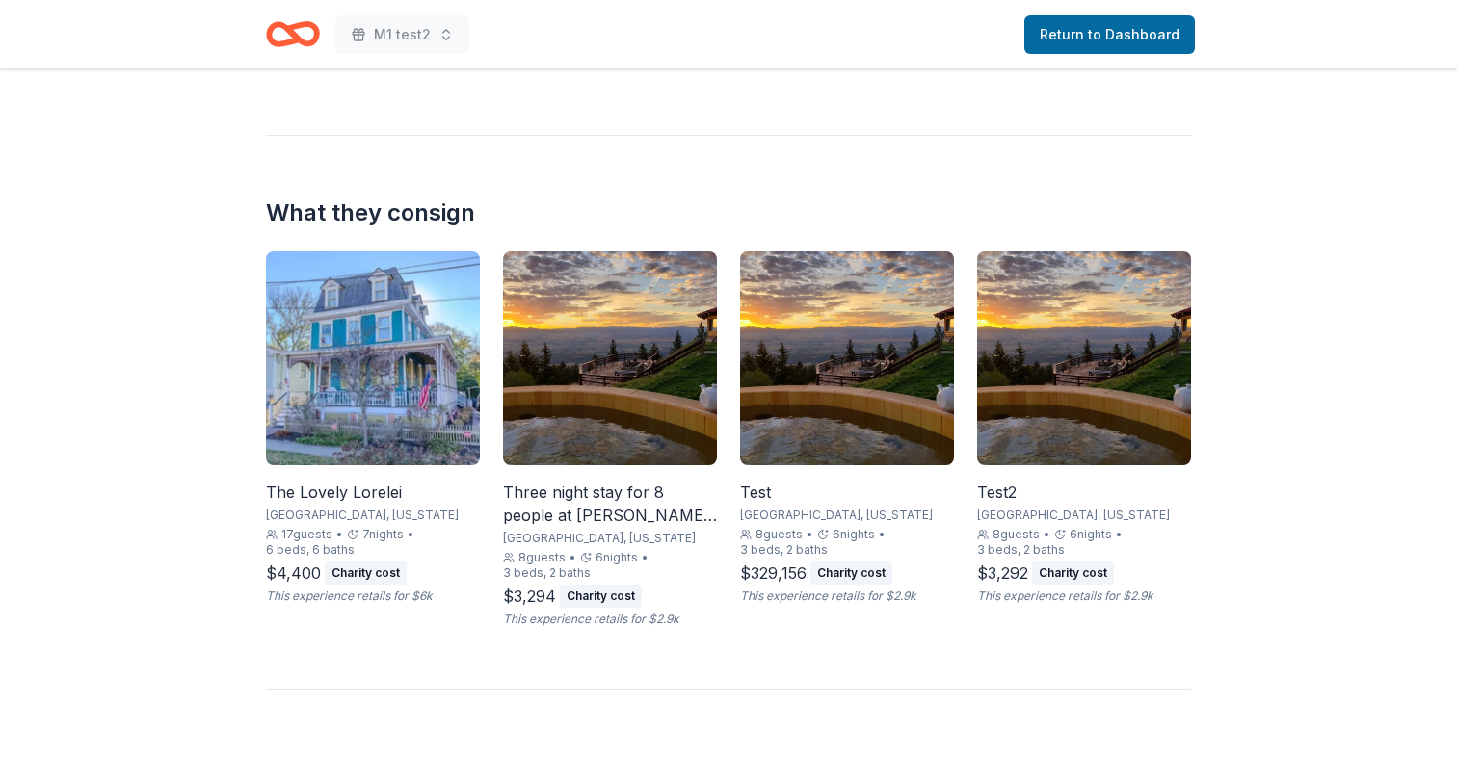
scroll to position [845, 0]
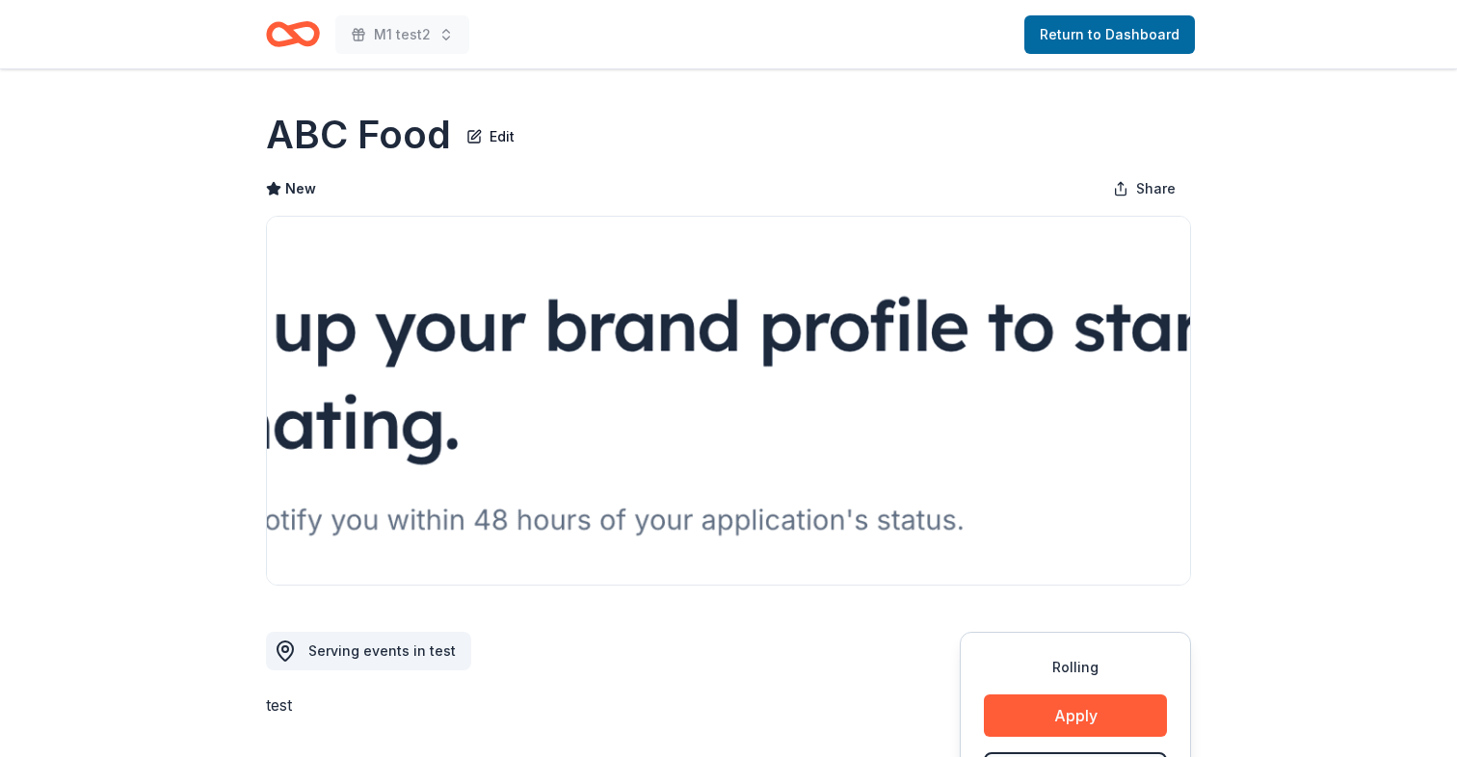
scroll to position [845, 0]
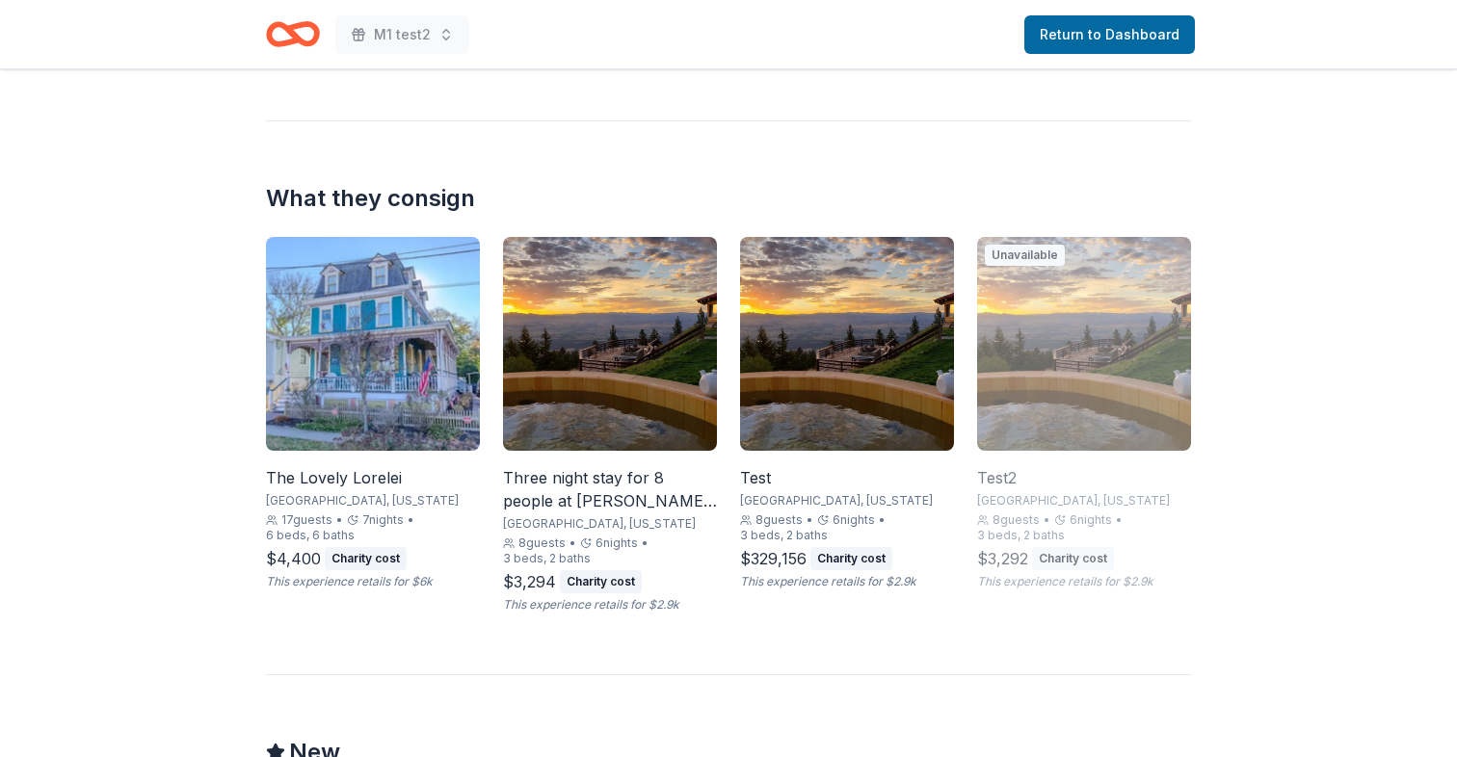
click at [866, 424] on img at bounding box center [847, 344] width 214 height 214
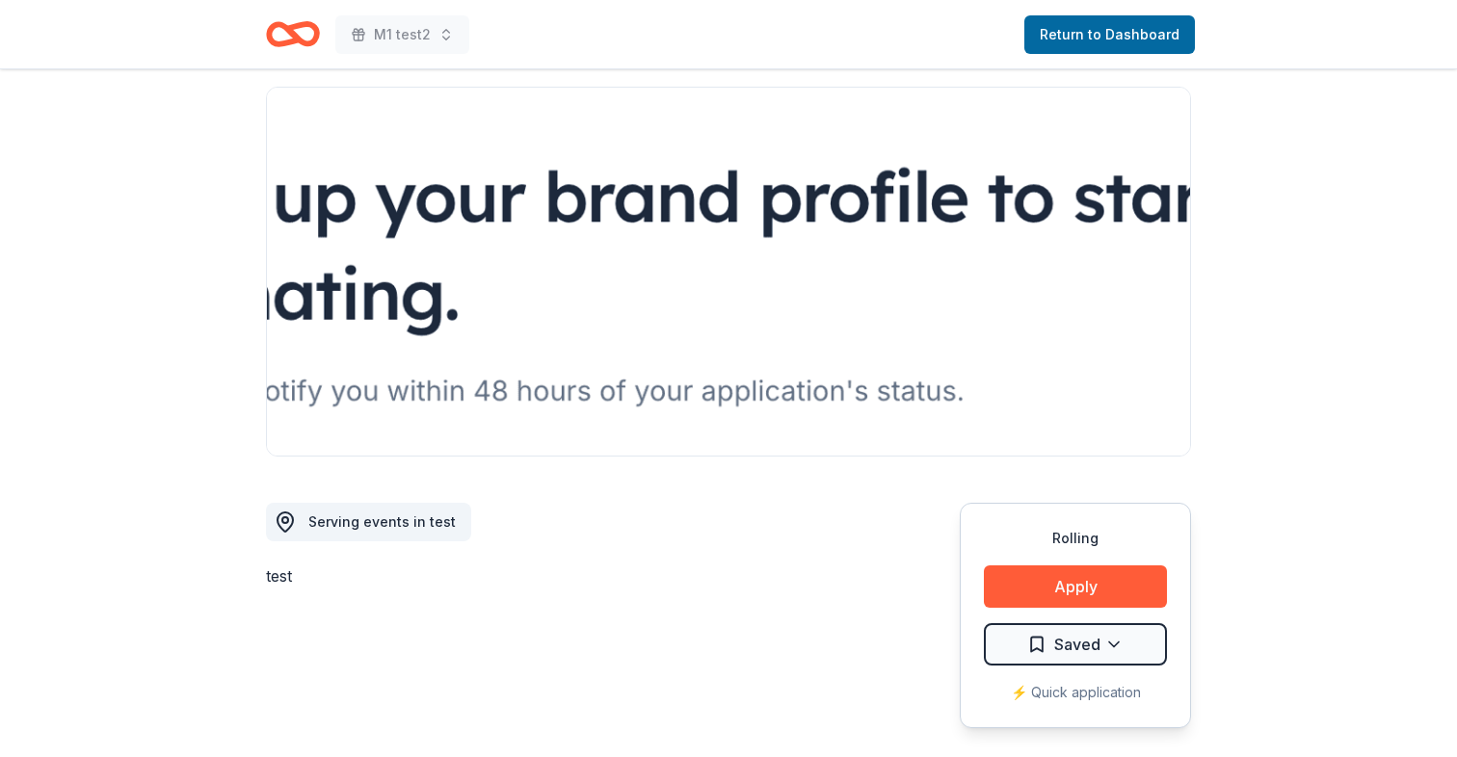
scroll to position [0, 0]
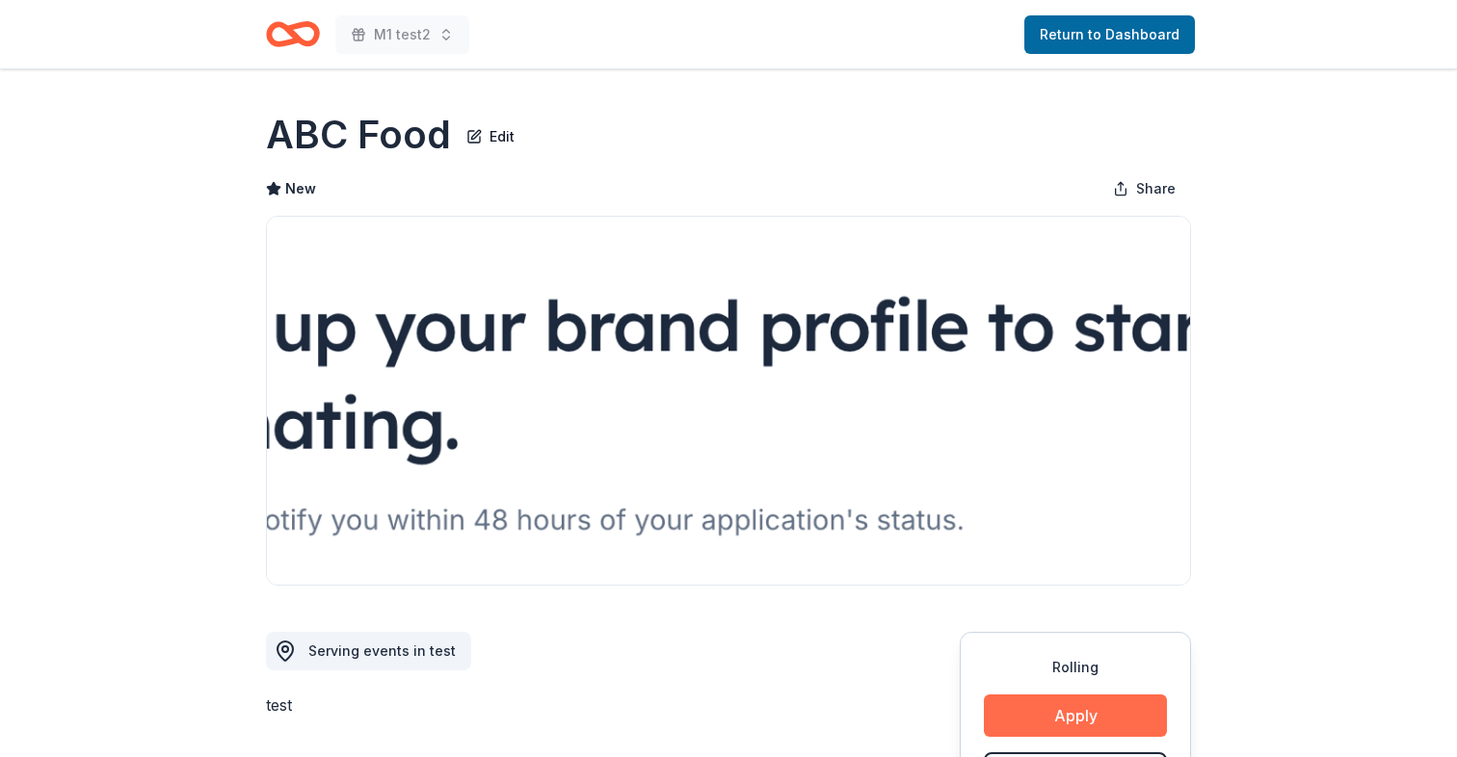
click at [1024, 709] on button "Apply" at bounding box center [1075, 716] width 183 height 42
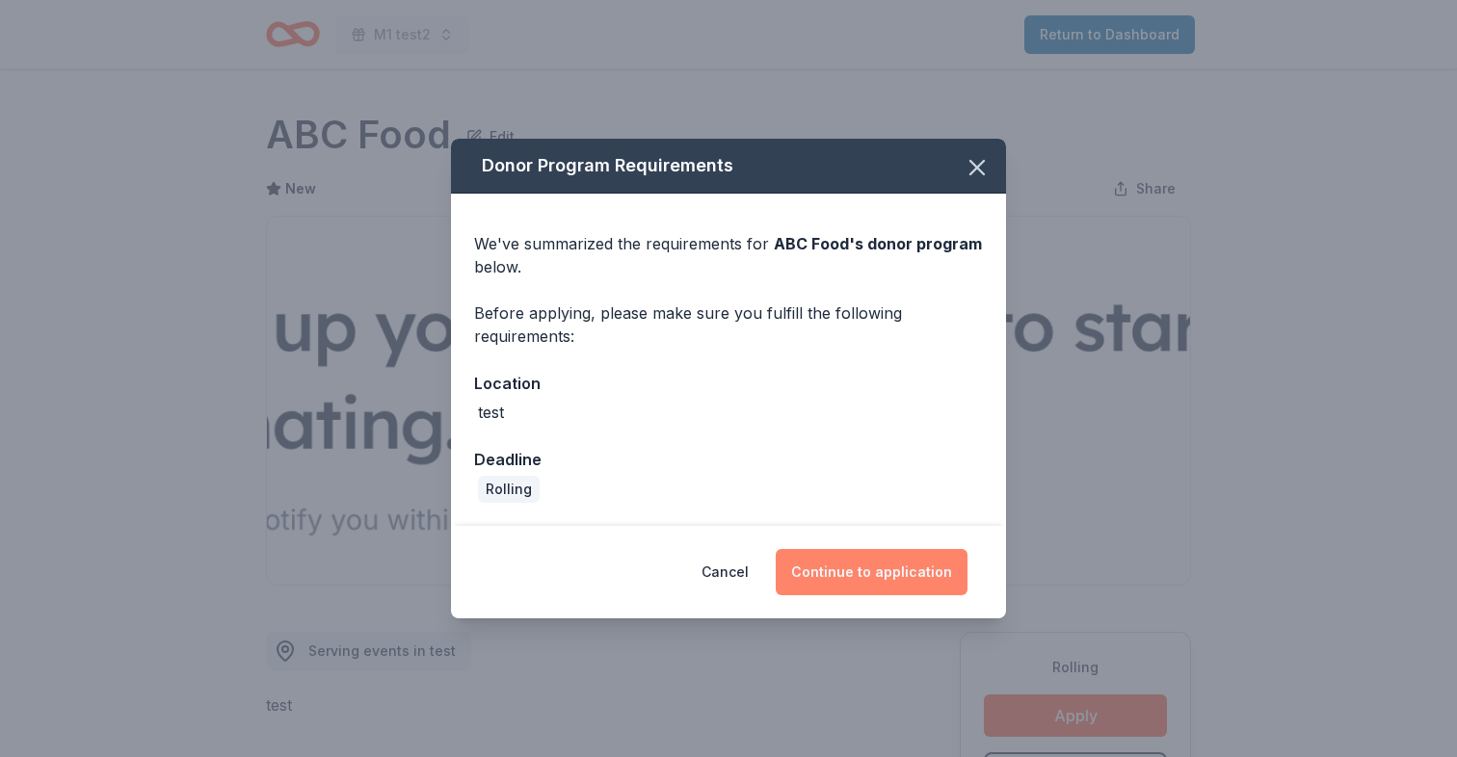
click at [815, 554] on button "Continue to application" at bounding box center [872, 572] width 192 height 46
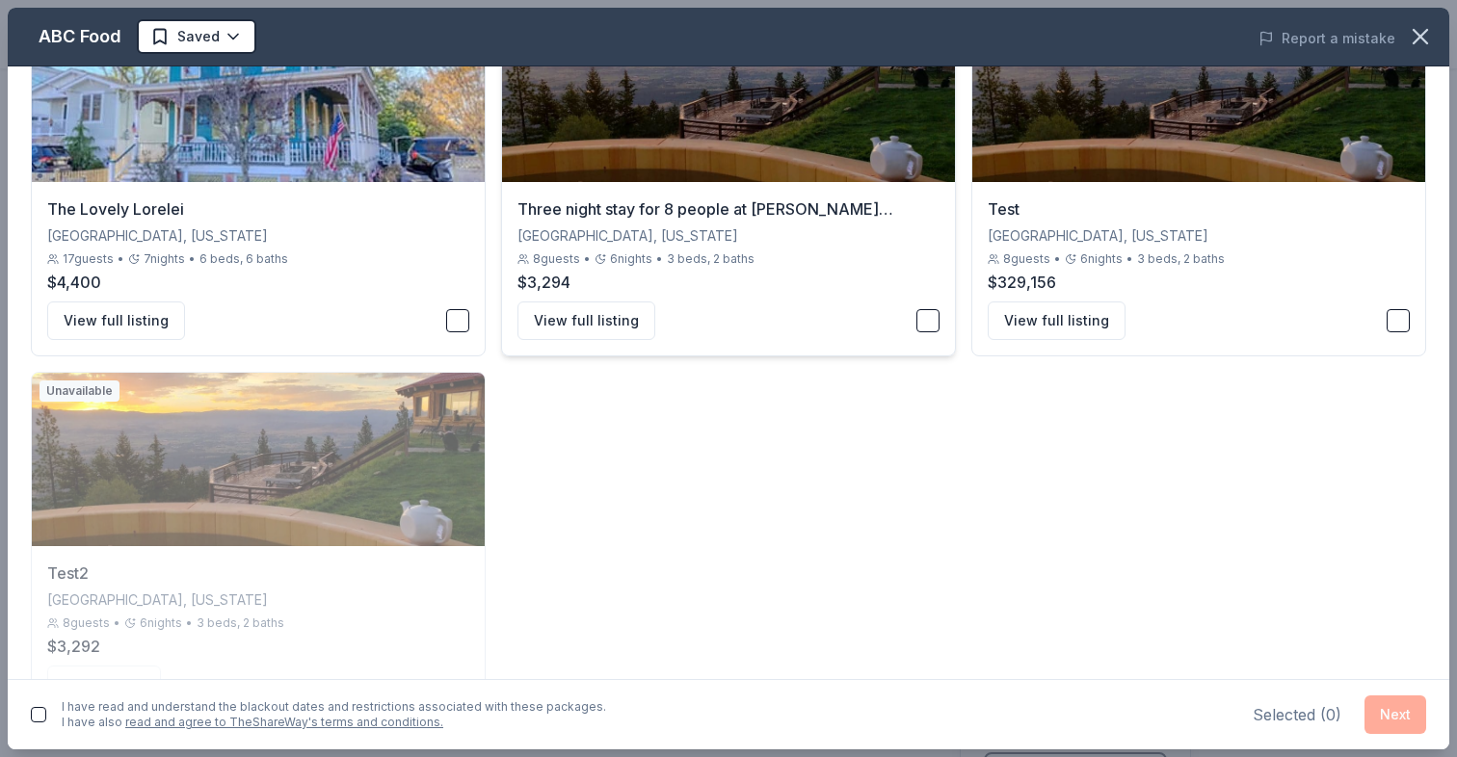
scroll to position [277, 0]
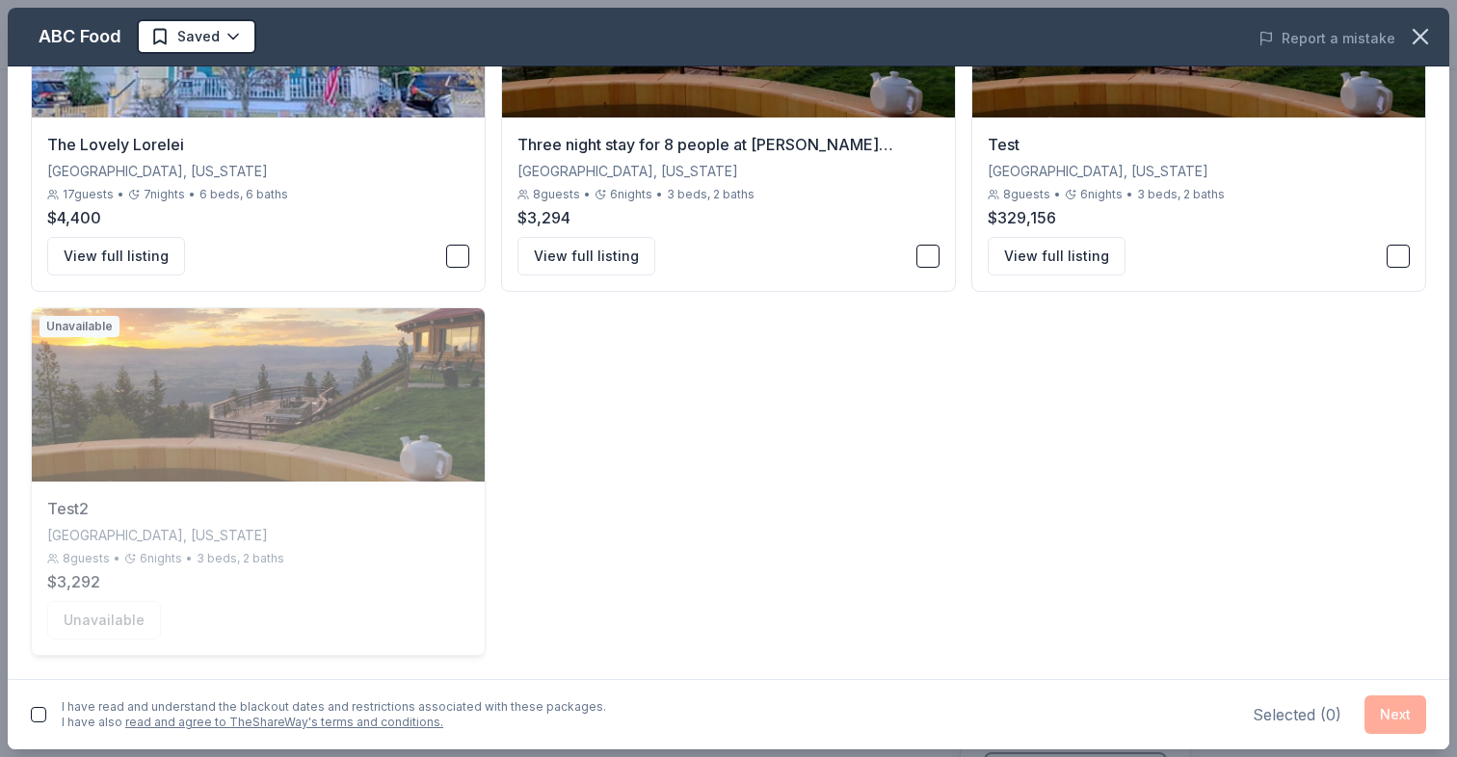
click at [144, 551] on span "6 nights" at bounding box center [161, 558] width 42 height 15
click at [464, 247] on button "button" at bounding box center [457, 256] width 23 height 23
click at [914, 238] on div "View full listing" at bounding box center [728, 256] width 422 height 39
click at [1381, 696] on button "Next" at bounding box center [1395, 715] width 62 height 39
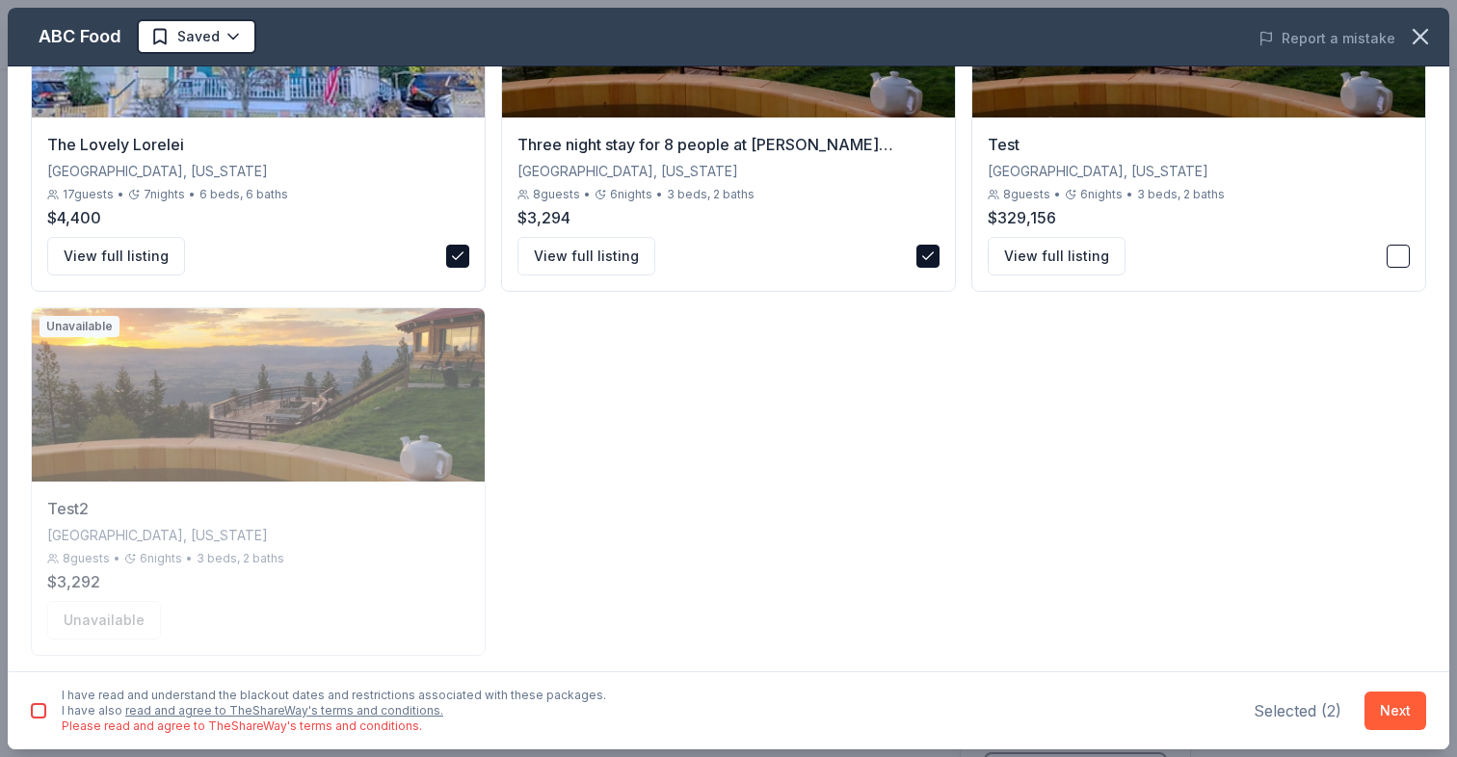
click at [40, 702] on div "I have read and understand the blackout dates and restrictions associated with …" at bounding box center [318, 711] width 575 height 46
click at [38, 713] on button "button" at bounding box center [38, 710] width 15 height 15
click at [1434, 691] on div "I have read and understand the blackout dates and restrictions associated with …" at bounding box center [728, 711] width 1441 height 78
click at [1384, 711] on button "Next" at bounding box center [1395, 711] width 62 height 39
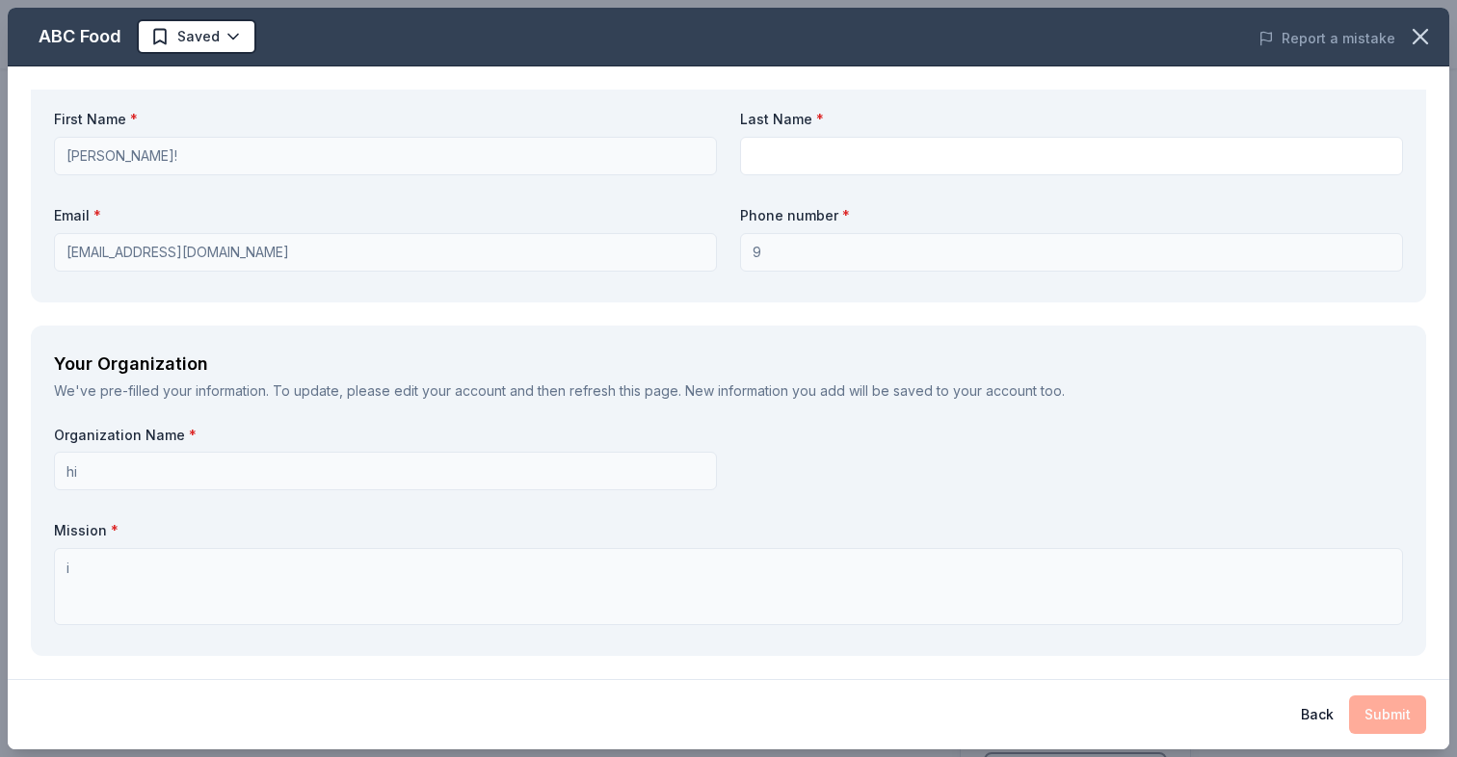
scroll to position [0, 0]
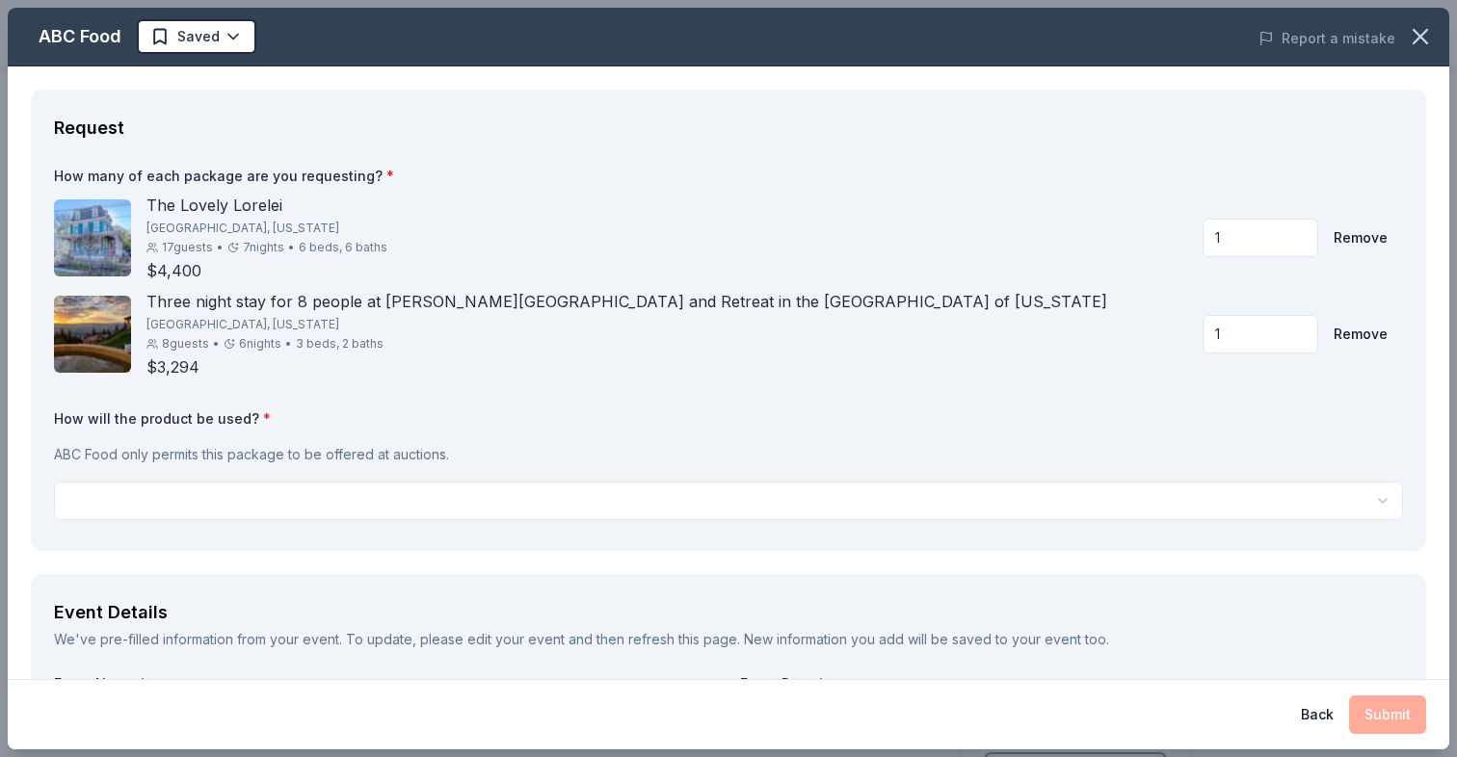
click at [1438, 19] on span at bounding box center [1420, 36] width 42 height 42
click at [1426, 26] on icon "button" at bounding box center [1420, 36] width 27 height 27
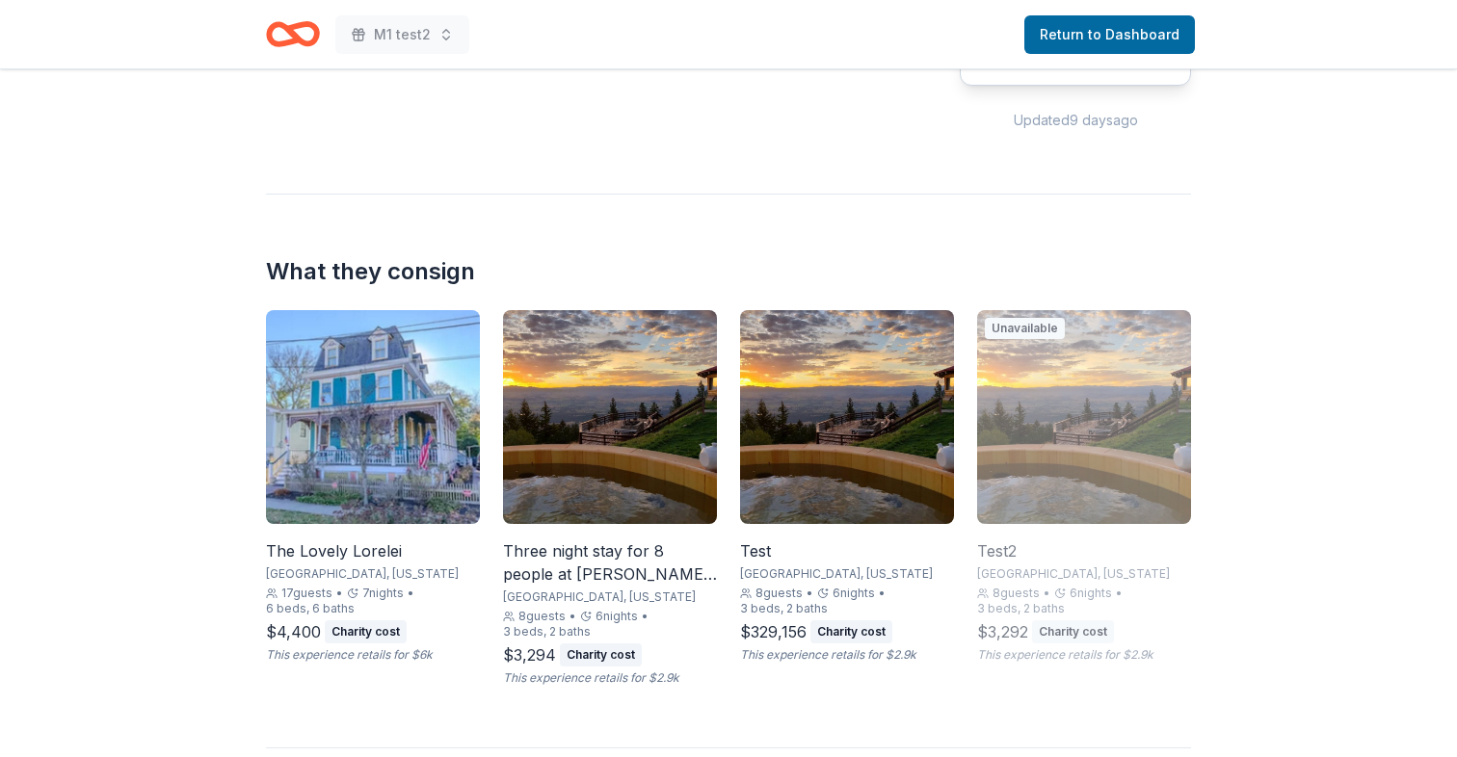
scroll to position [753, 0]
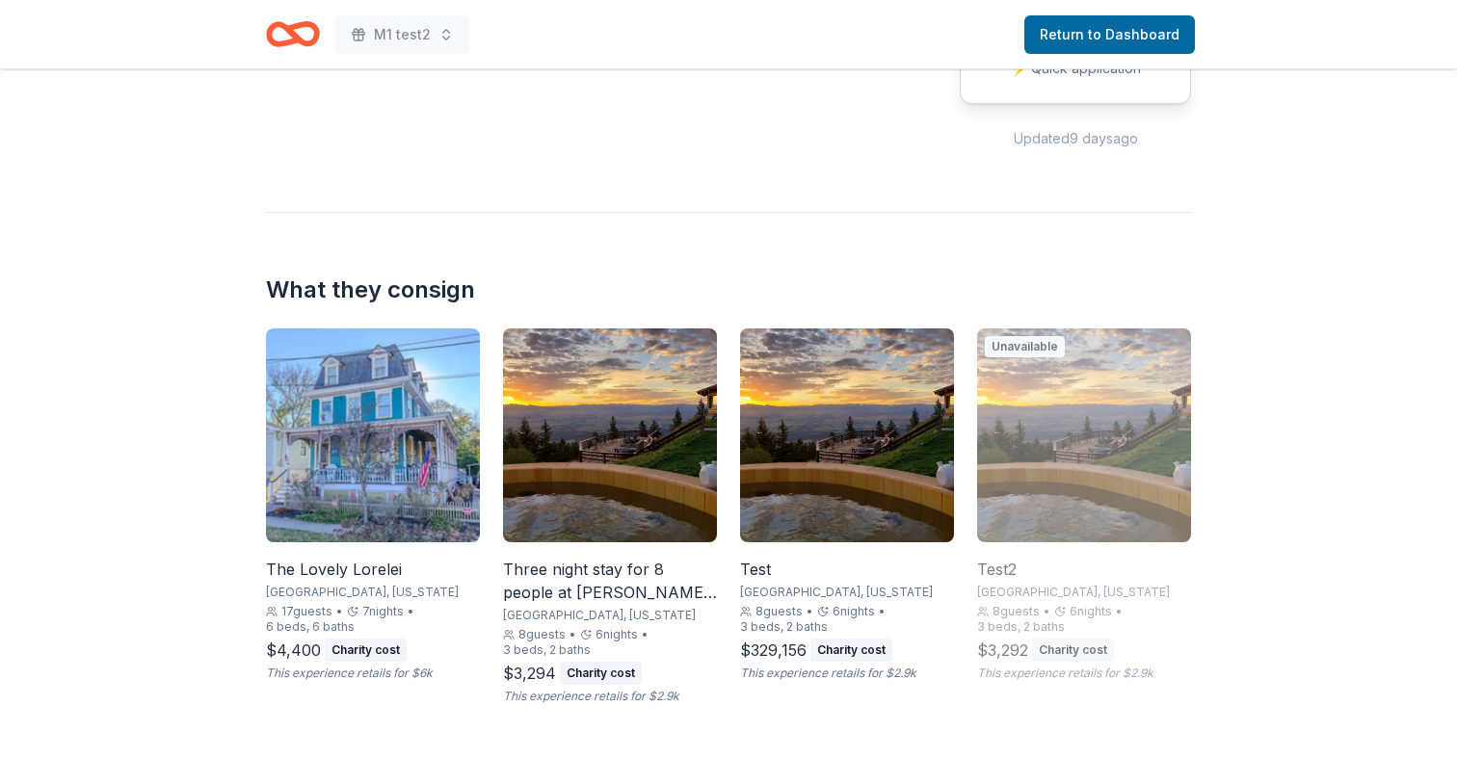
click at [573, 269] on div "What they consign The Lovely Lorelei Miami, Florida 17 guests • 7 nights • 6 be…" at bounding box center [728, 458] width 925 height 492
click at [420, 265] on div "What they consign The Lovely Lorelei Miami, Florida 17 guests • 7 nights • 6 be…" at bounding box center [728, 458] width 925 height 492
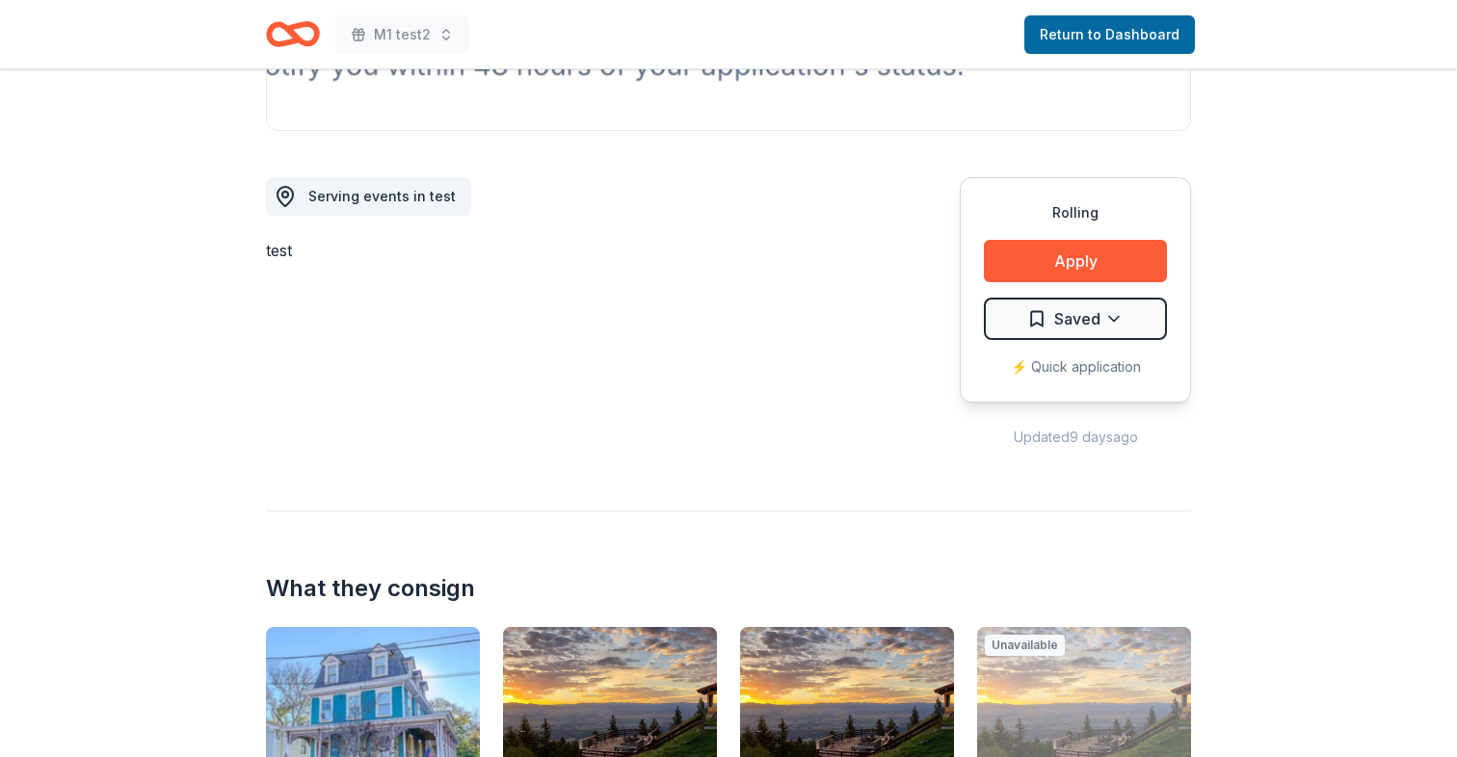
scroll to position [430, 0]
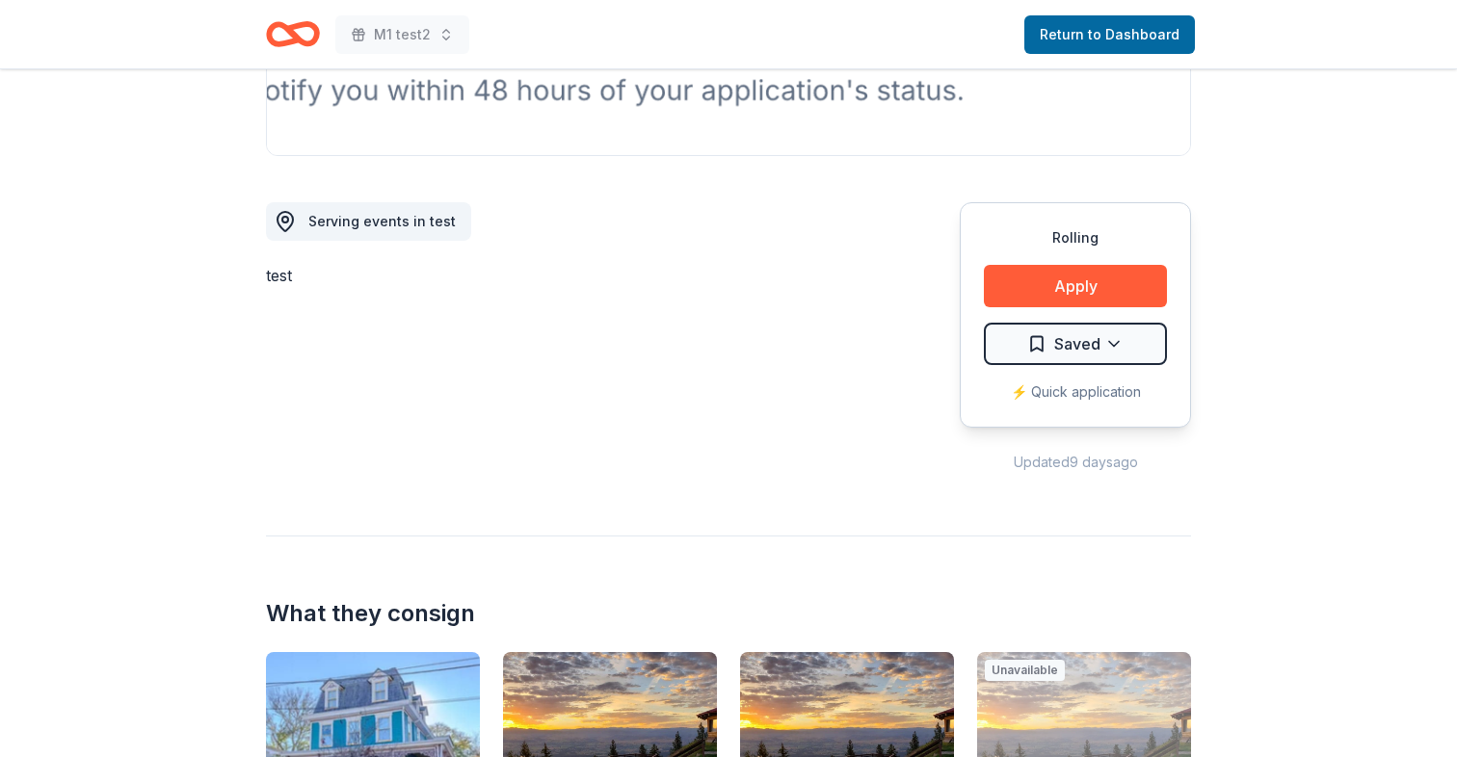
click at [417, 695] on img at bounding box center [373, 759] width 214 height 214
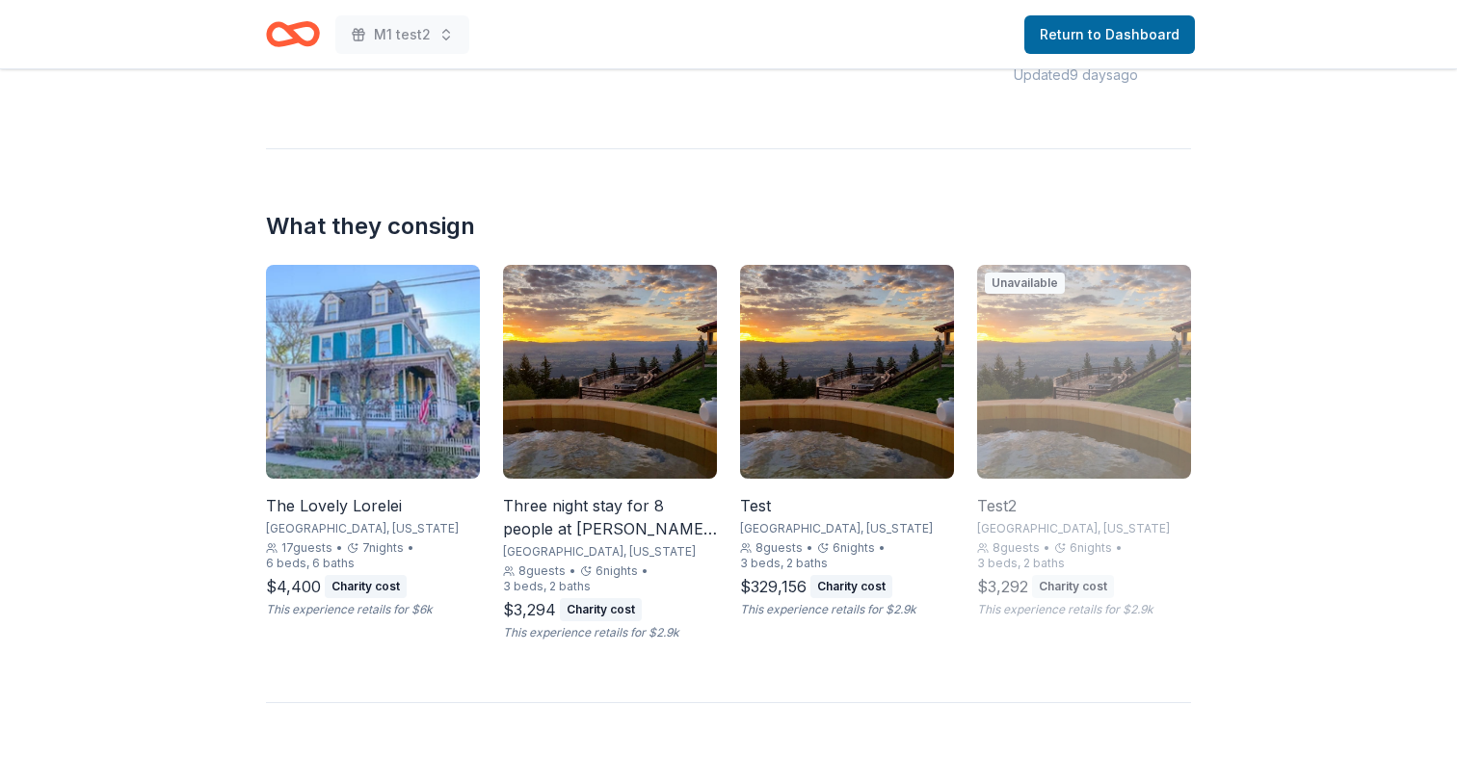
scroll to position [819, 0]
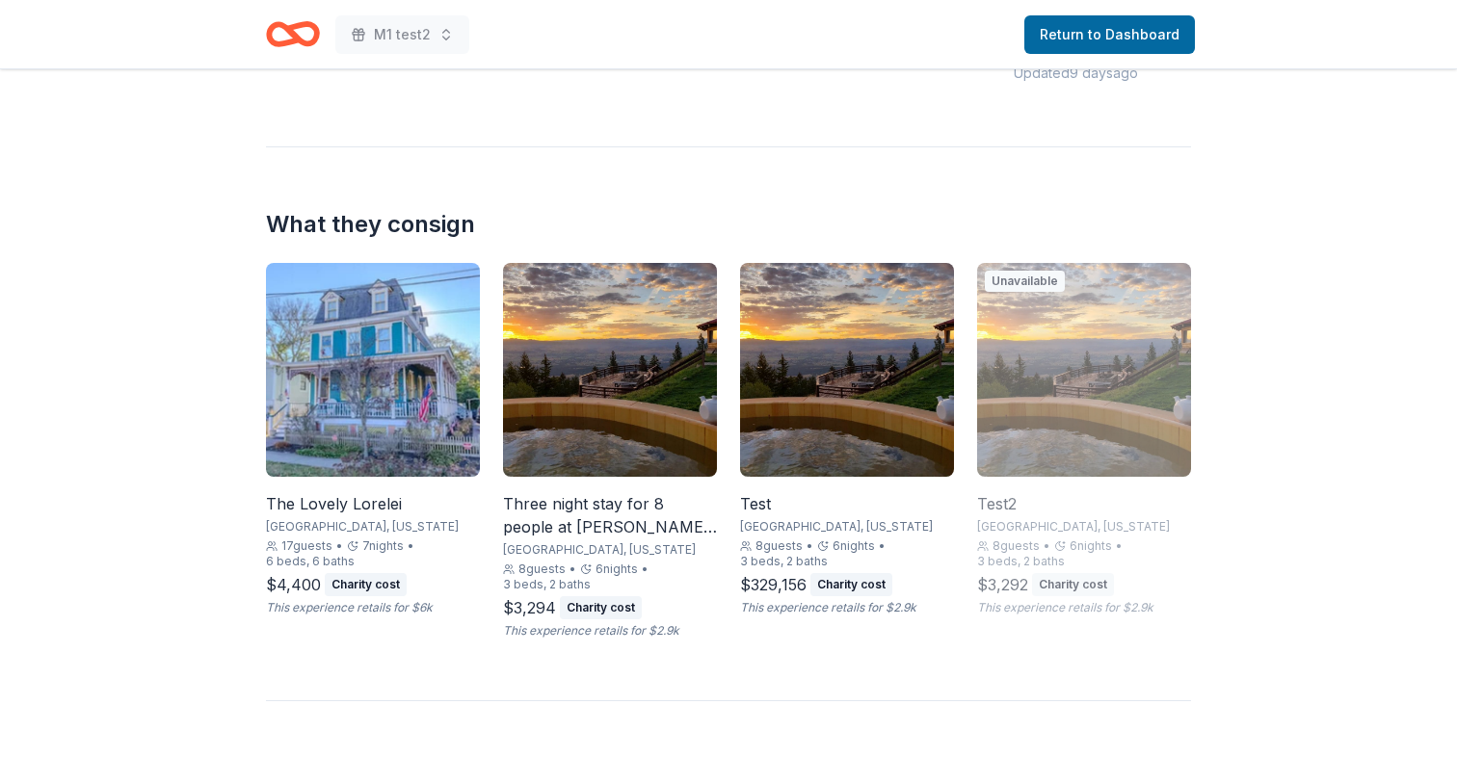
click at [382, 451] on img at bounding box center [373, 370] width 214 height 214
click at [306, 40] on icon "Home" at bounding box center [302, 33] width 30 height 19
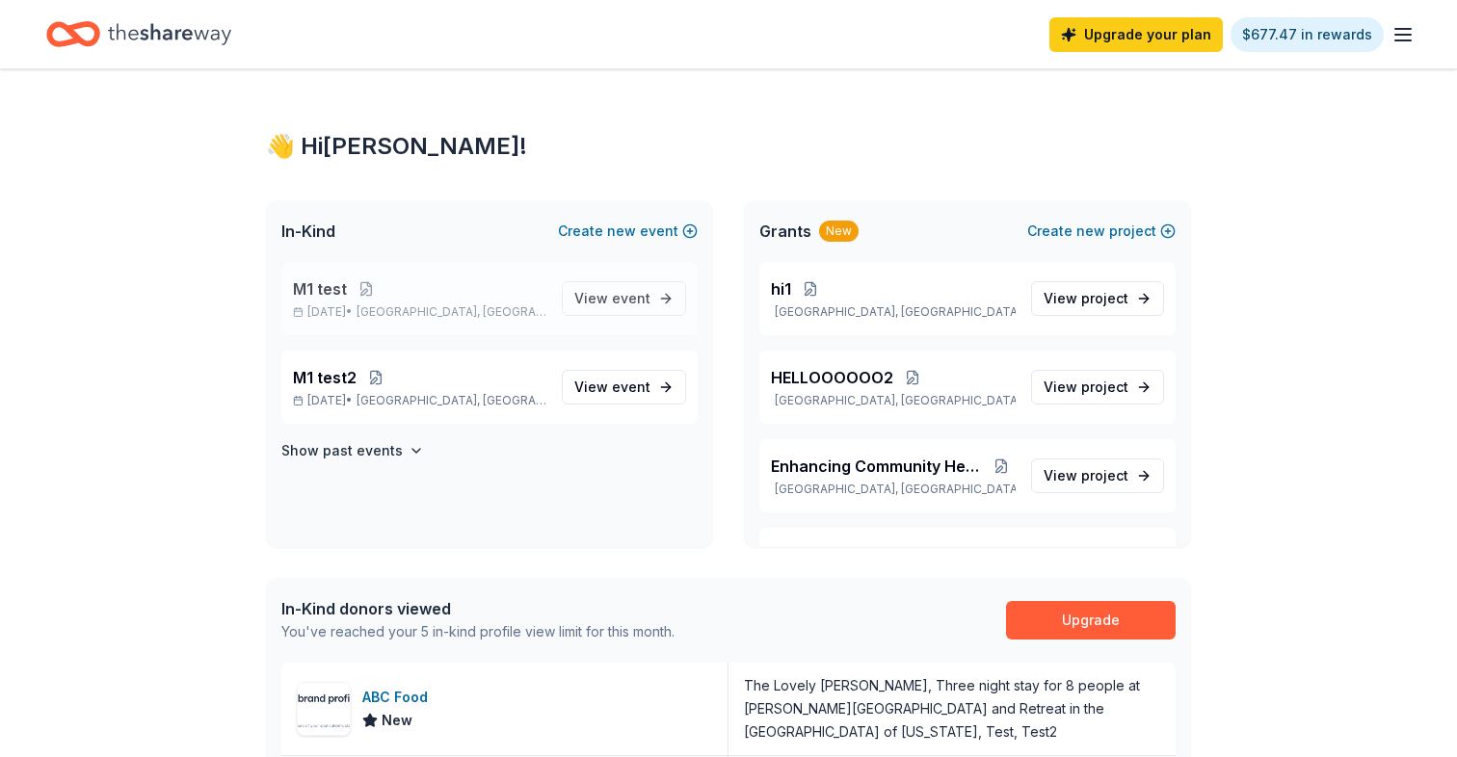
click at [528, 292] on p "M1 test" at bounding box center [419, 288] width 253 height 23
click at [623, 297] on span "event" at bounding box center [631, 298] width 39 height 16
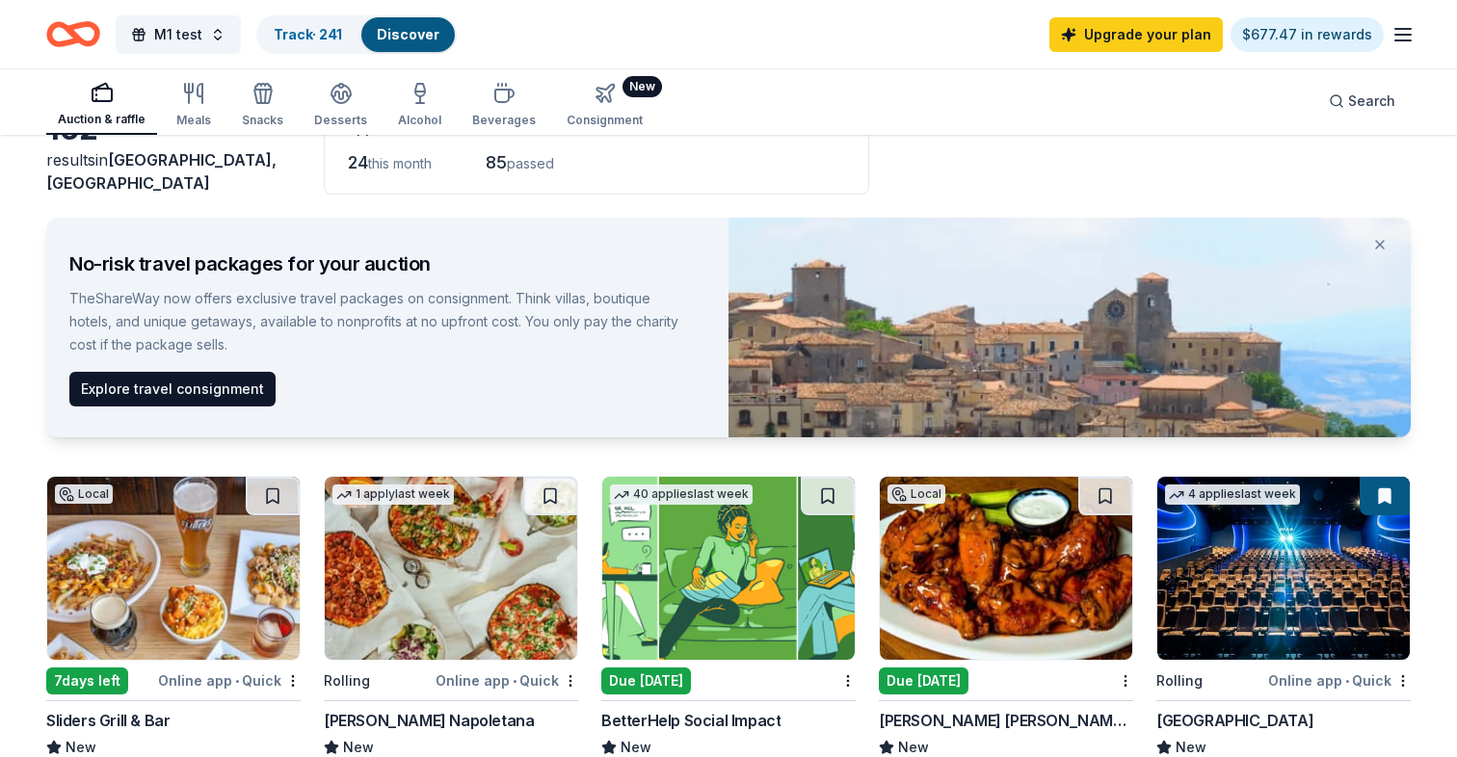
scroll to position [134, 0]
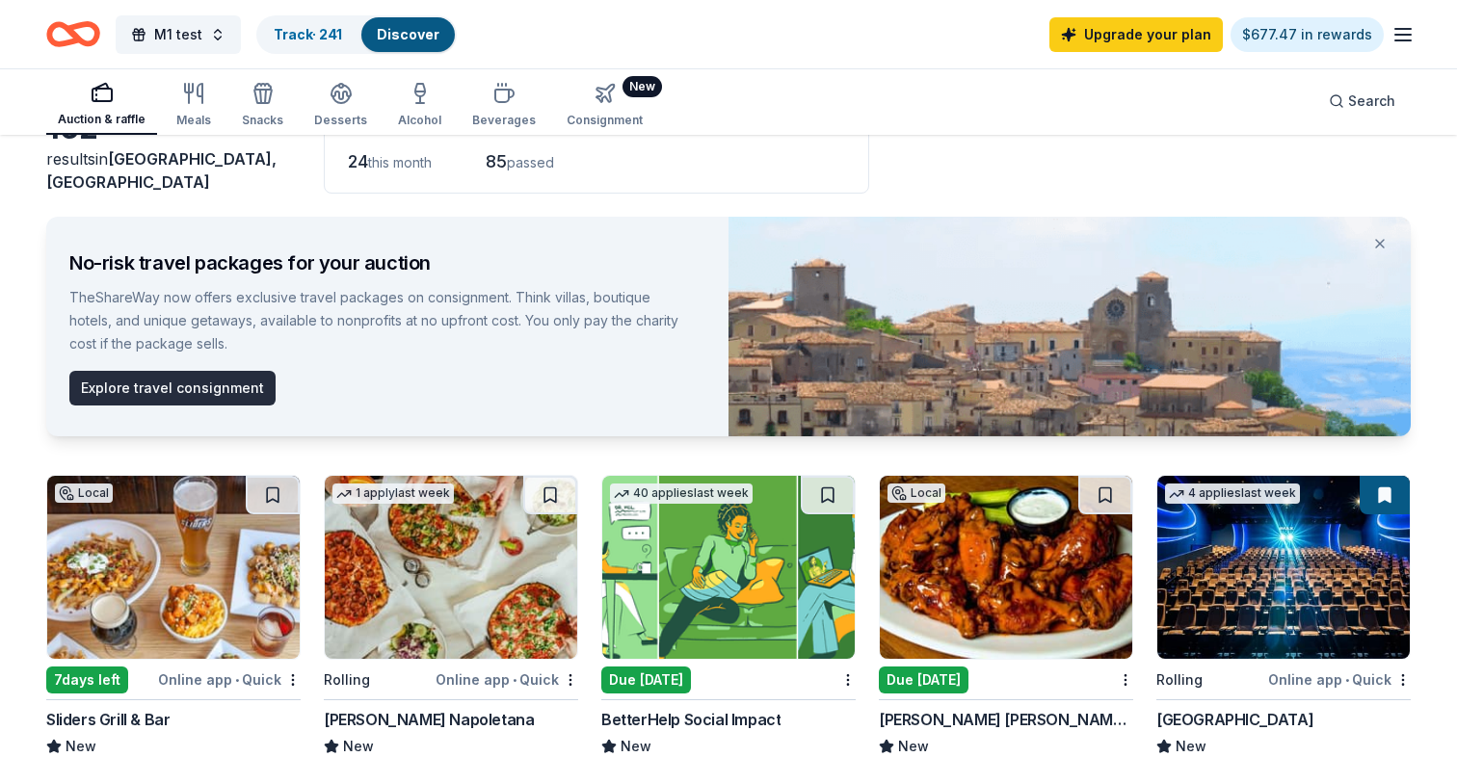
click at [171, 395] on button "Explore travel consignment" at bounding box center [172, 388] width 206 height 35
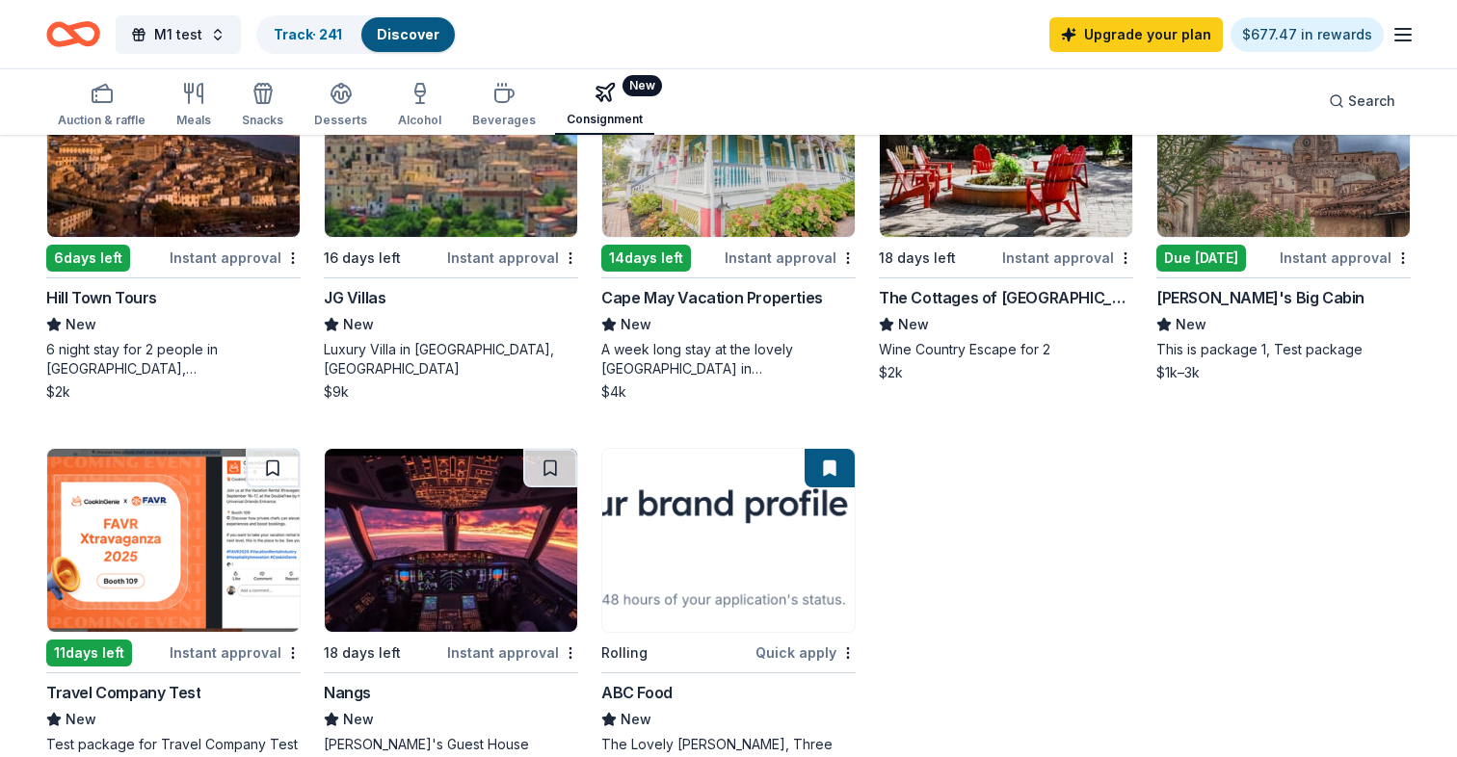
scroll to position [159, 0]
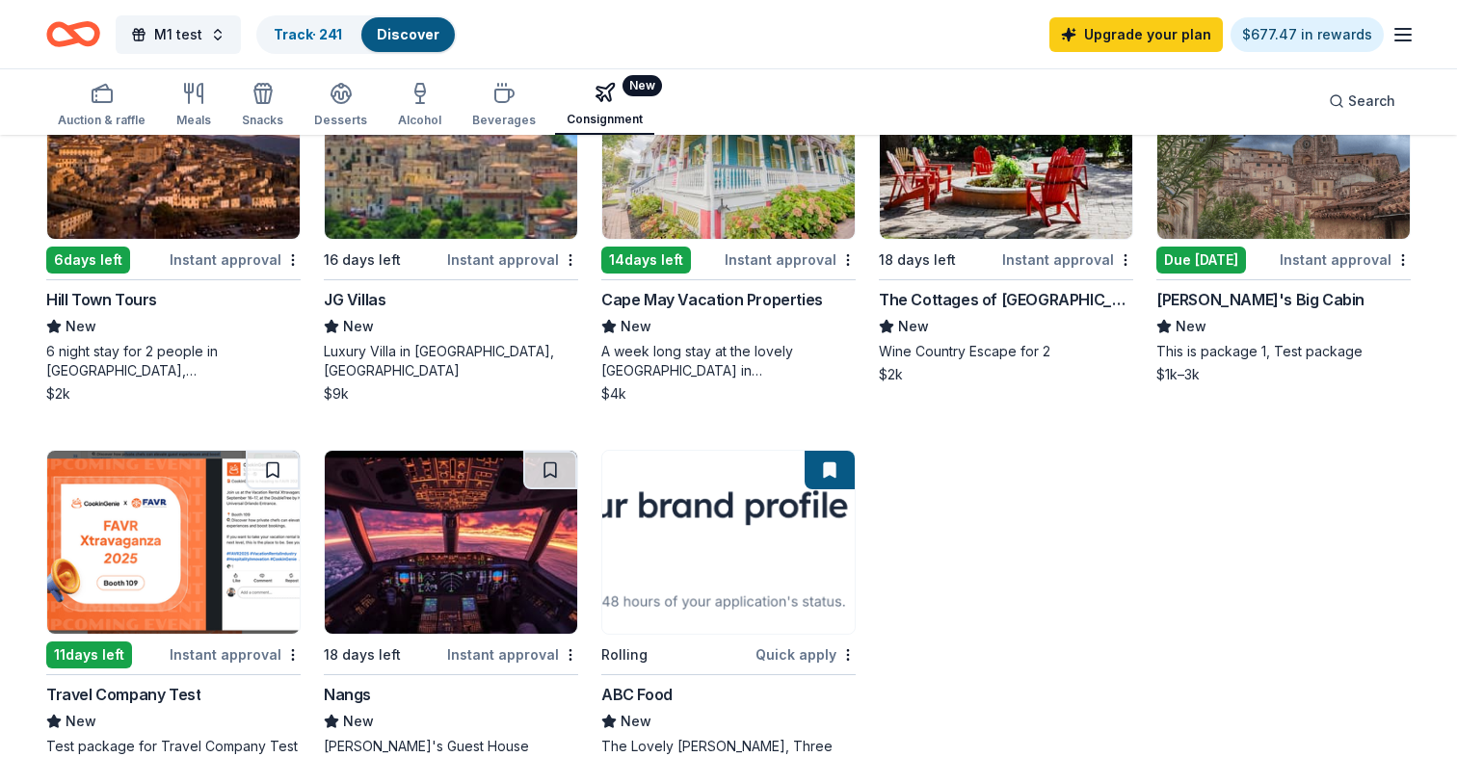
click at [671, 552] on img at bounding box center [728, 542] width 252 height 183
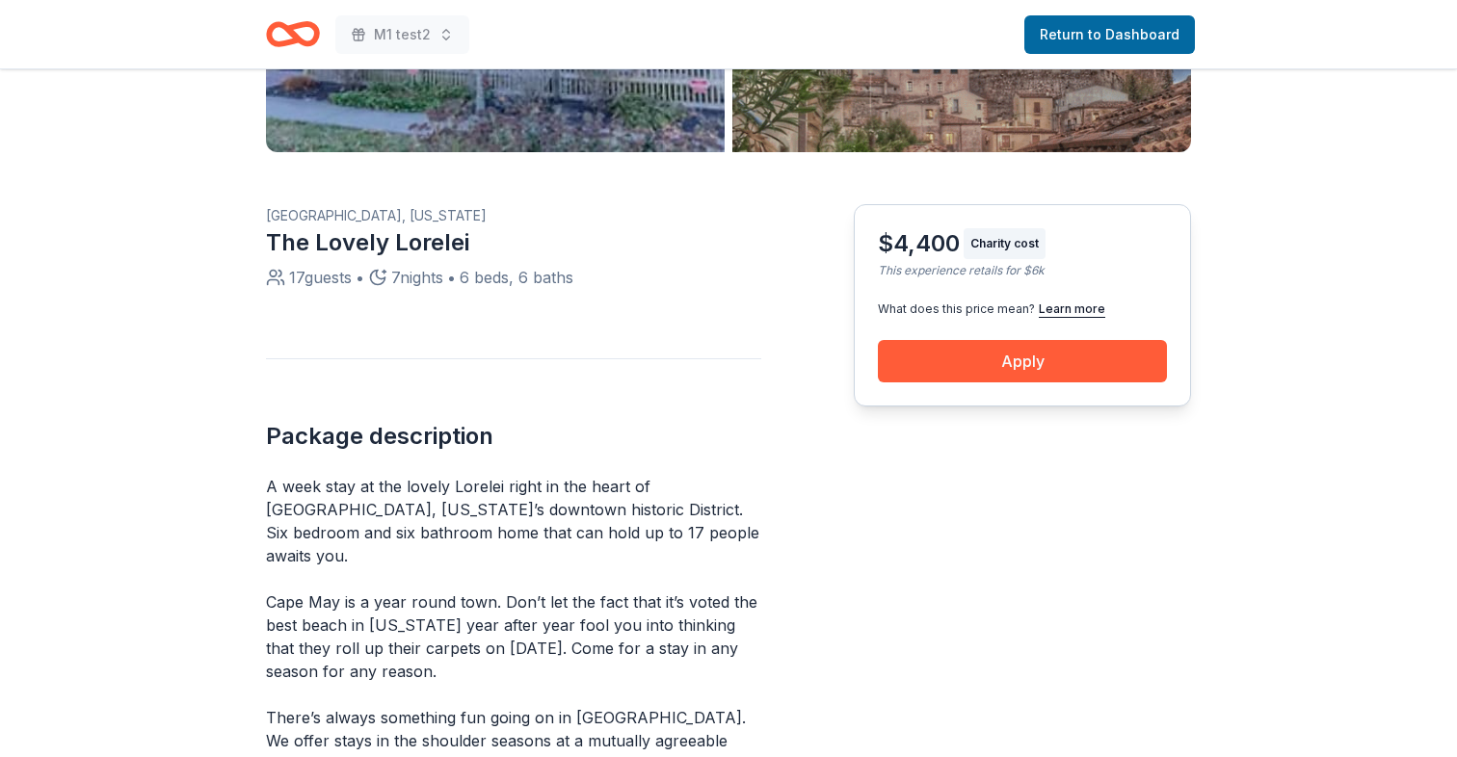
scroll to position [459, 0]
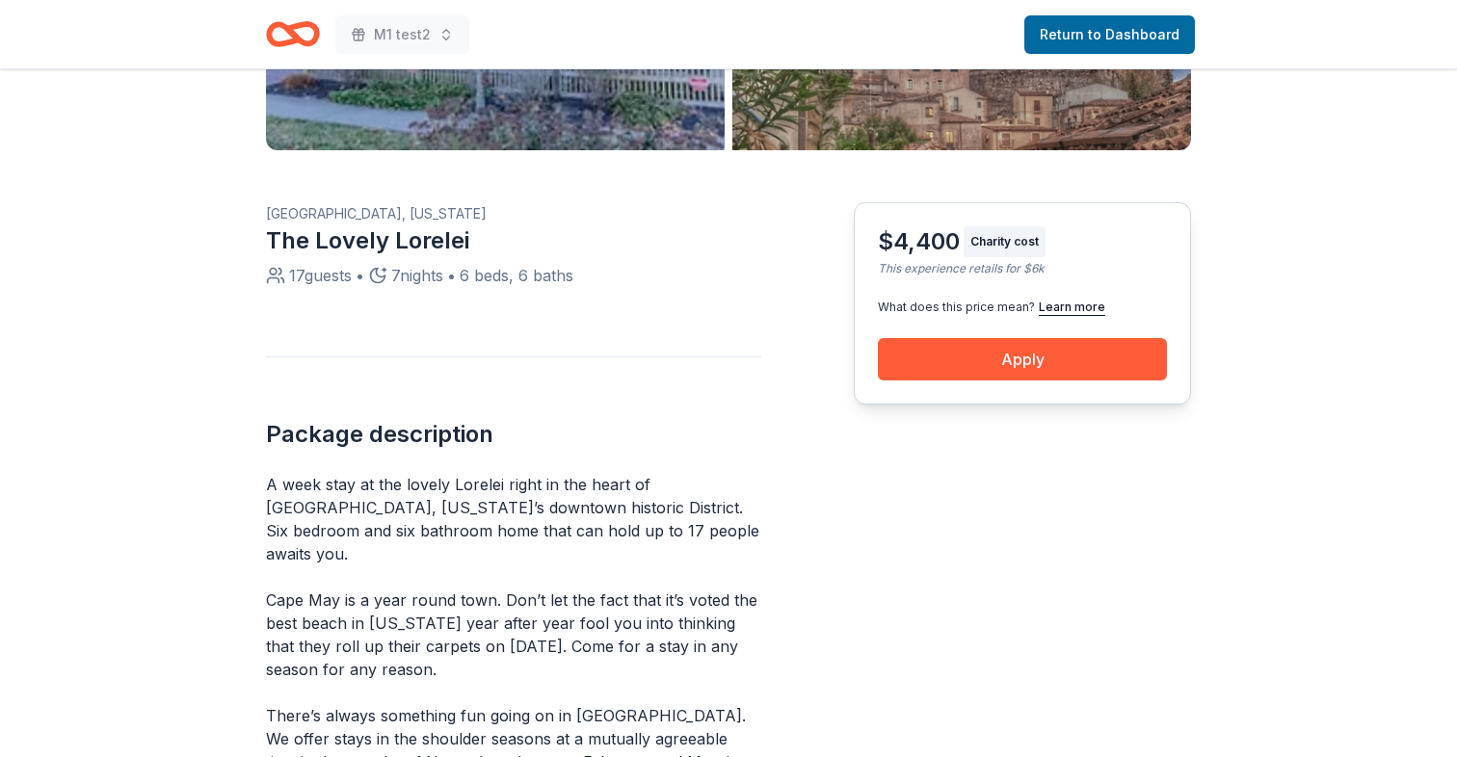
click at [936, 308] on div "What does this price mean? Learn more" at bounding box center [1022, 307] width 289 height 15
click at [1074, 303] on button "Learn more" at bounding box center [1072, 307] width 66 height 15
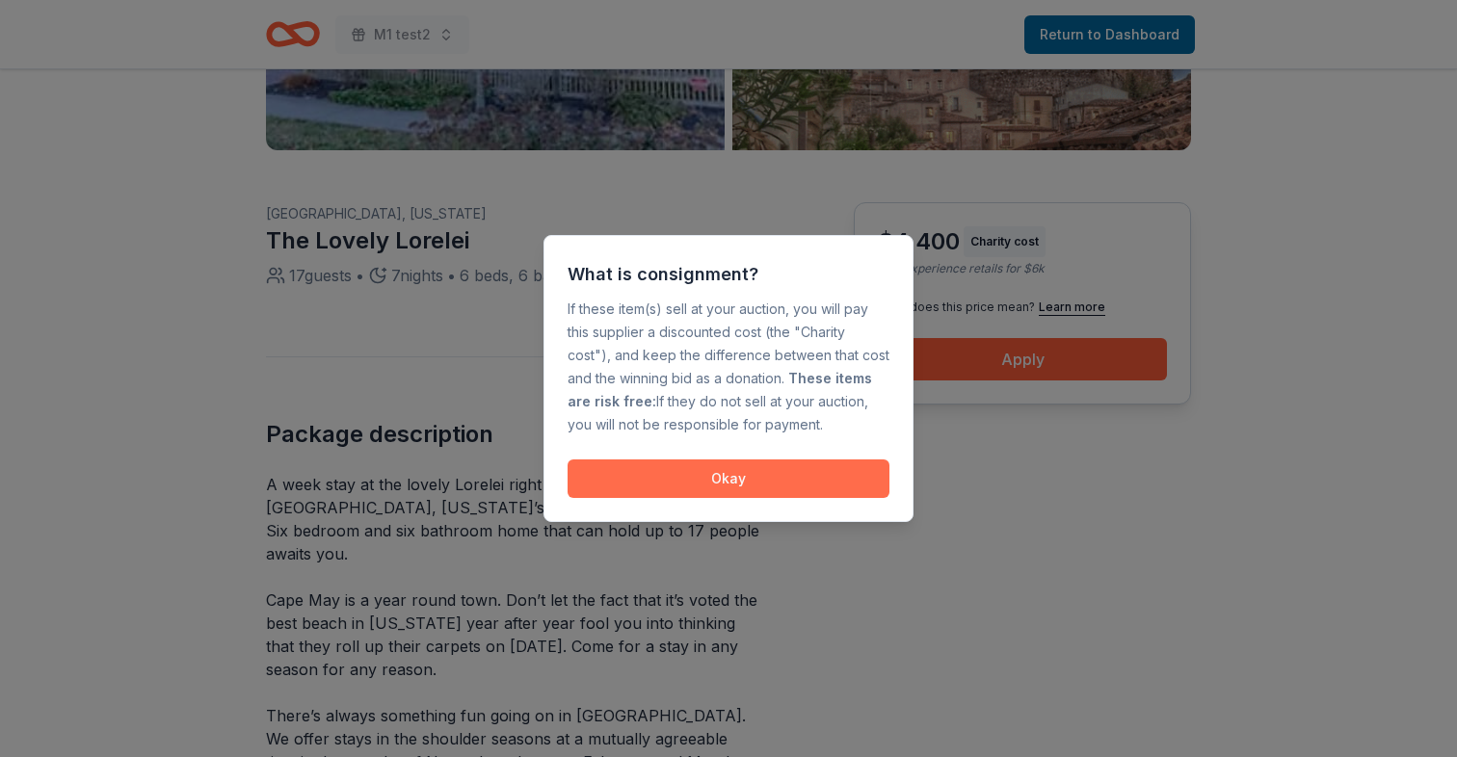
click at [665, 492] on button "Okay" at bounding box center [728, 479] width 322 height 39
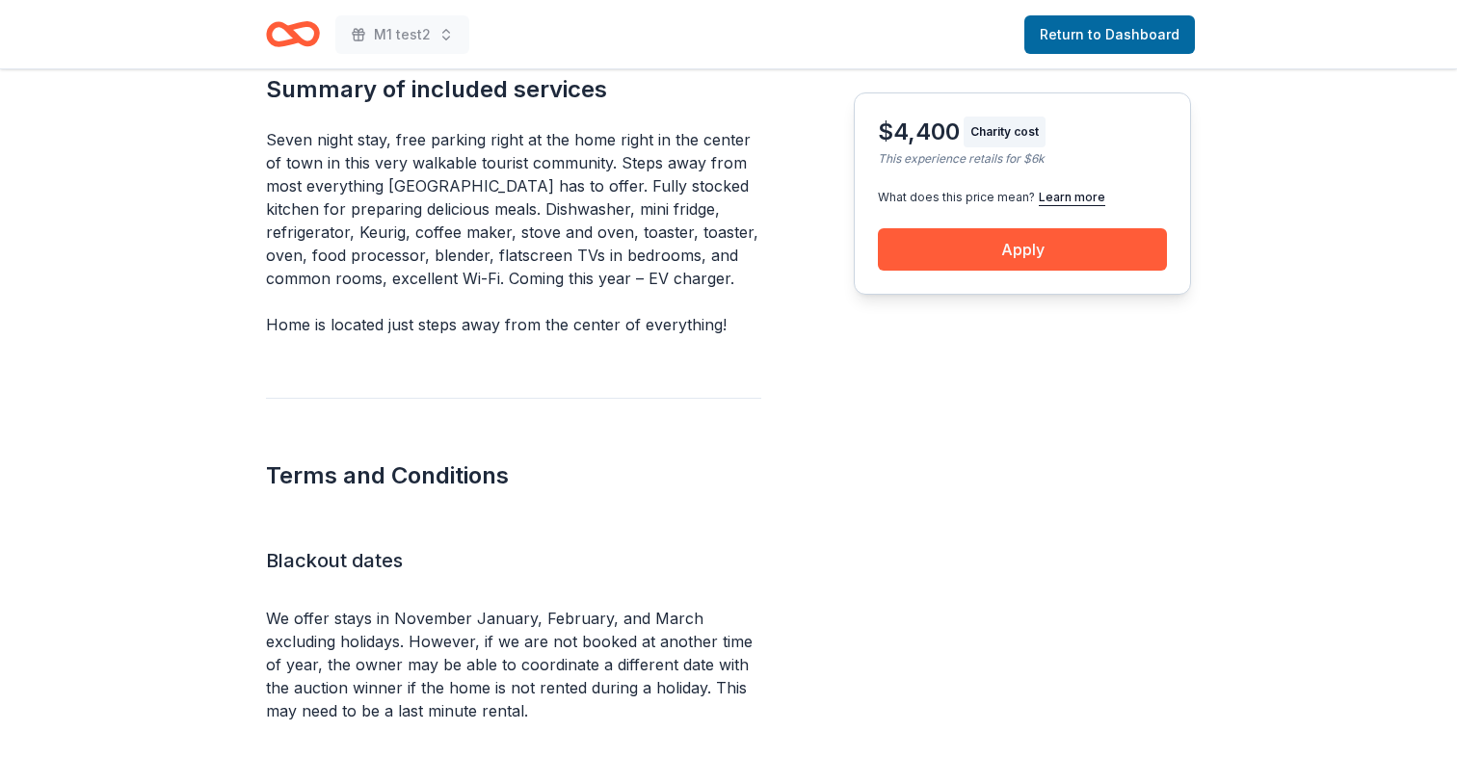
scroll to position [1350, 0]
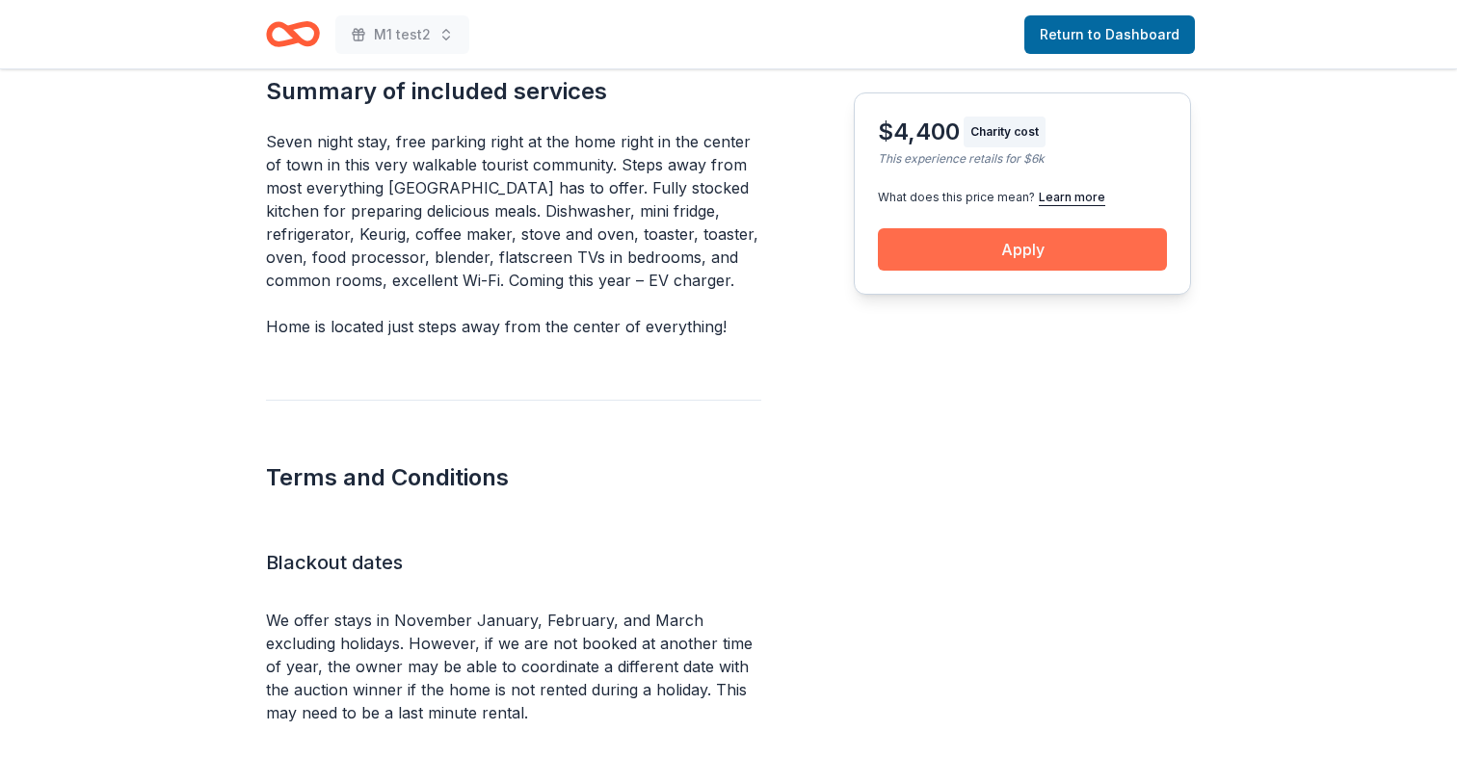
click at [982, 265] on button "Apply" at bounding box center [1022, 249] width 289 height 42
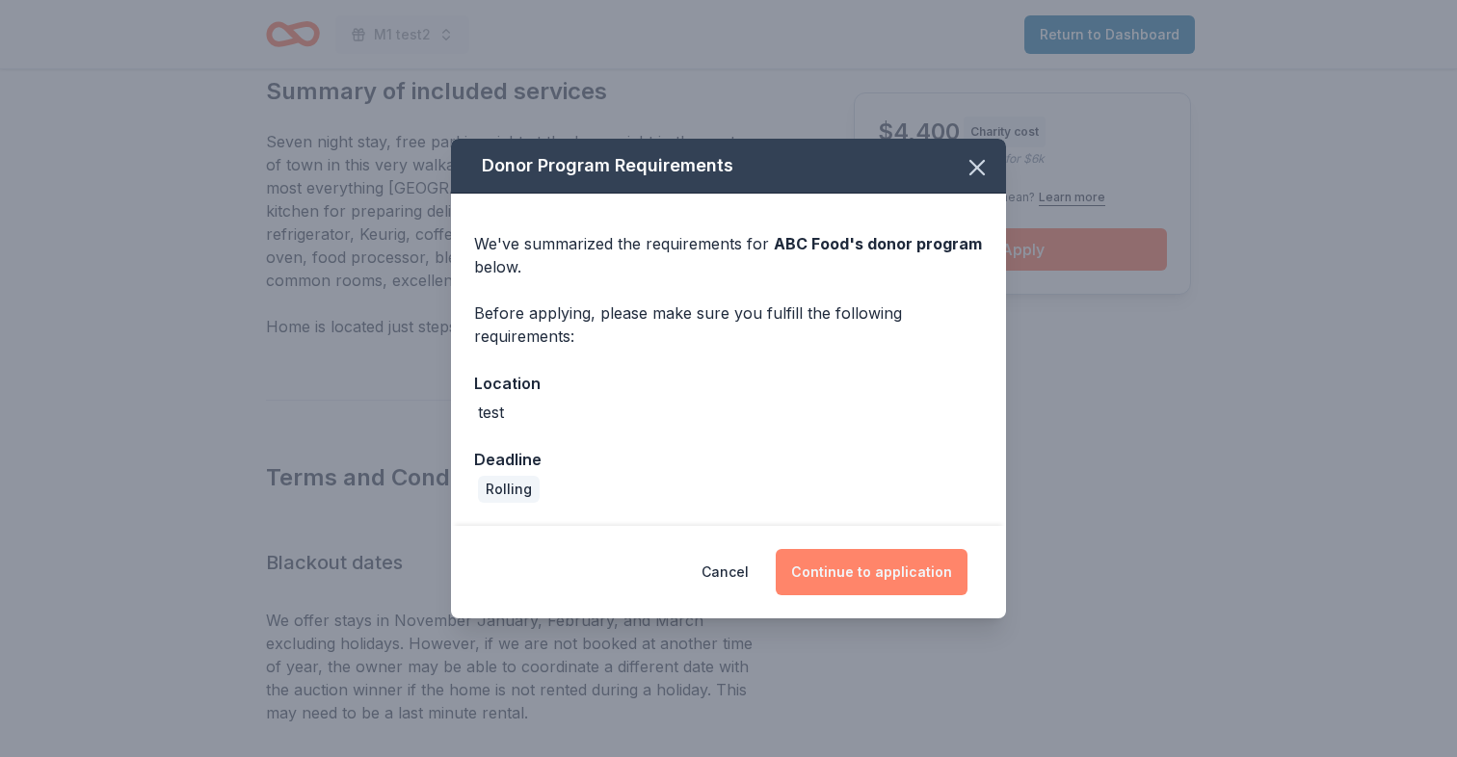
click at [857, 581] on button "Continue to application" at bounding box center [872, 572] width 192 height 46
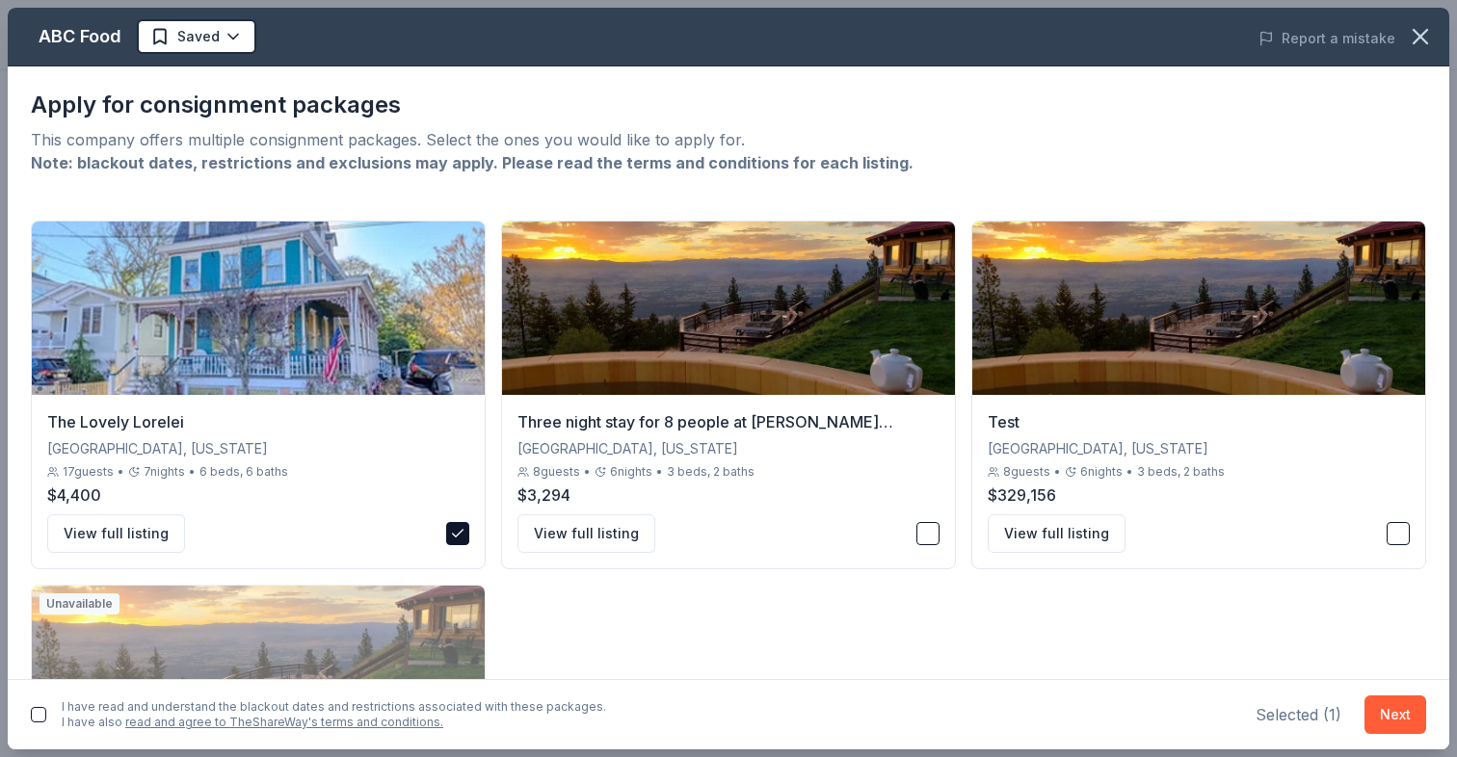
click at [97, 707] on div "I have read and understand the blackout dates and restrictions associated with …" at bounding box center [334, 714] width 544 height 31
click at [36, 716] on button "button" at bounding box center [38, 714] width 15 height 15
click at [1399, 705] on button "Next" at bounding box center [1395, 715] width 62 height 39
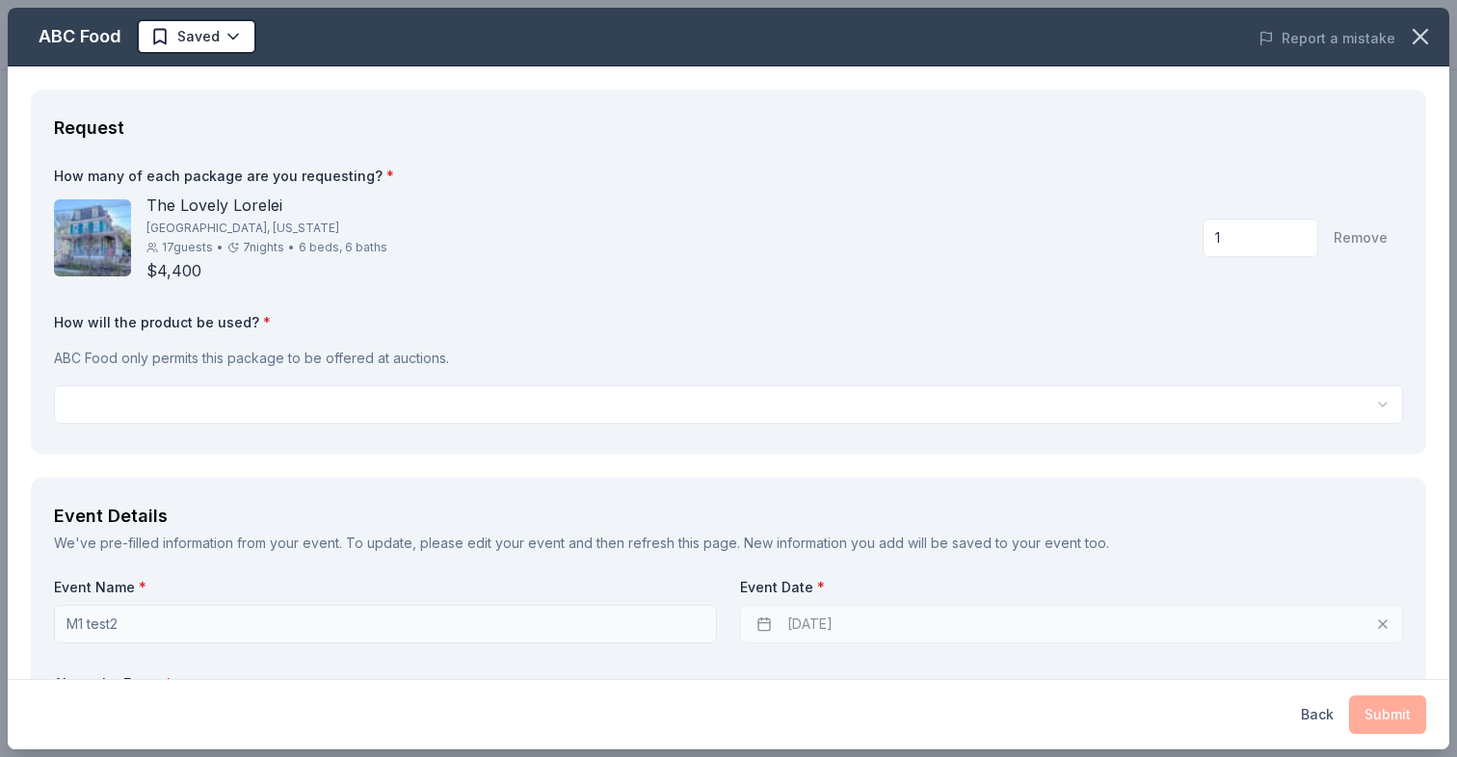
click at [1328, 707] on button "Back" at bounding box center [1317, 715] width 33 height 39
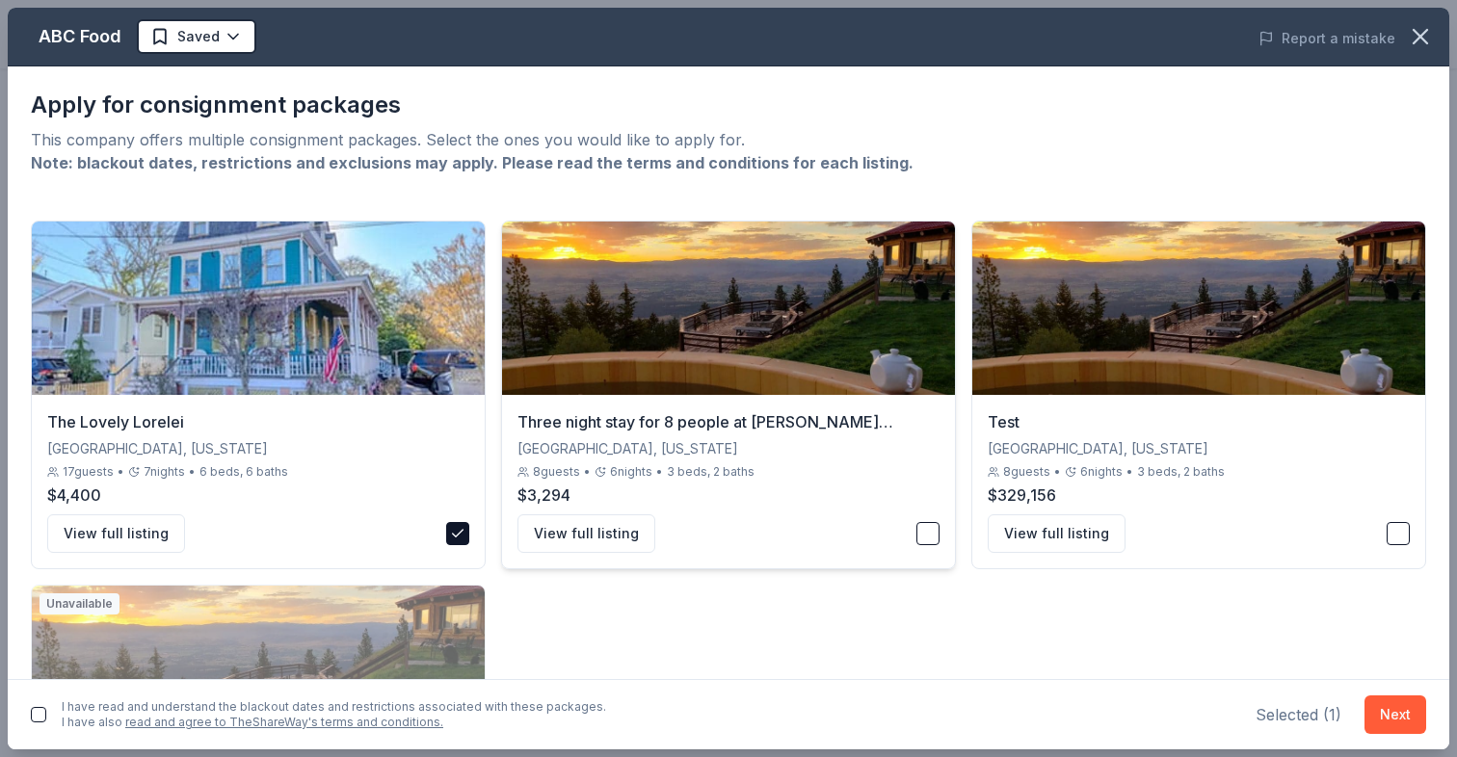
click at [936, 521] on div "View full listing" at bounding box center [728, 533] width 422 height 39
click at [1379, 707] on button "Next" at bounding box center [1395, 715] width 62 height 39
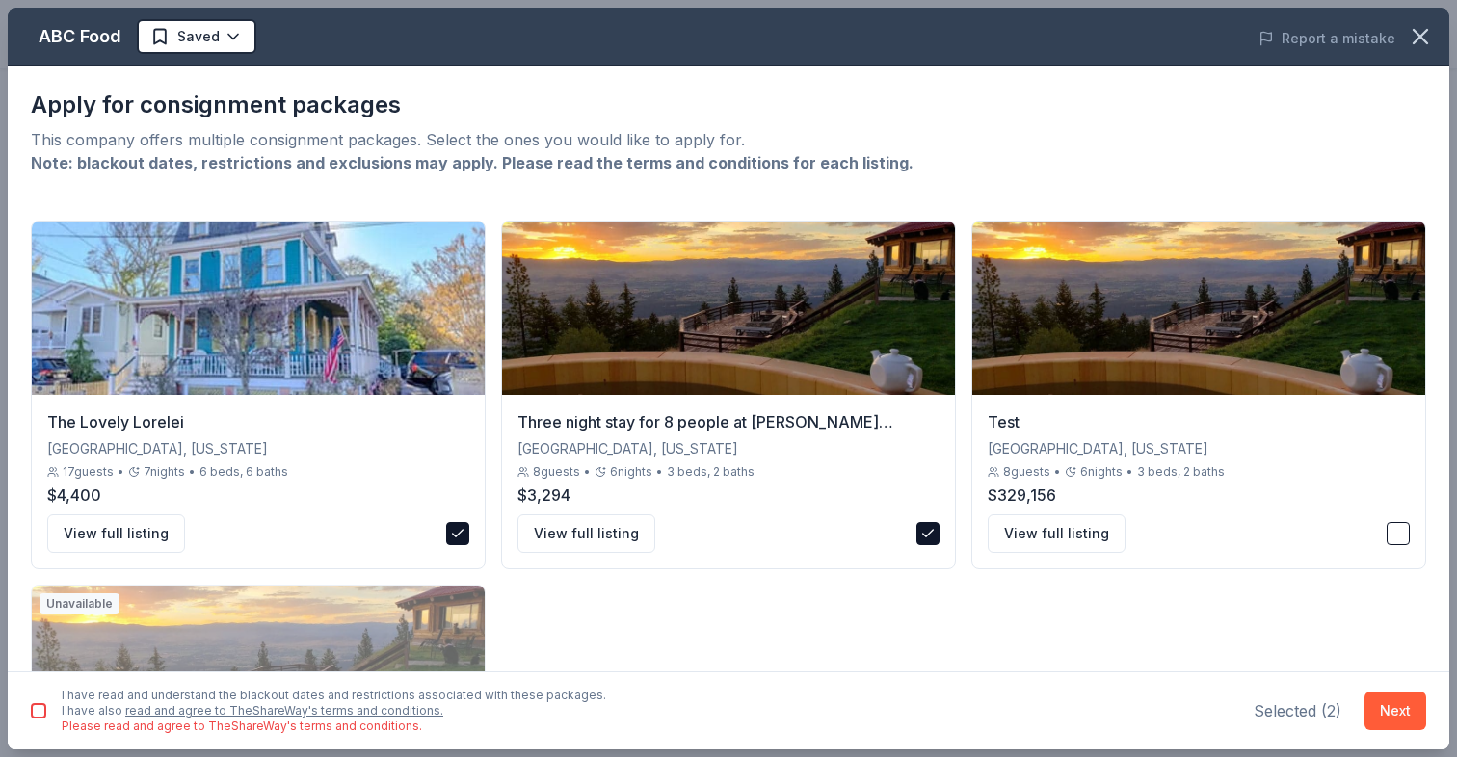
click at [37, 704] on button "button" at bounding box center [38, 710] width 15 height 15
click at [1387, 711] on button "Next" at bounding box center [1395, 711] width 62 height 39
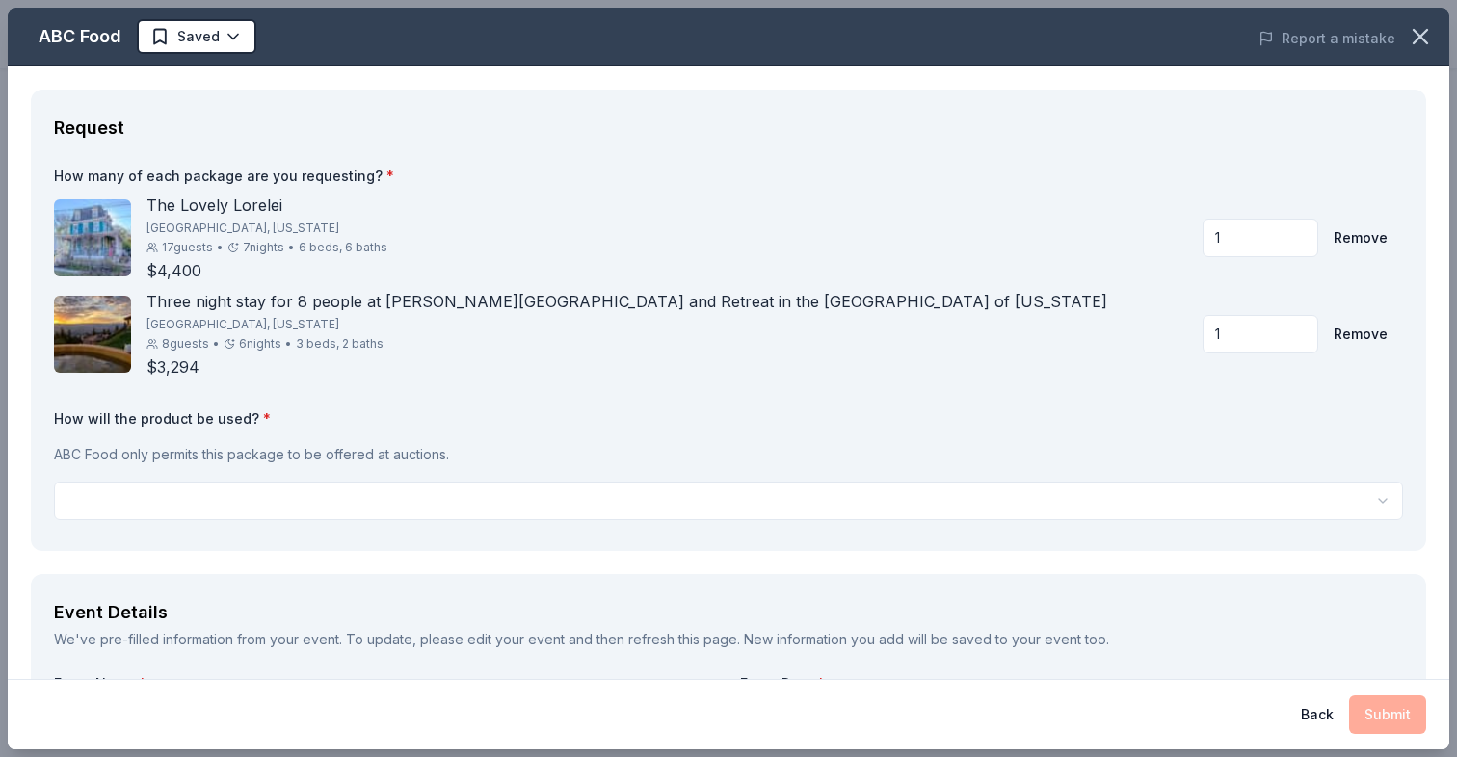
click at [1234, 237] on input "1" at bounding box center [1260, 238] width 116 height 39
type input "3"
click at [1221, 345] on input "1" at bounding box center [1260, 334] width 116 height 39
click at [1100, 354] on div "Three night stay for 8 people at Downing Mountain Lodge and Retreat in the Rock…" at bounding box center [728, 334] width 1349 height 89
click at [1262, 319] on input "000" at bounding box center [1260, 321] width 116 height 39
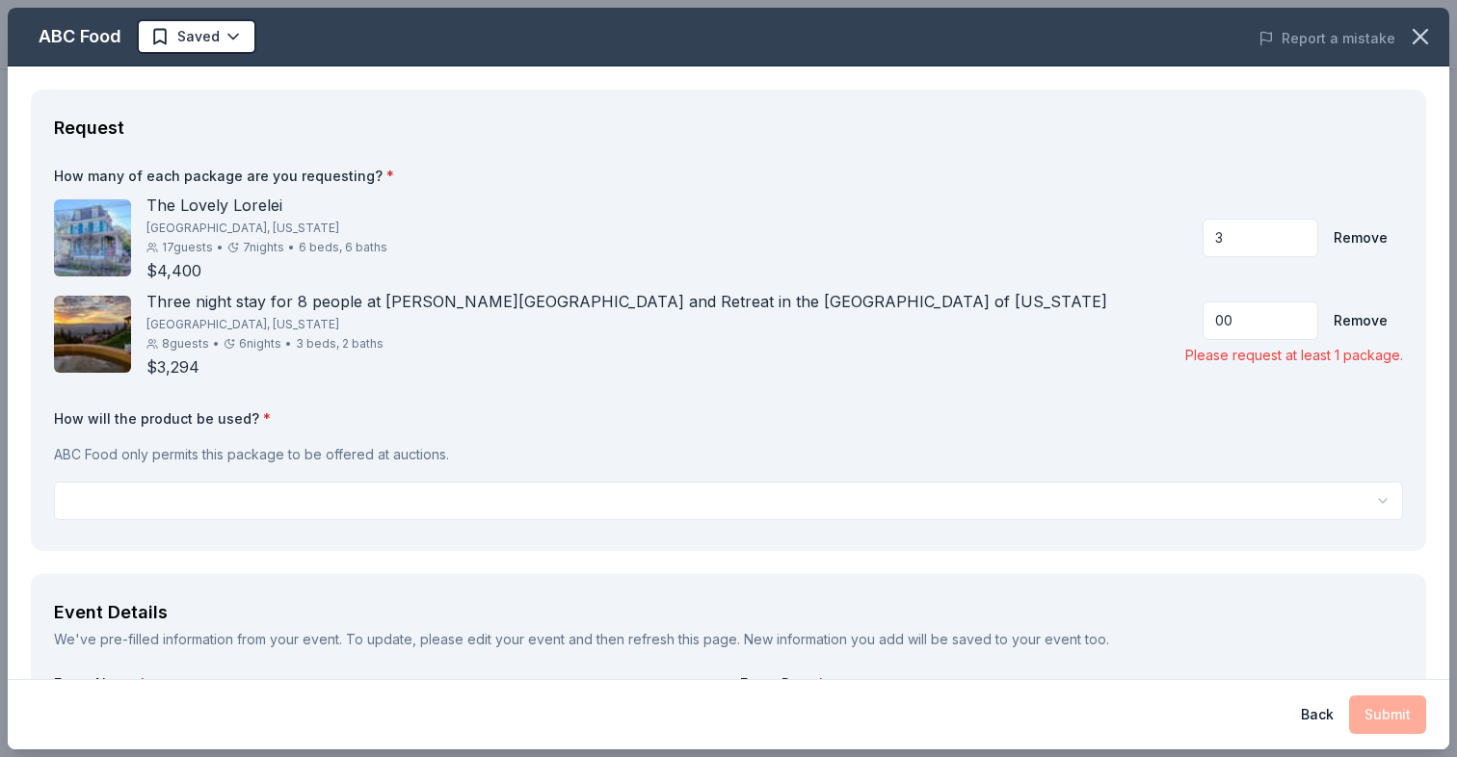
type input "0"
type input "1"
click at [1434, 40] on button "button" at bounding box center [1420, 36] width 42 height 42
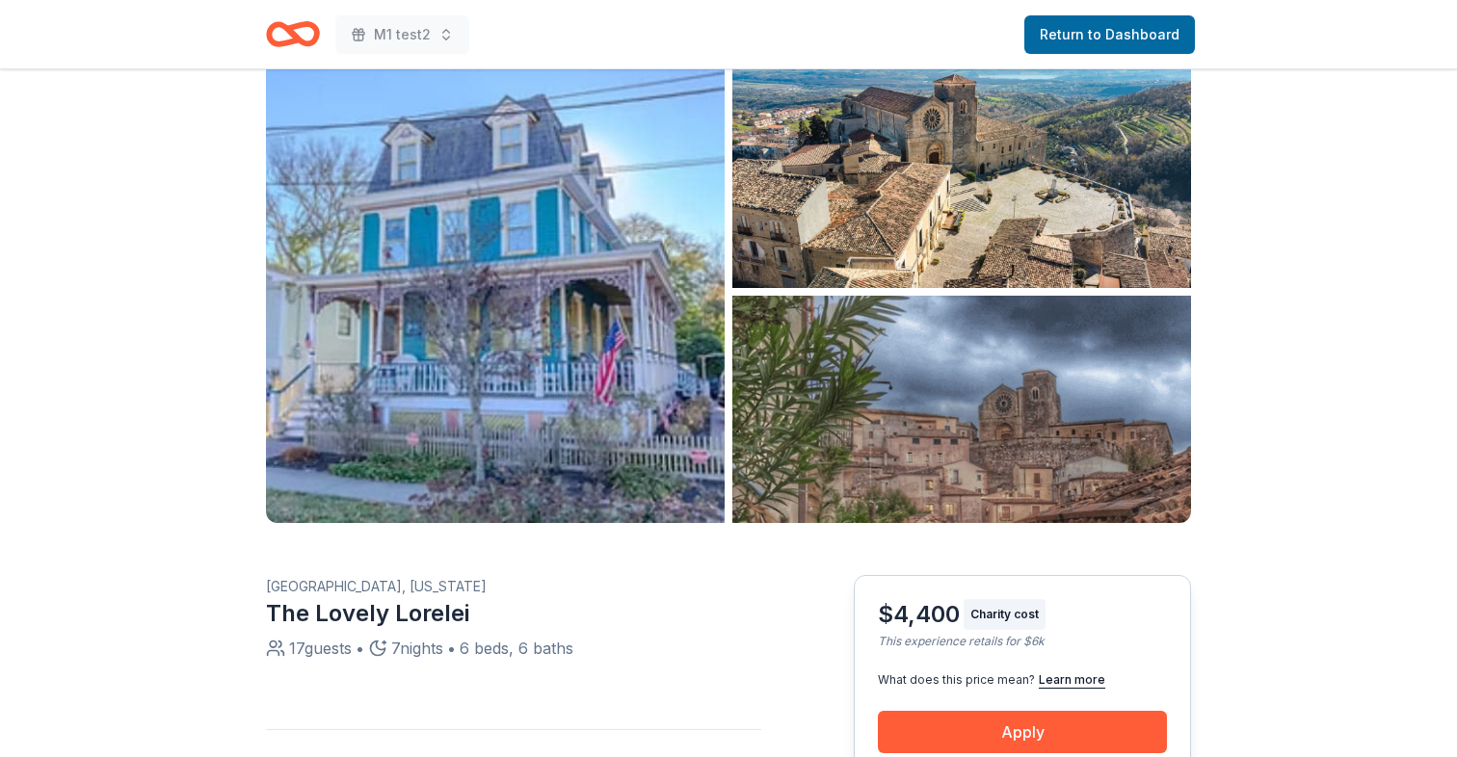
scroll to position [0, 0]
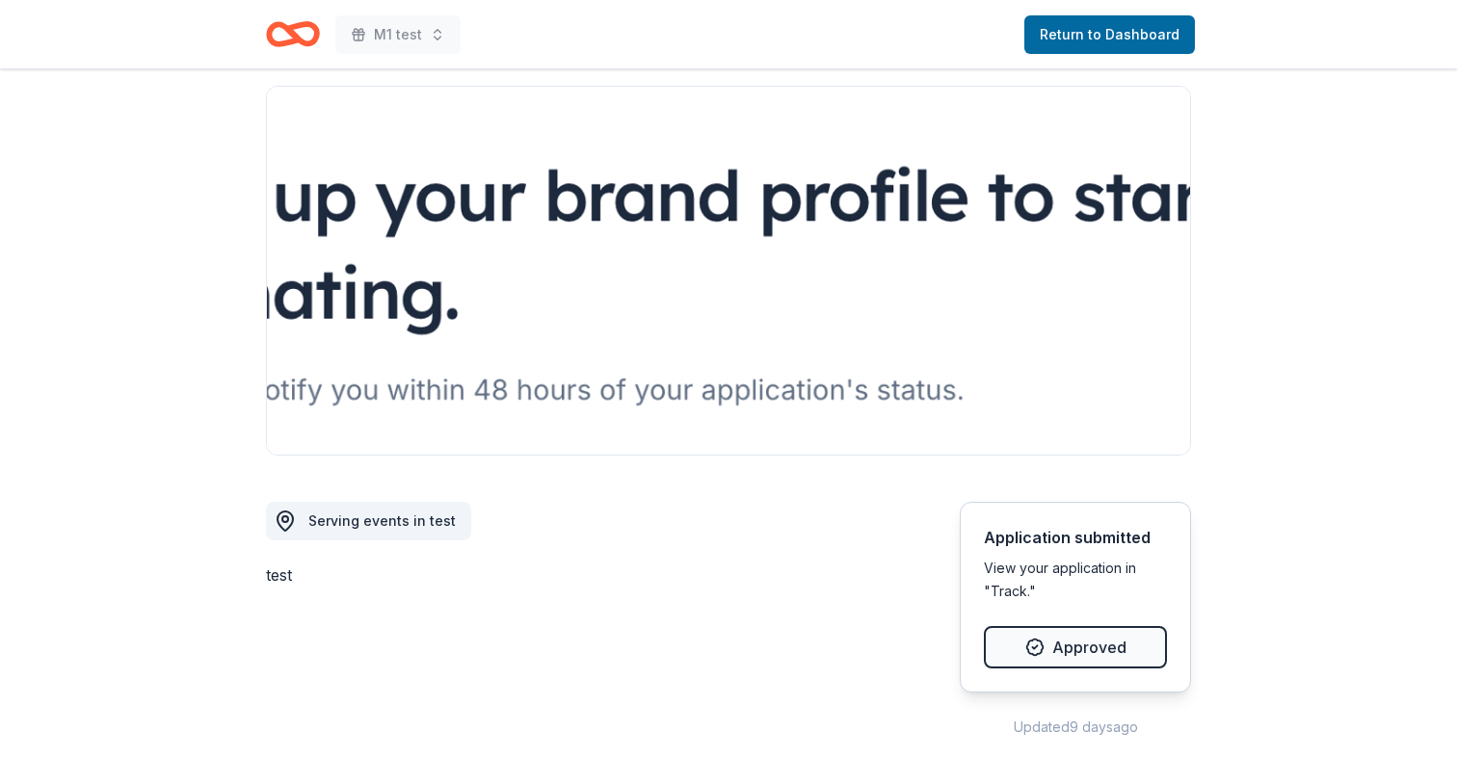
scroll to position [853, 0]
